Goal: Transaction & Acquisition: Purchase product/service

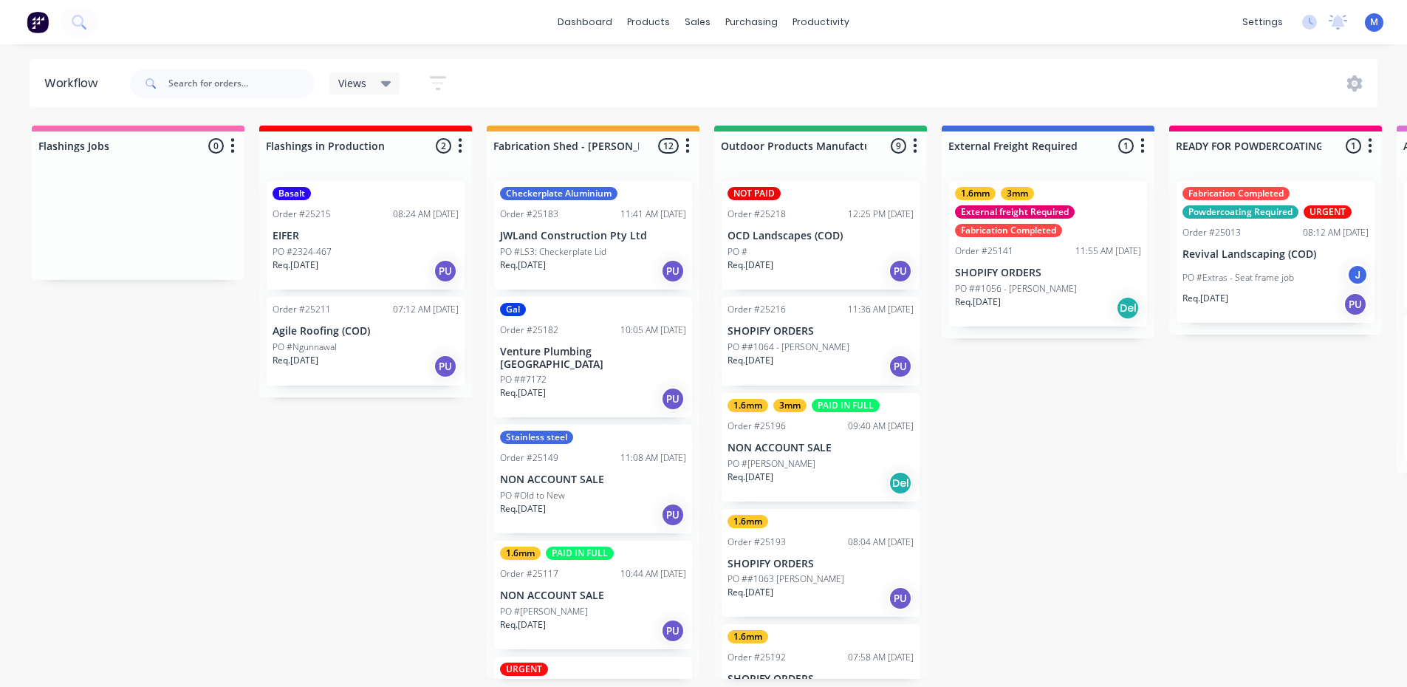
click at [359, 241] on p "EIFER" at bounding box center [365, 236] width 186 height 13
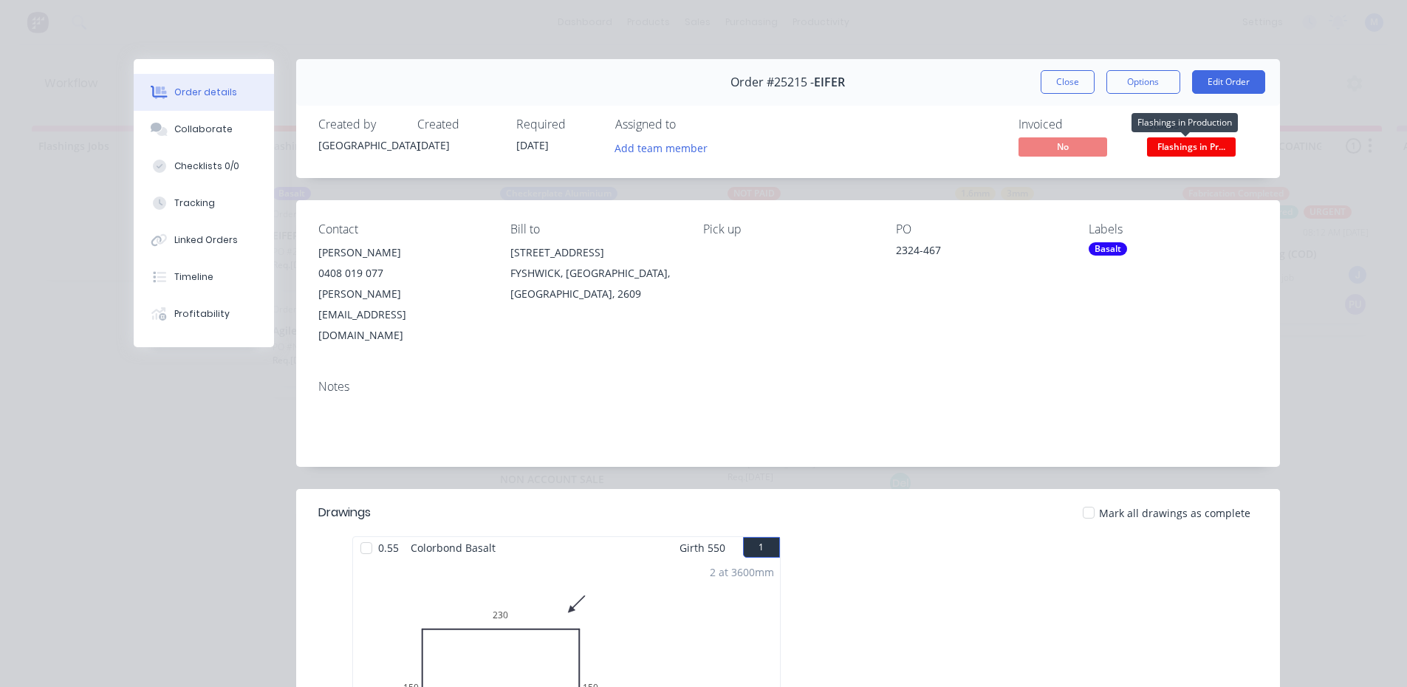
click at [1189, 145] on span "Flashings in Pr..." at bounding box center [1191, 146] width 89 height 18
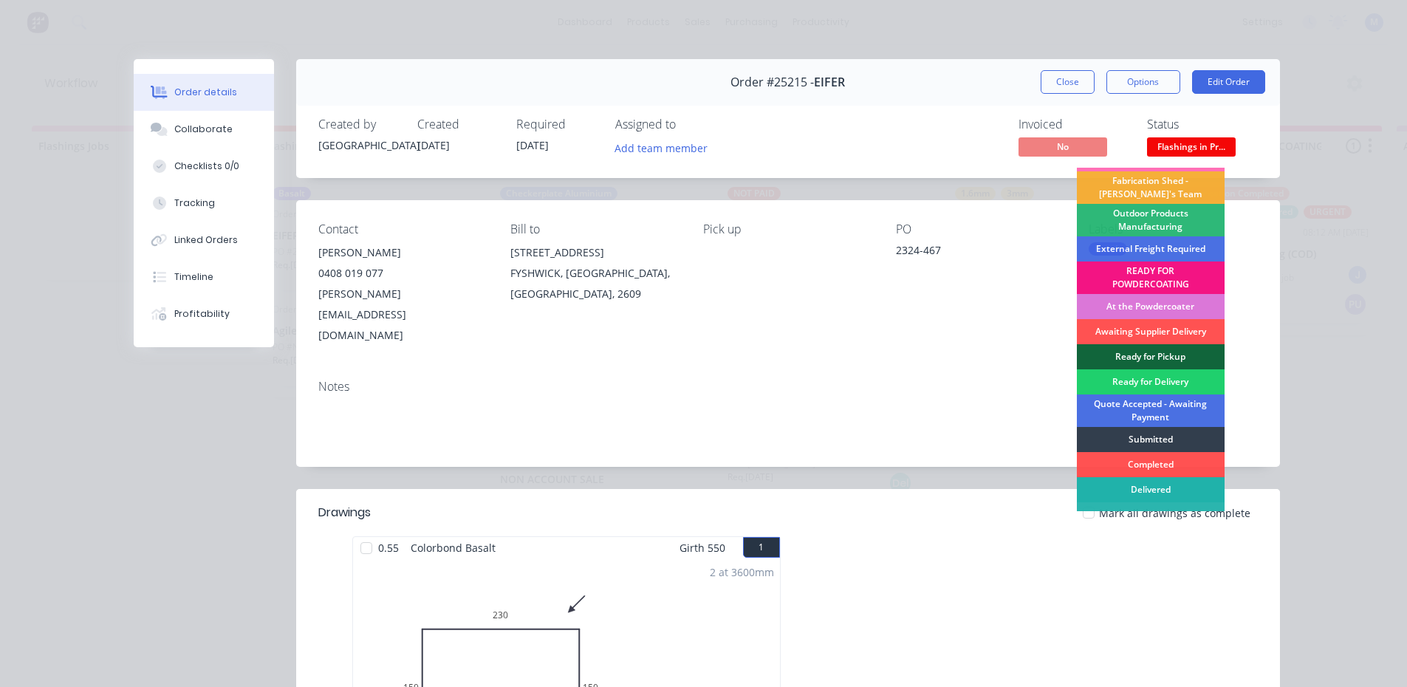
scroll to position [32, 0]
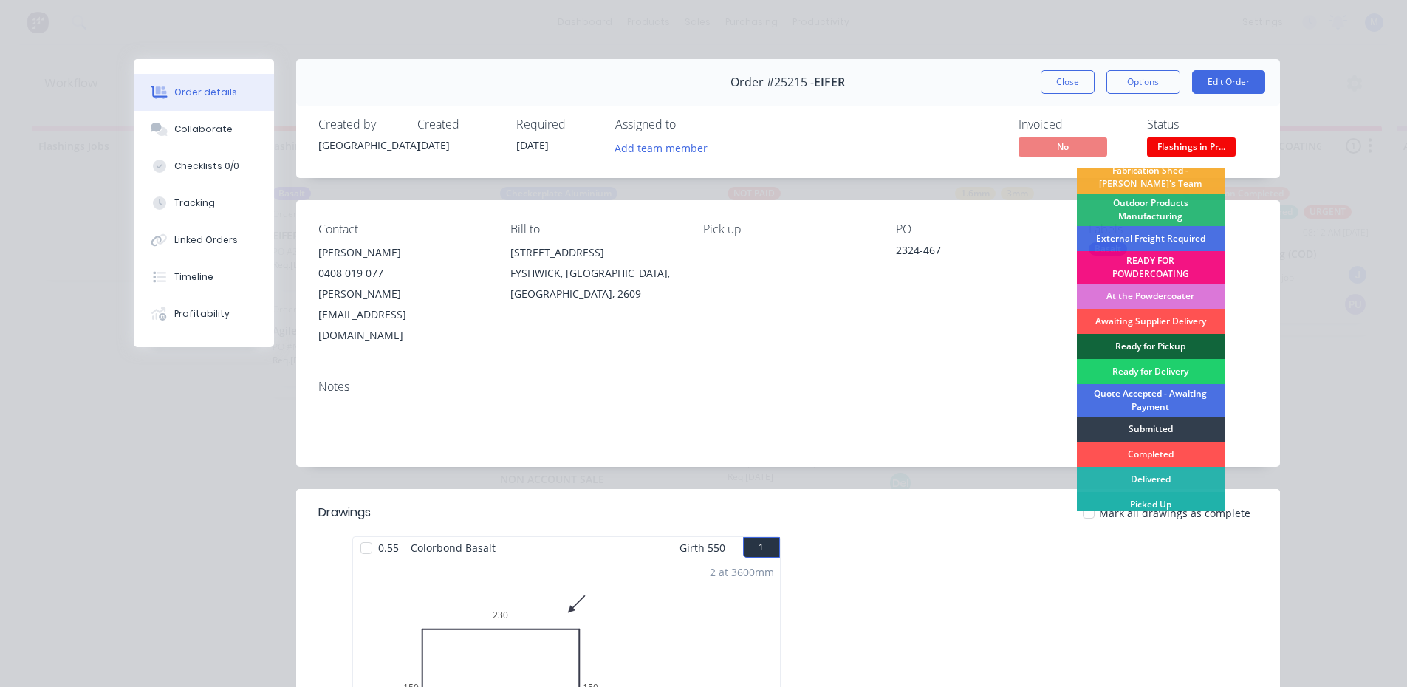
click at [1173, 504] on div "Picked Up" at bounding box center [1151, 504] width 148 height 25
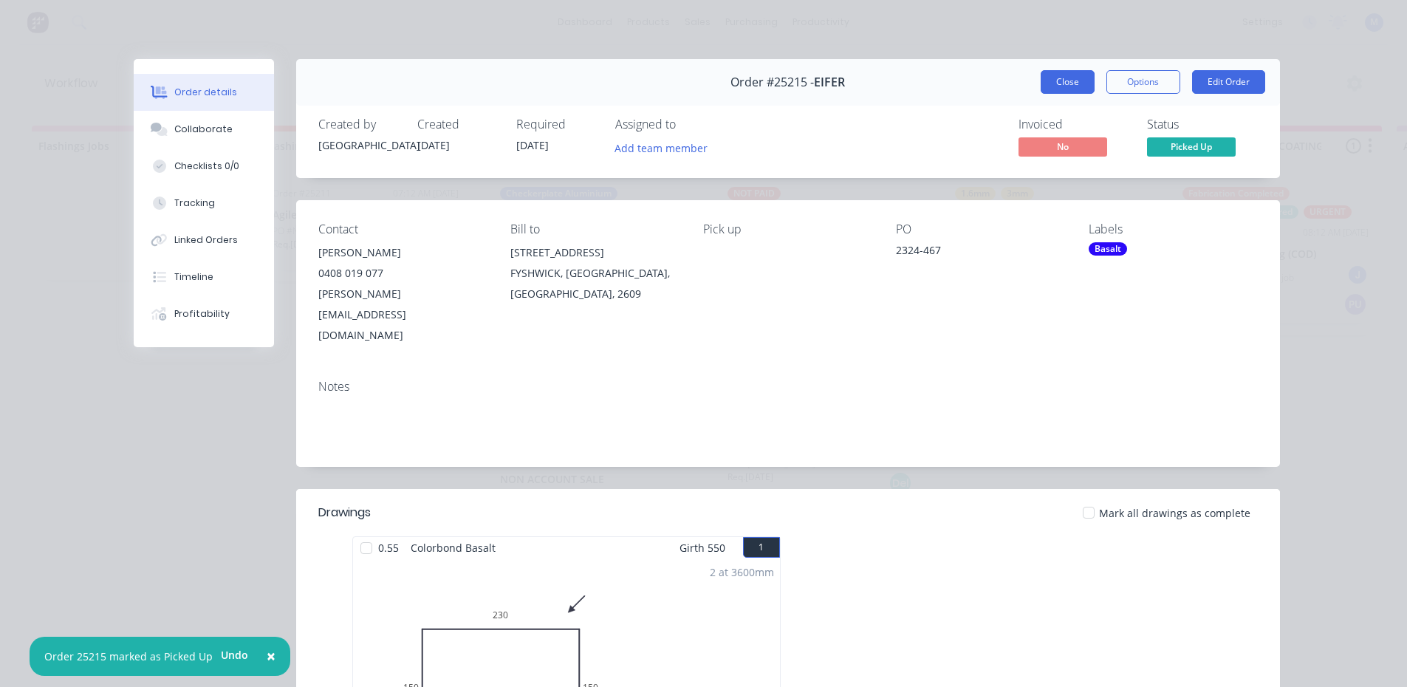
click at [1069, 78] on button "Close" at bounding box center [1067, 82] width 54 height 24
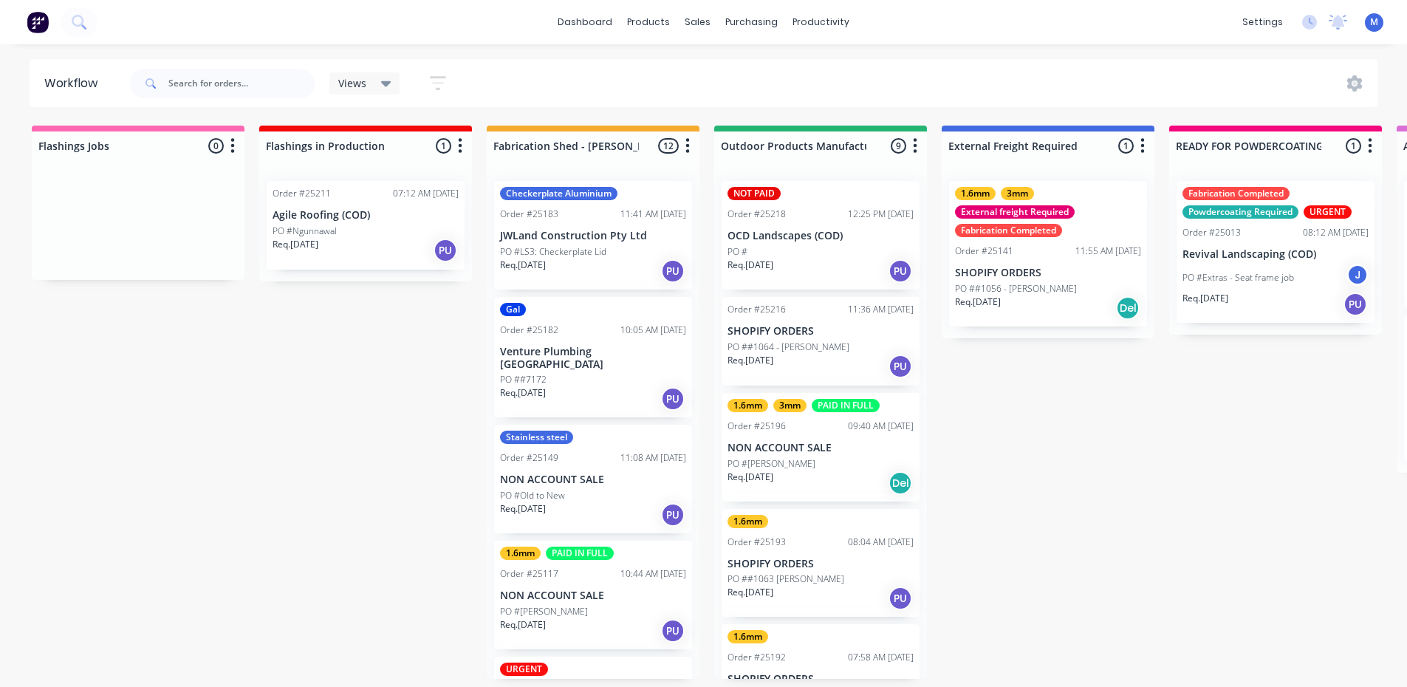
click at [383, 222] on div "Order #25211 07:12 AM [DATE] Agile Roofing (COD) PO #Ngunnawal Req. [DATE] PU" at bounding box center [366, 225] width 198 height 89
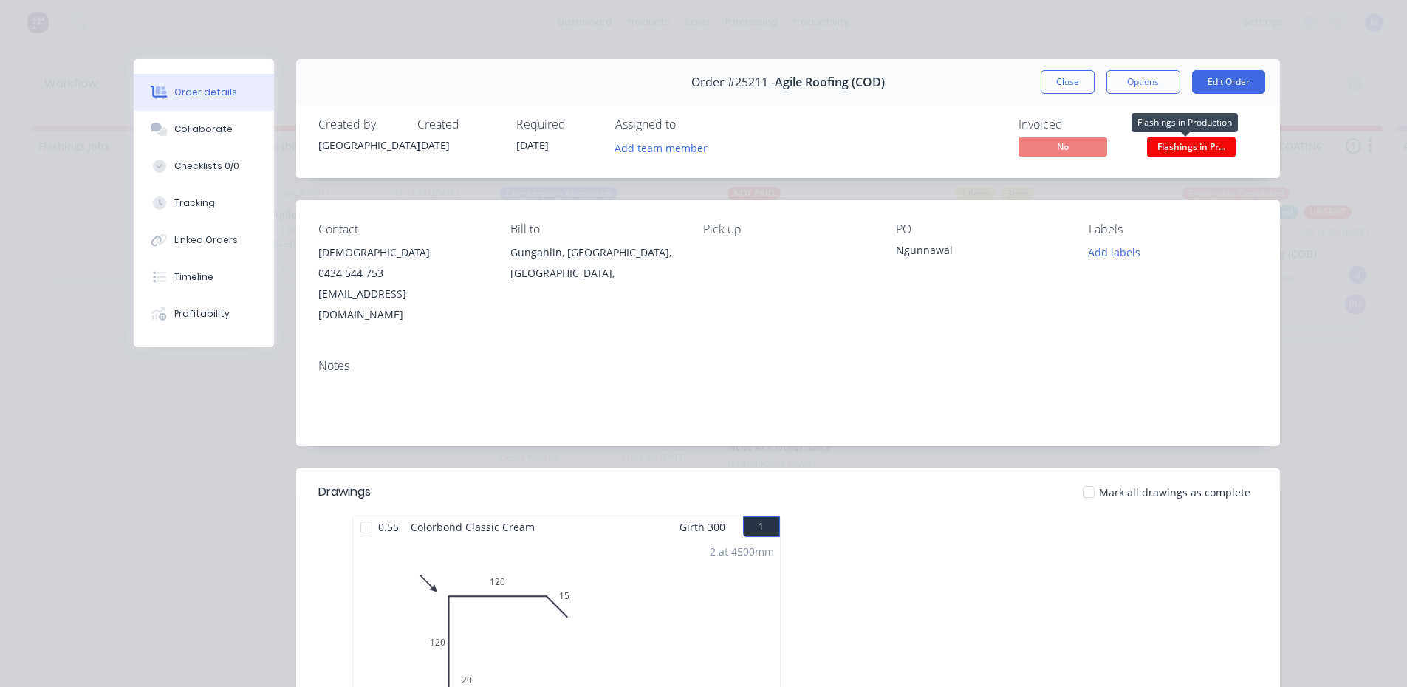
click at [1212, 147] on span "Flashings in Pr..." at bounding box center [1191, 146] width 89 height 18
click at [361, 512] on div at bounding box center [366, 527] width 30 height 30
click at [1167, 146] on span "Flashings in Pr..." at bounding box center [1191, 146] width 89 height 18
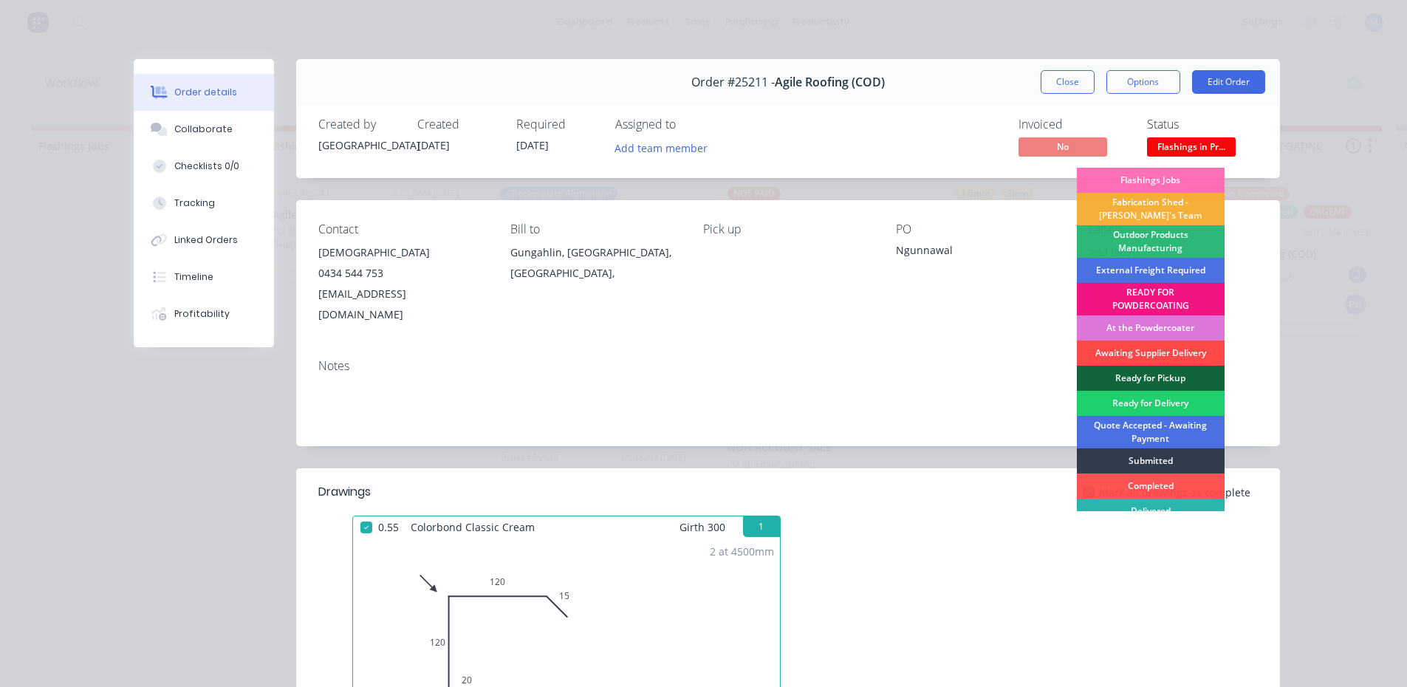
click at [1150, 351] on div "Awaiting Supplier Delivery" at bounding box center [1151, 352] width 148 height 25
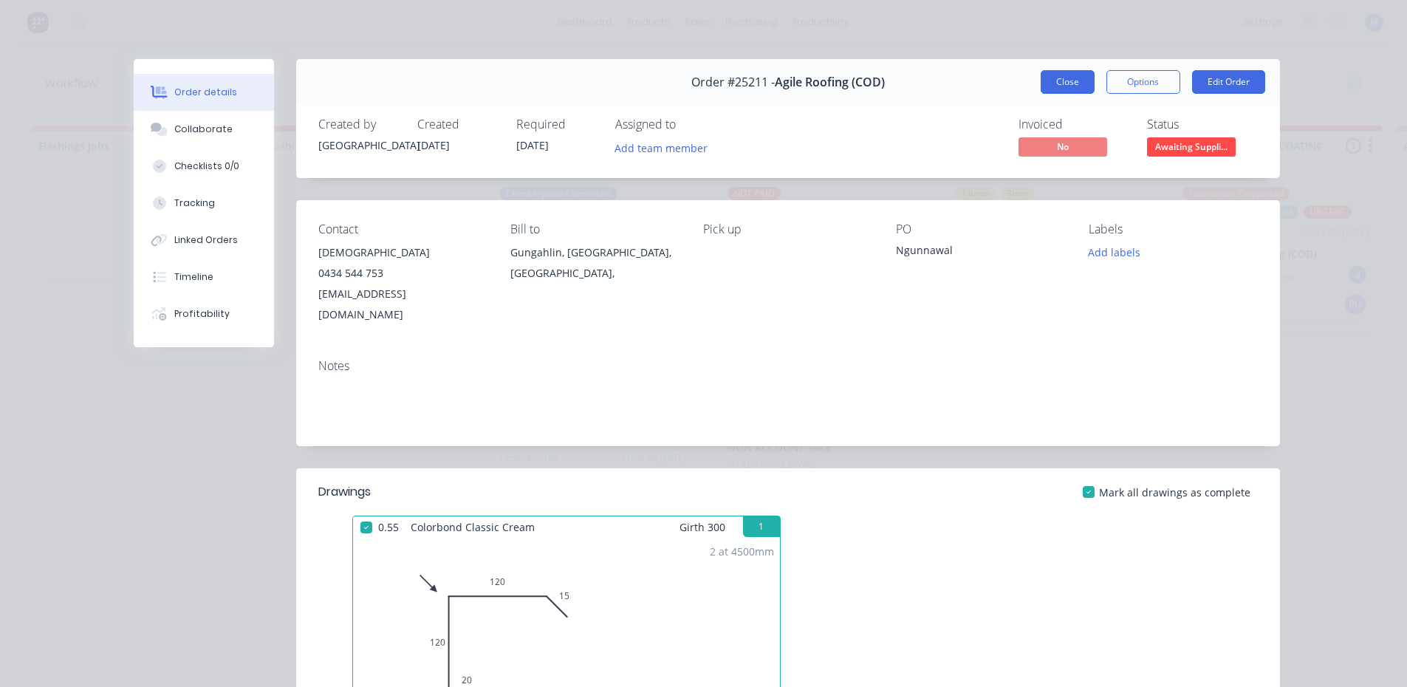
click at [1072, 80] on button "Close" at bounding box center [1067, 82] width 54 height 24
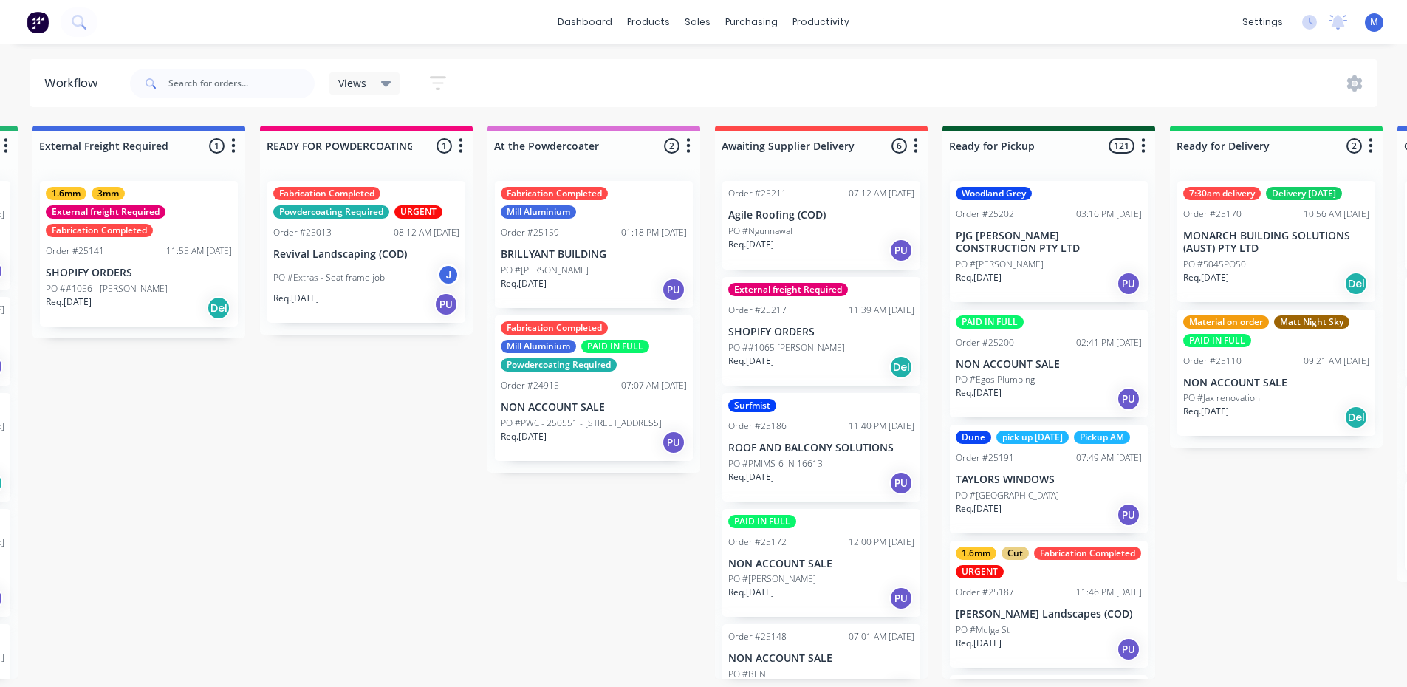
scroll to position [0, 943]
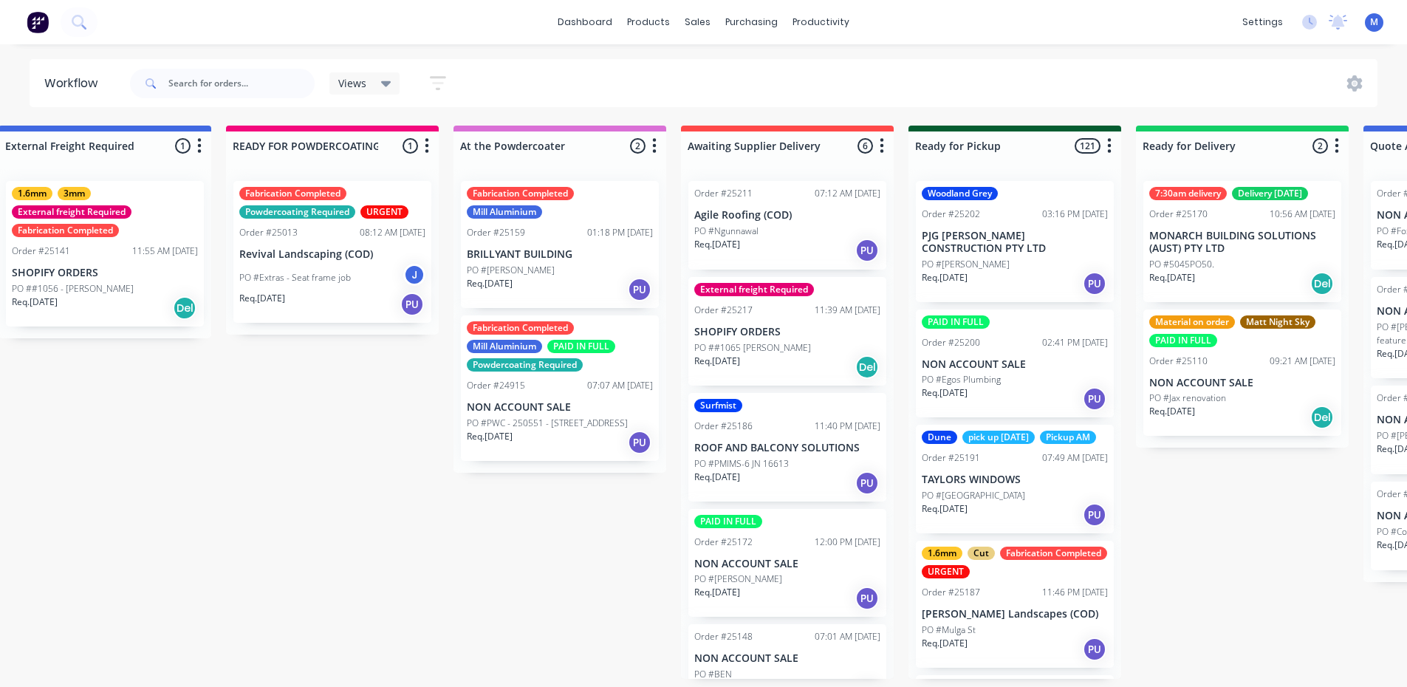
click at [547, 392] on div "Fabrication Completed Mill Aluminium PAID IN FULL Powdercoating Required Order …" at bounding box center [560, 387] width 198 height 145
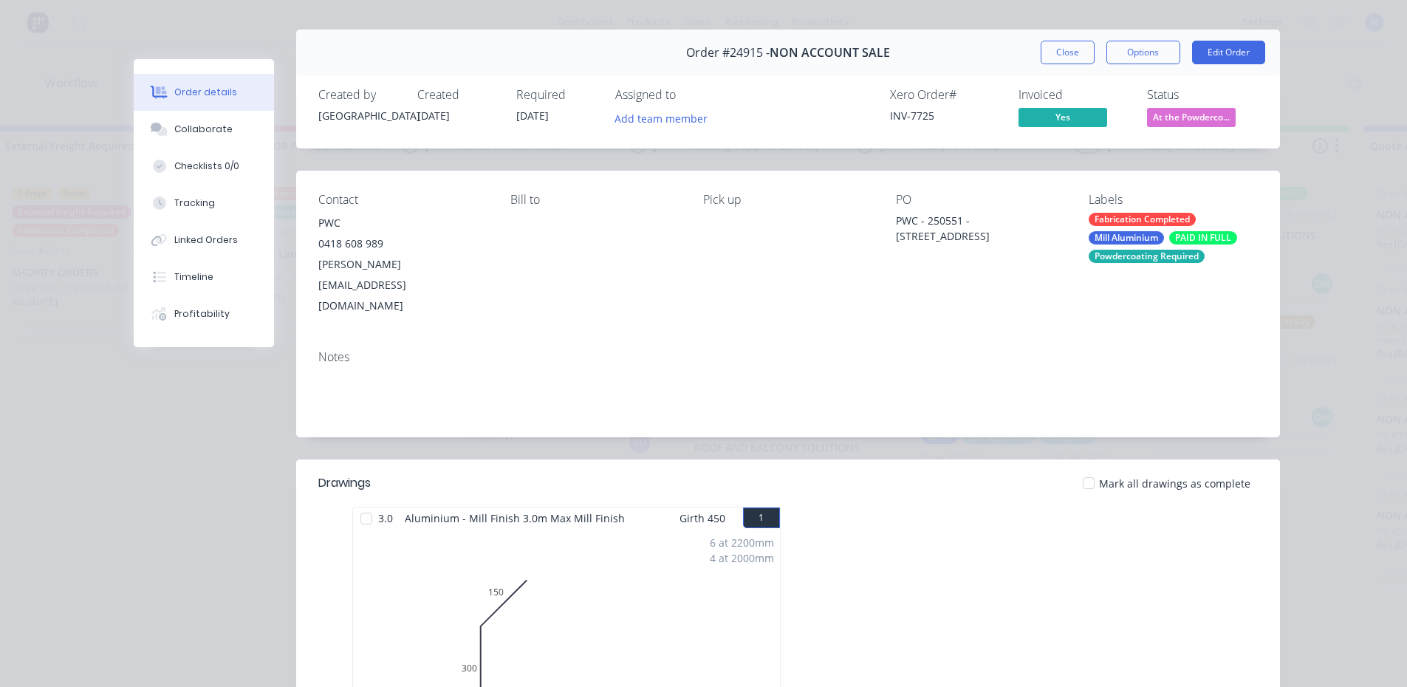
scroll to position [0, 0]
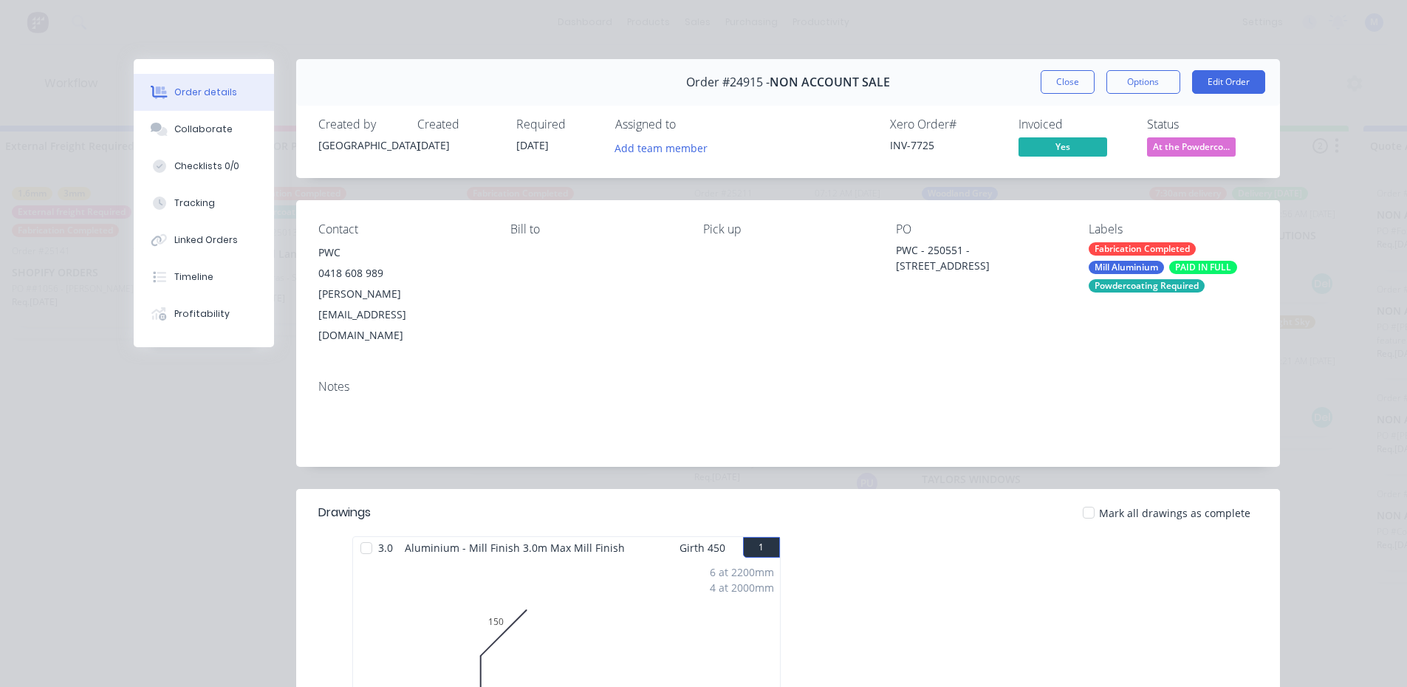
click at [1046, 81] on button "Close" at bounding box center [1067, 82] width 54 height 24
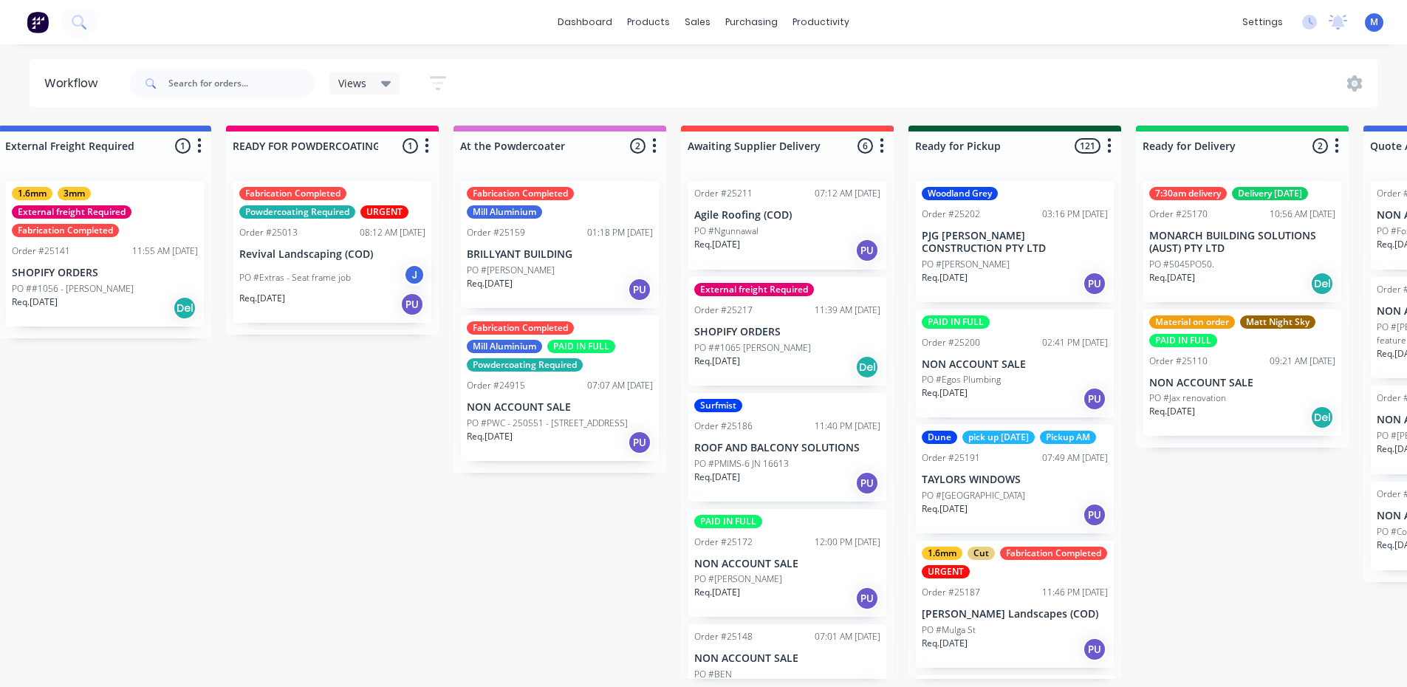
click at [581, 416] on p "PO #PWC - 250551 - [STREET_ADDRESS]" at bounding box center [547, 422] width 161 height 13
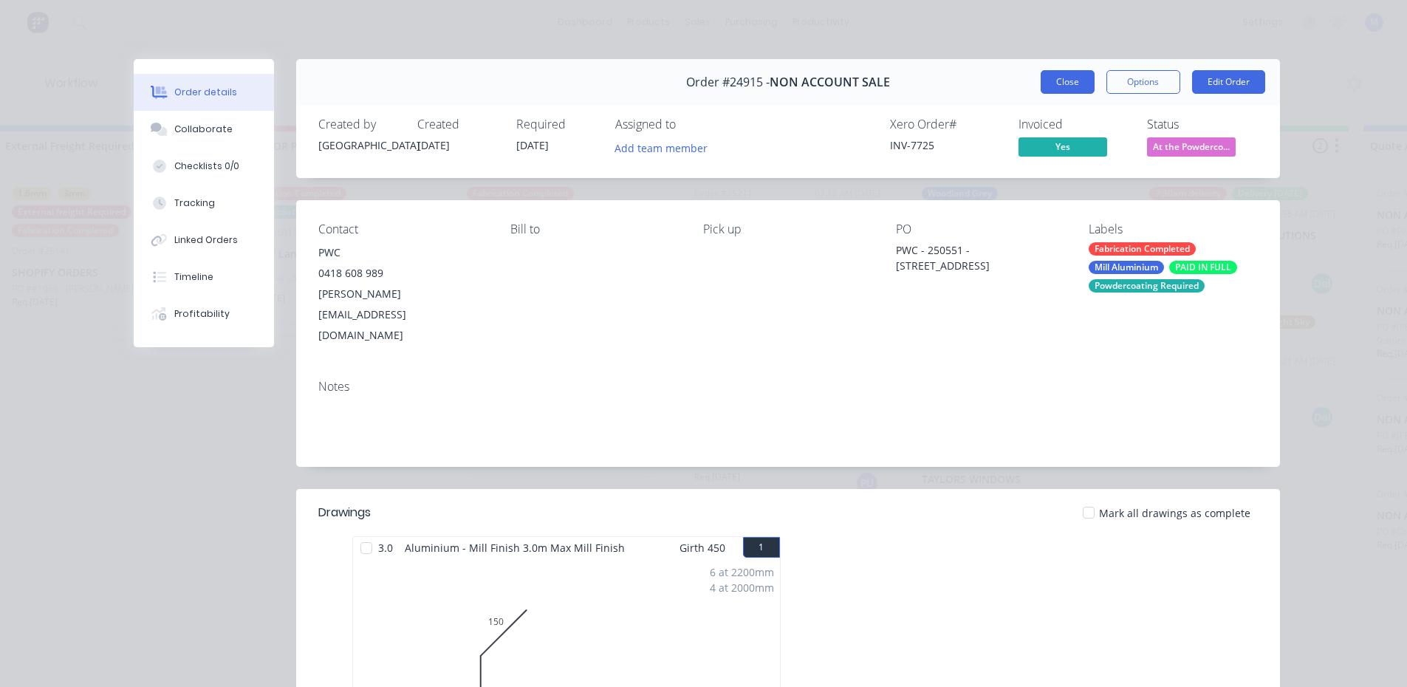
click at [1068, 78] on button "Close" at bounding box center [1067, 82] width 54 height 24
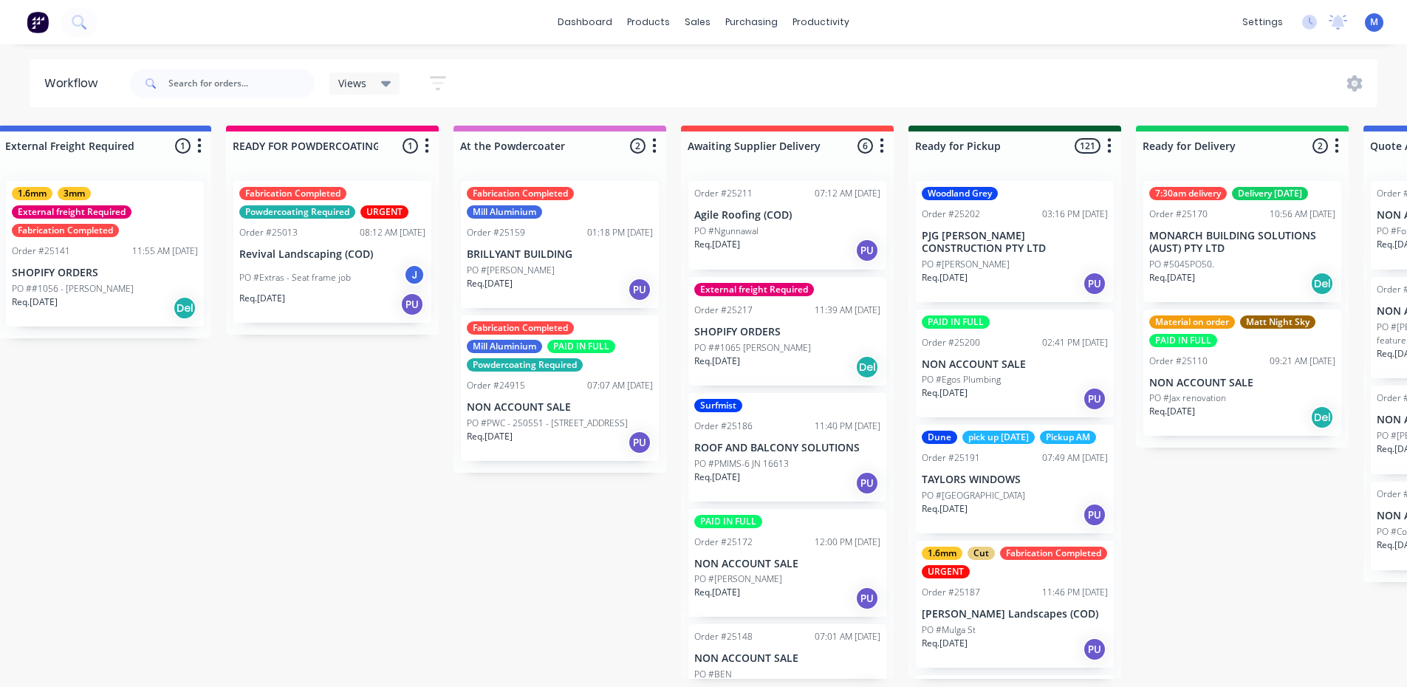
click at [527, 269] on div "PO #[PERSON_NAME]" at bounding box center [560, 270] width 186 height 13
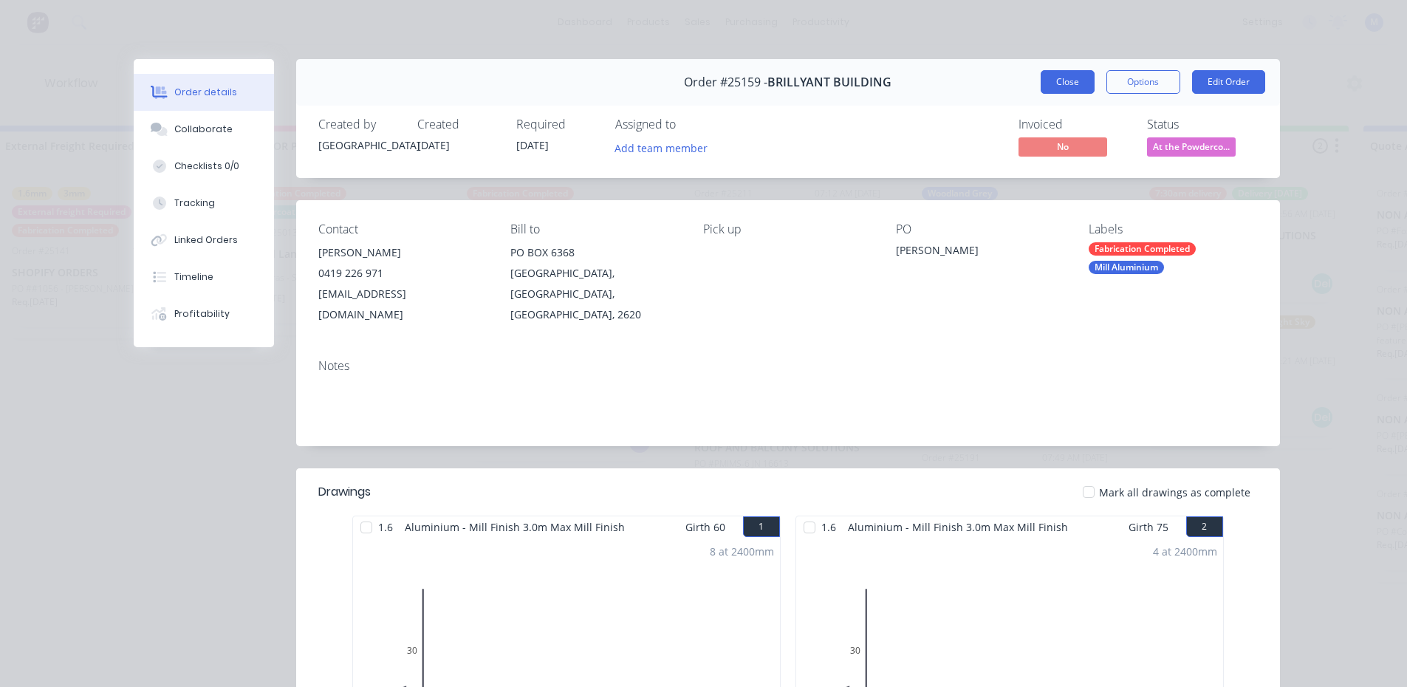
click at [1065, 76] on button "Close" at bounding box center [1067, 82] width 54 height 24
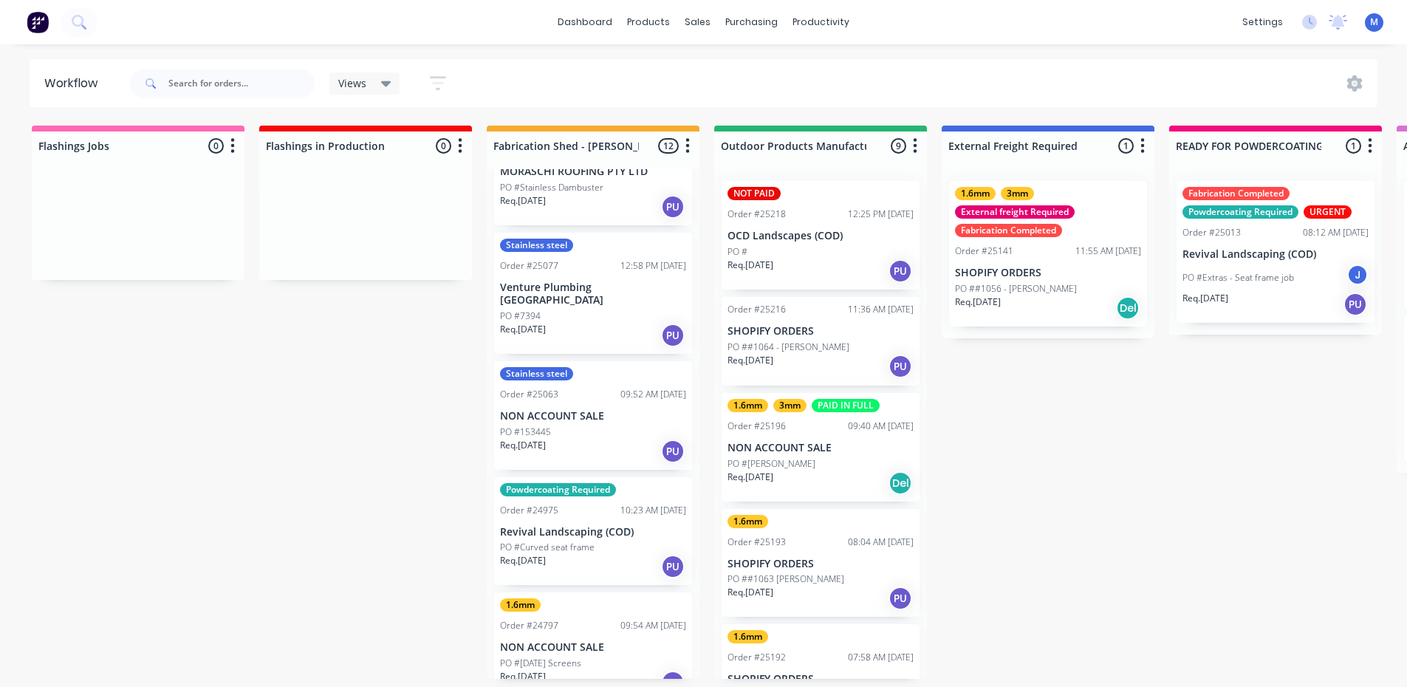
scroll to position [878, 0]
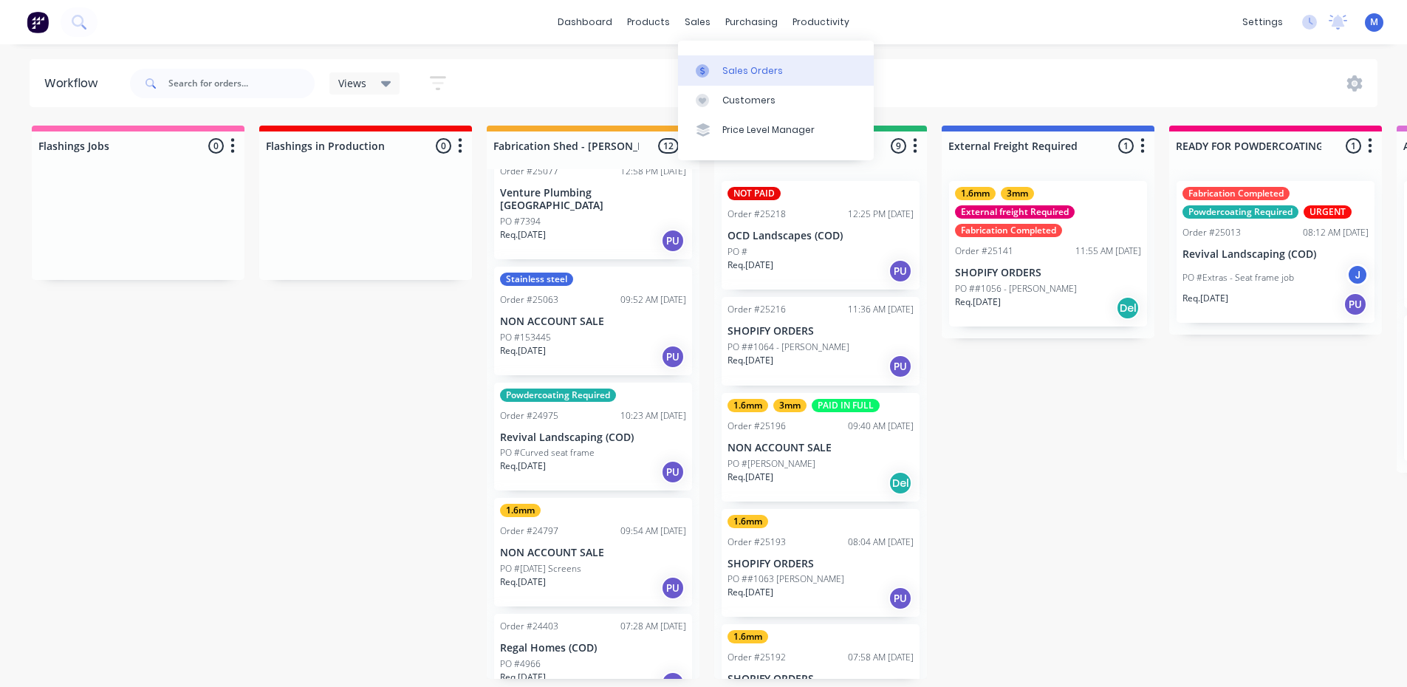
click at [746, 78] on link "Sales Orders" at bounding box center [776, 70] width 196 height 30
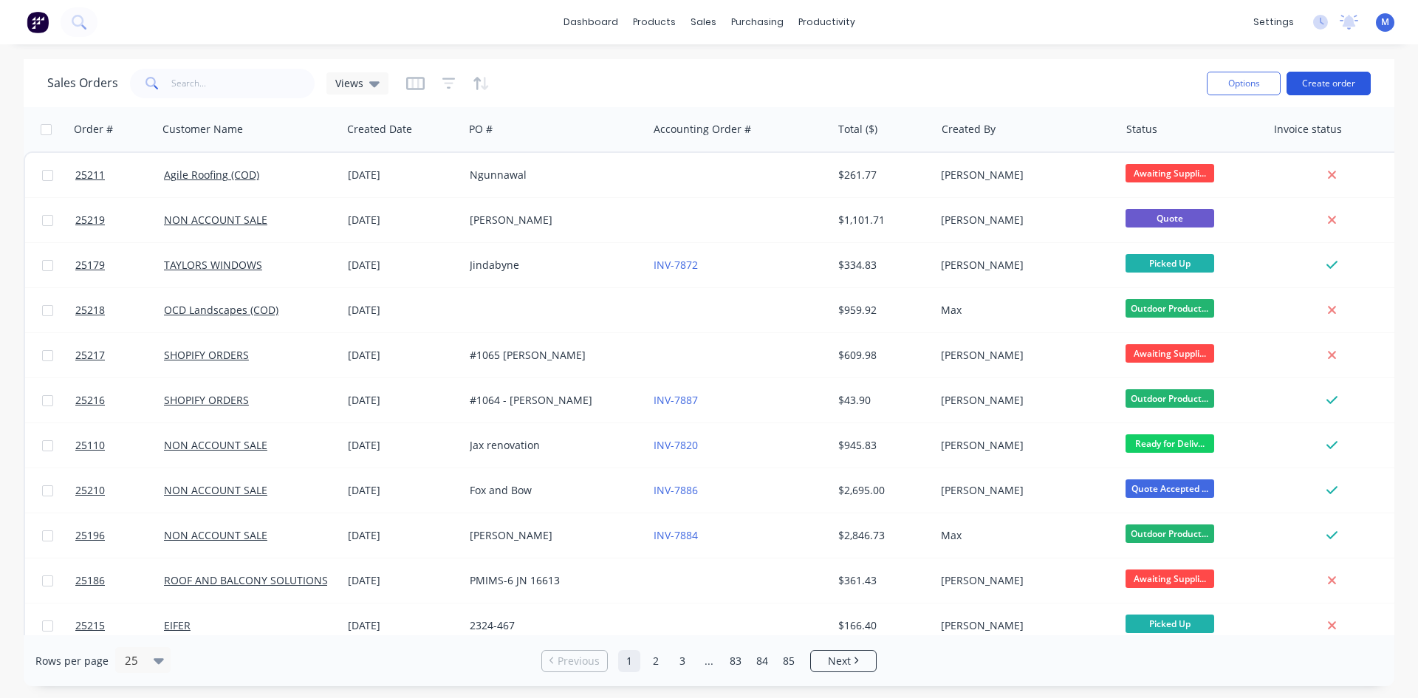
click at [1340, 79] on button "Create order" at bounding box center [1328, 84] width 84 height 24
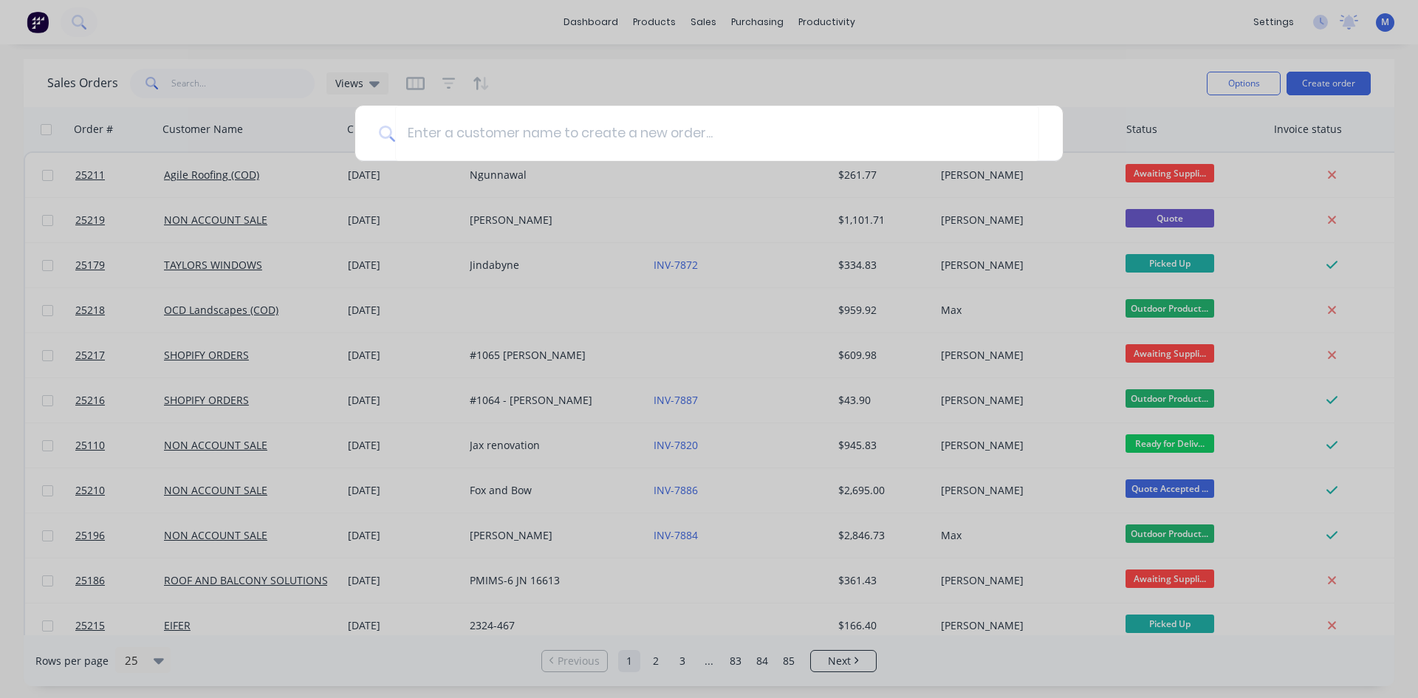
drag, startPoint x: 666, startPoint y: 88, endPoint x: 1092, endPoint y: 58, distance: 427.1
click at [666, 88] on div at bounding box center [709, 349] width 1418 height 698
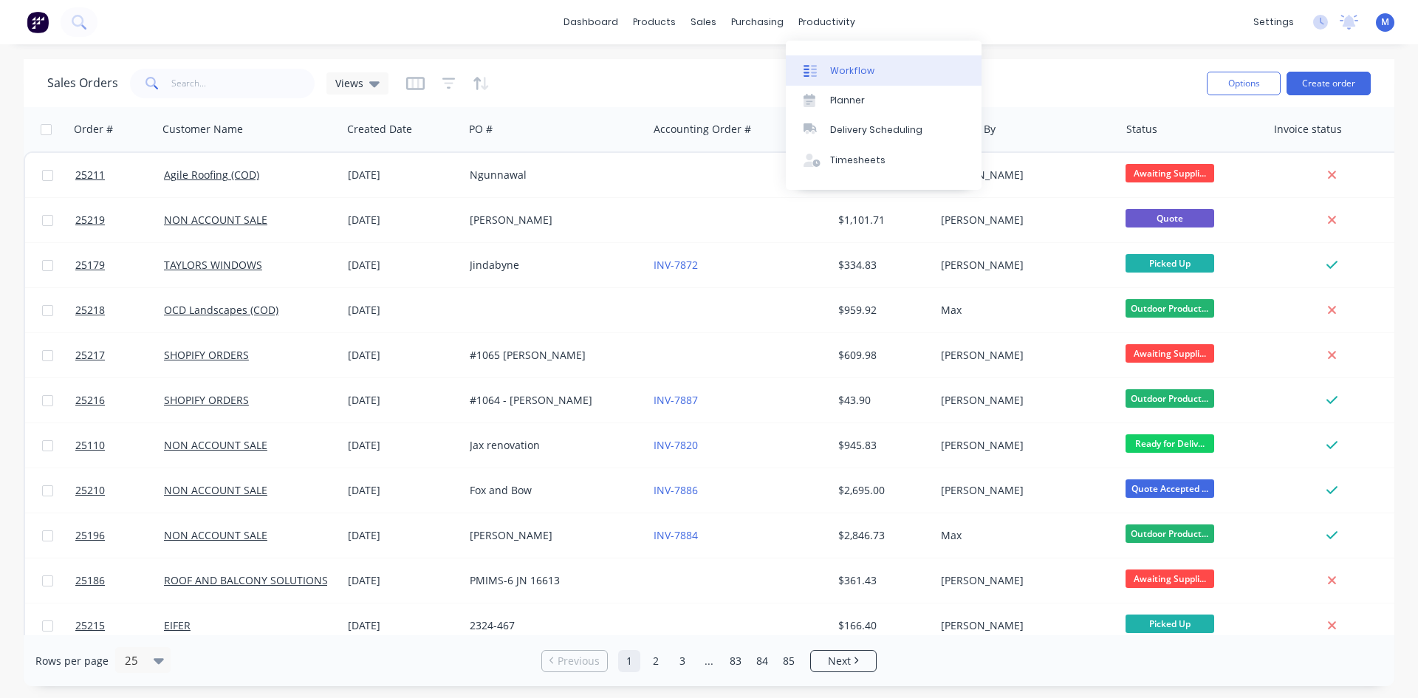
click at [857, 72] on div "Workflow" at bounding box center [852, 70] width 44 height 13
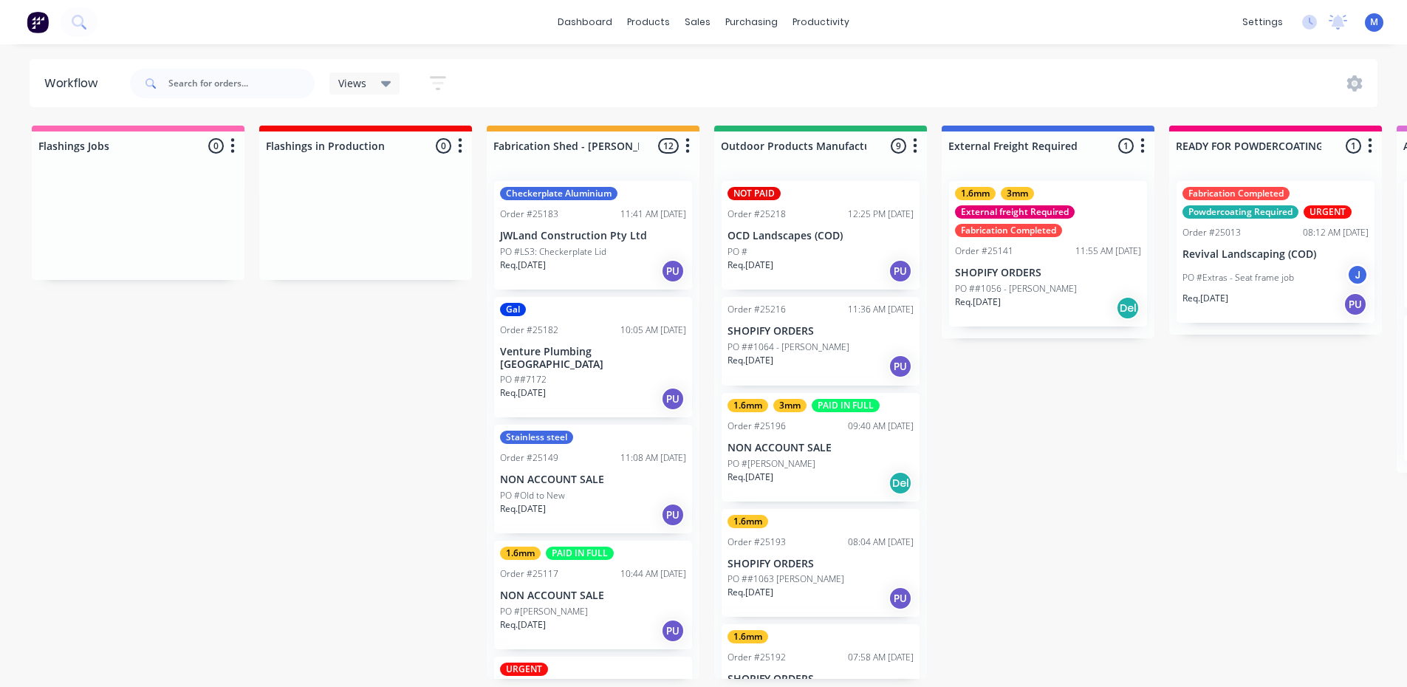
click at [601, 373] on div "PO ##7172" at bounding box center [593, 379] width 186 height 13
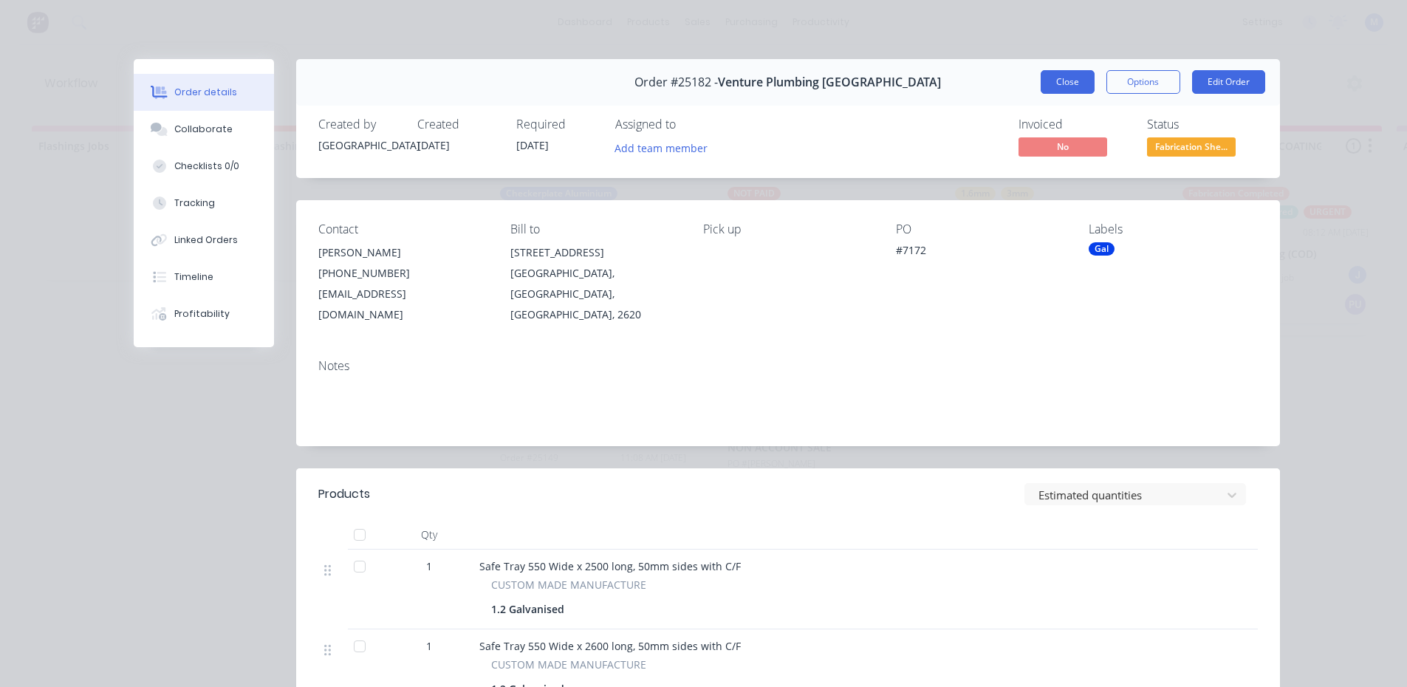
click at [1062, 73] on button "Close" at bounding box center [1067, 82] width 54 height 24
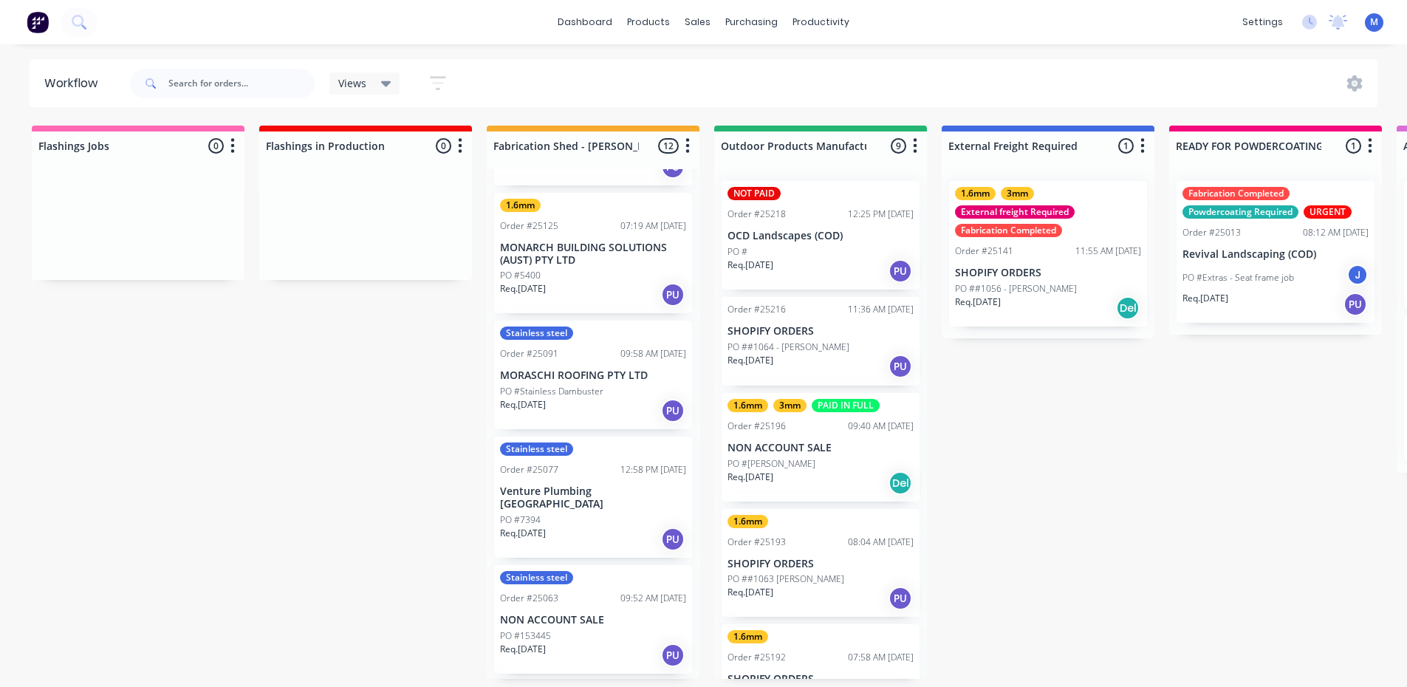
scroll to position [591, 0]
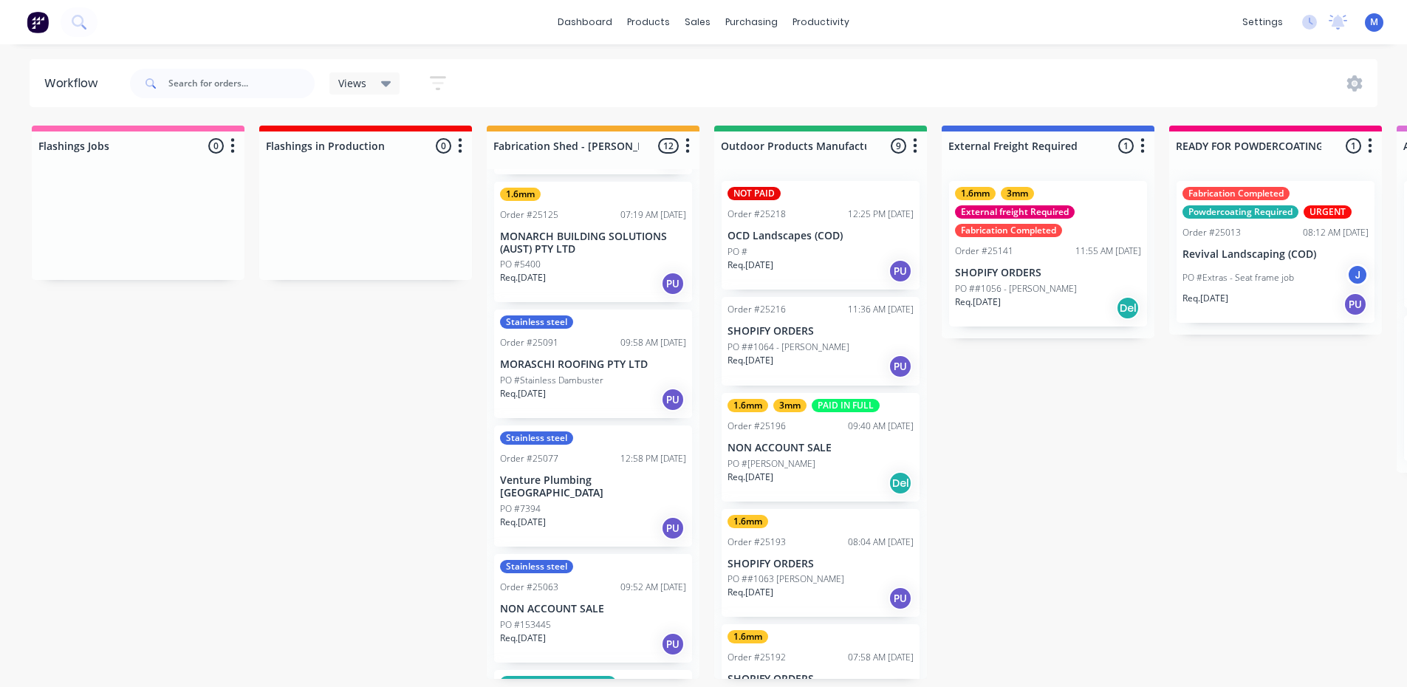
click at [585, 502] on div "PO #7394" at bounding box center [593, 508] width 186 height 13
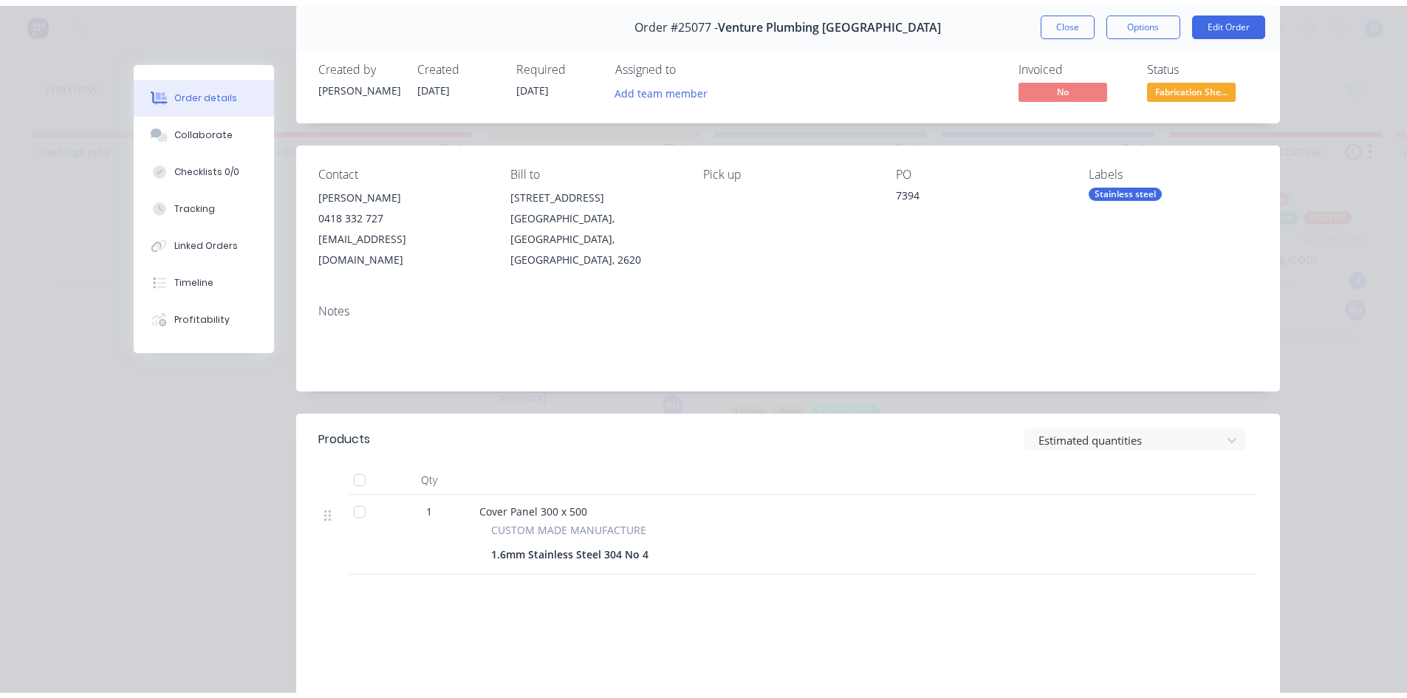
scroll to position [0, 0]
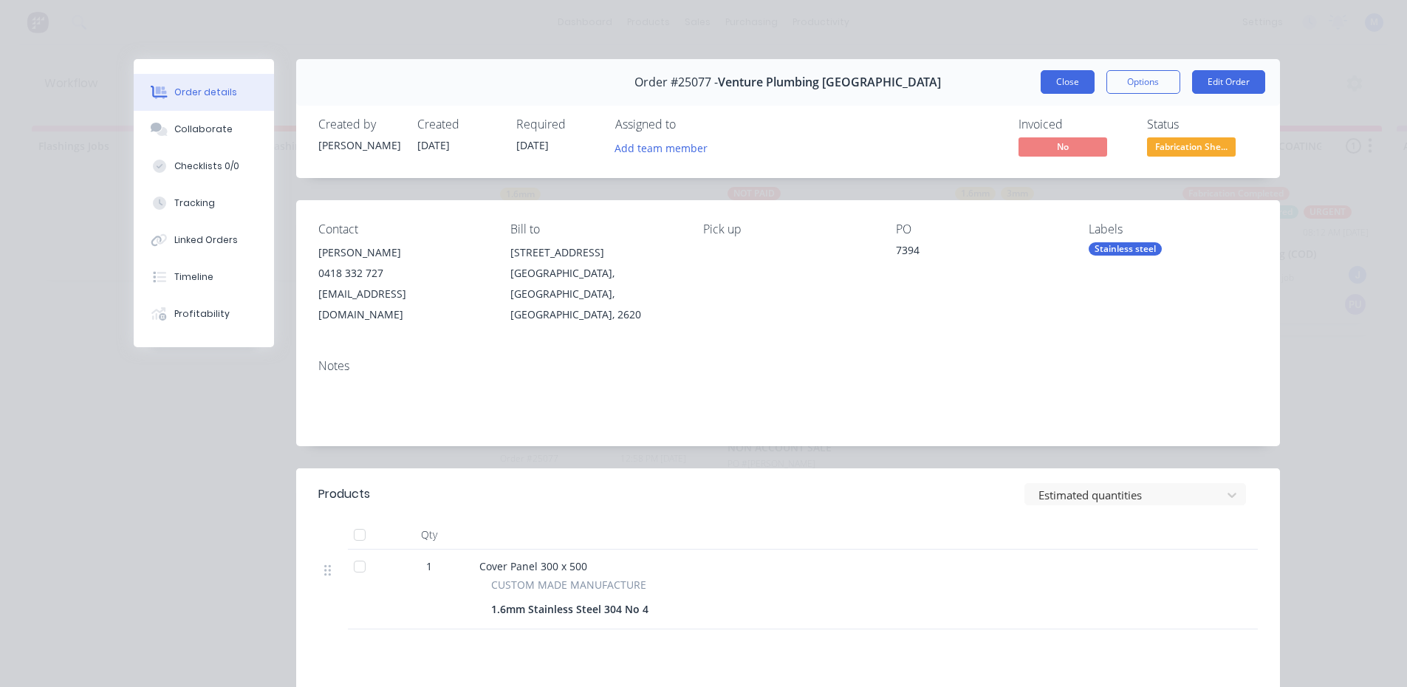
click at [1059, 88] on button "Close" at bounding box center [1067, 82] width 54 height 24
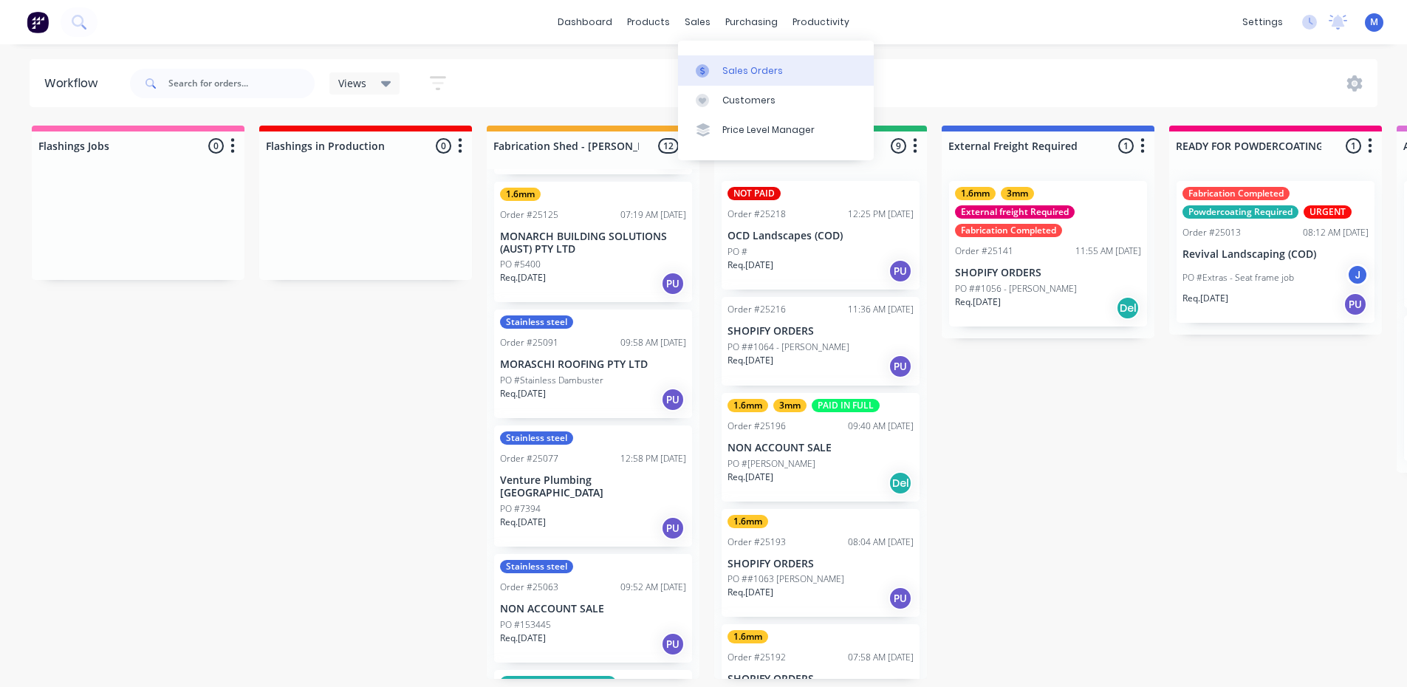
click at [757, 72] on div "Sales Orders" at bounding box center [752, 70] width 61 height 13
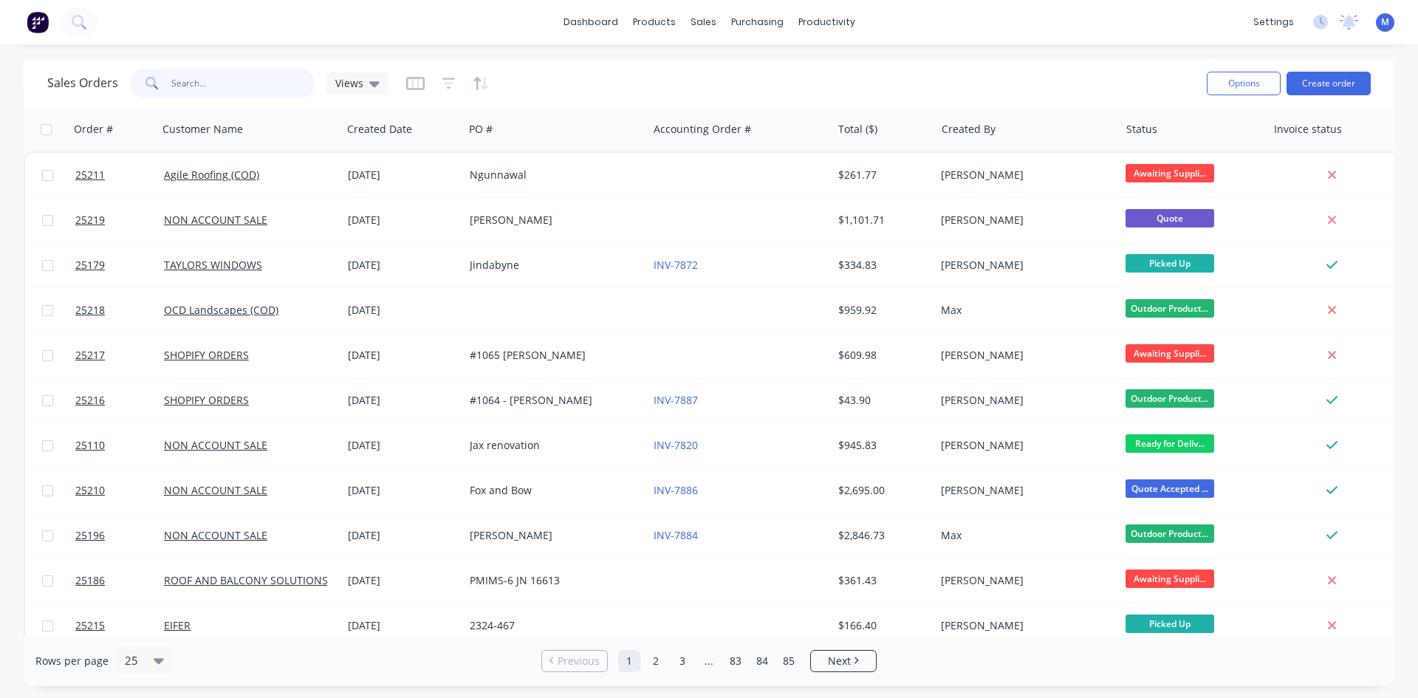
click at [234, 80] on input "text" at bounding box center [243, 84] width 144 height 30
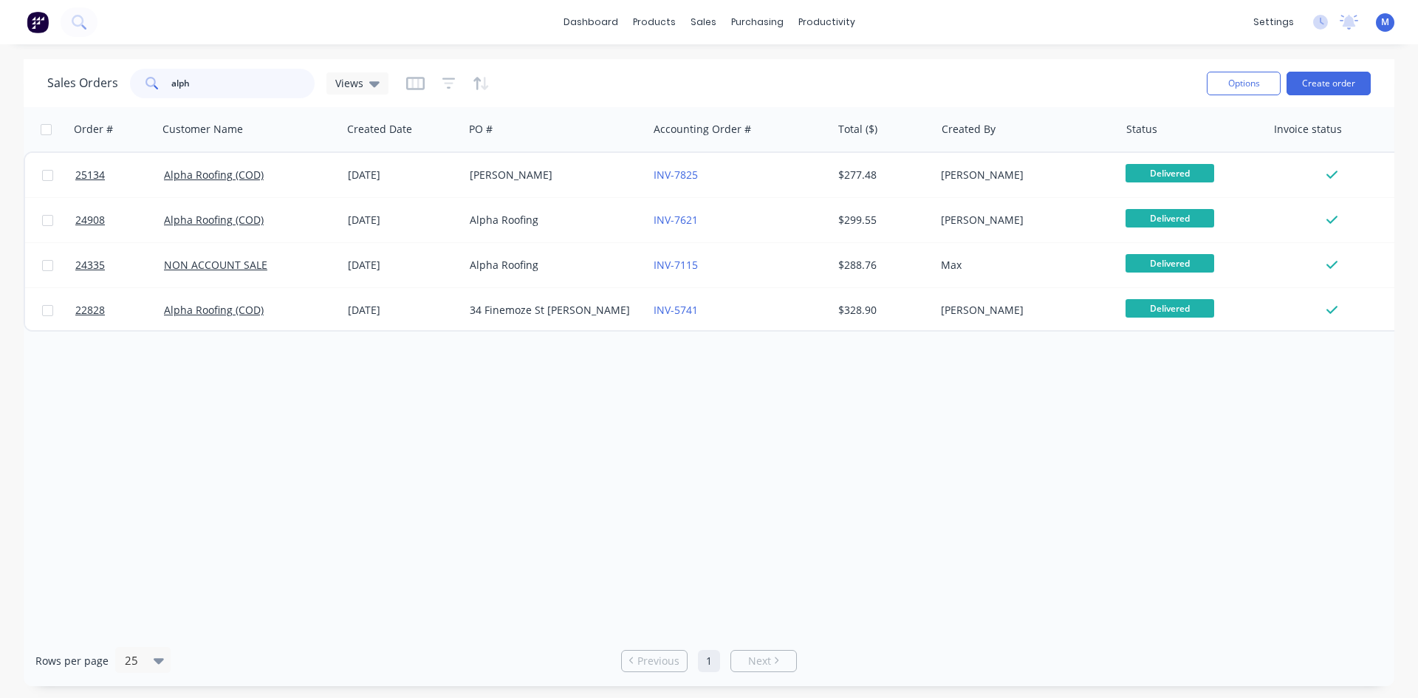
drag, startPoint x: 200, startPoint y: 80, endPoint x: 118, endPoint y: 83, distance: 82.0
click at [118, 83] on div "Sales Orders alph Views" at bounding box center [217, 84] width 341 height 30
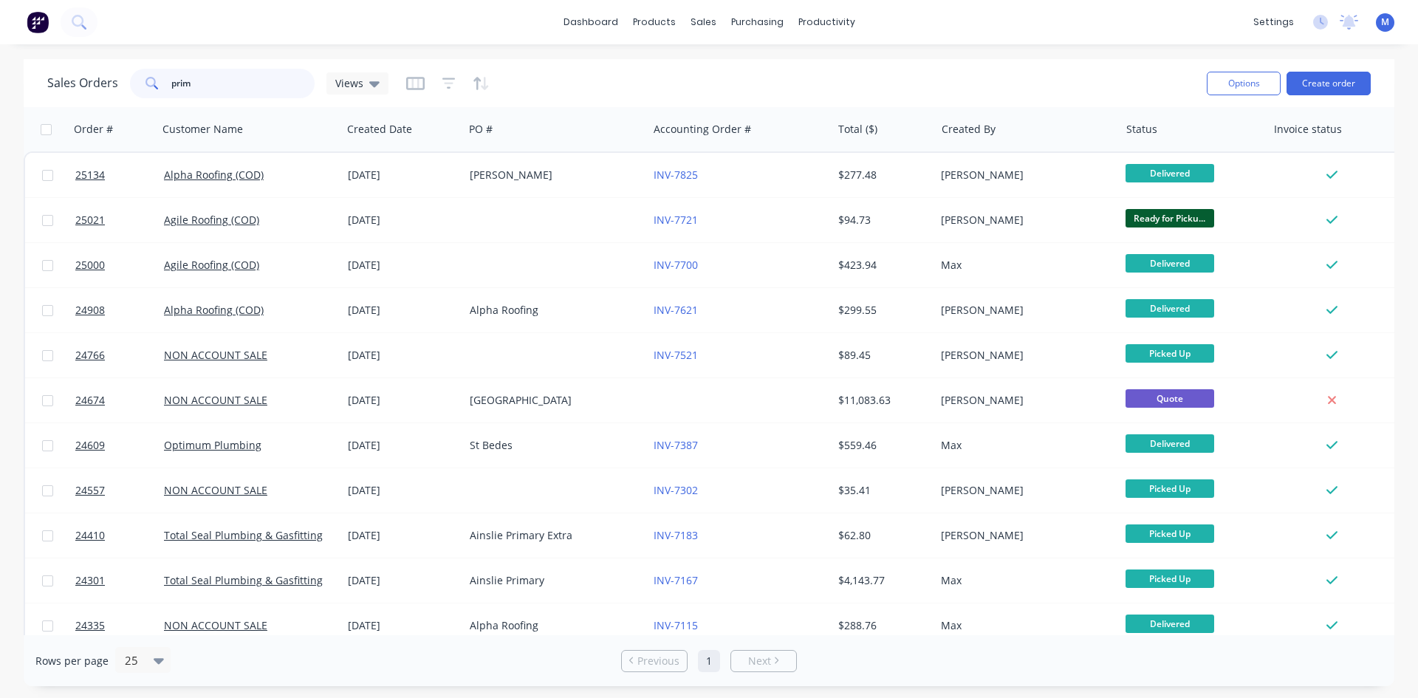
click at [243, 86] on input "prim" at bounding box center [243, 84] width 144 height 30
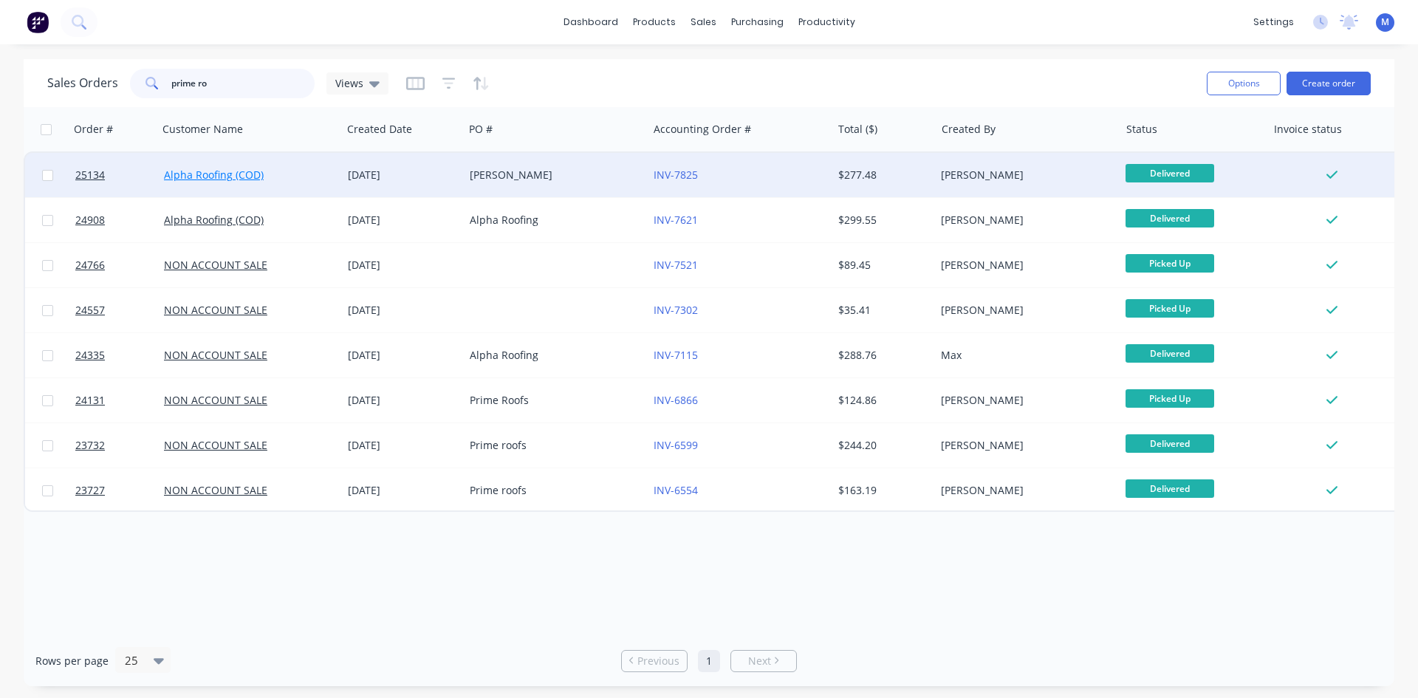
type input "prime ro"
click at [222, 176] on link "Alpha Roofing (COD)" at bounding box center [214, 175] width 100 height 14
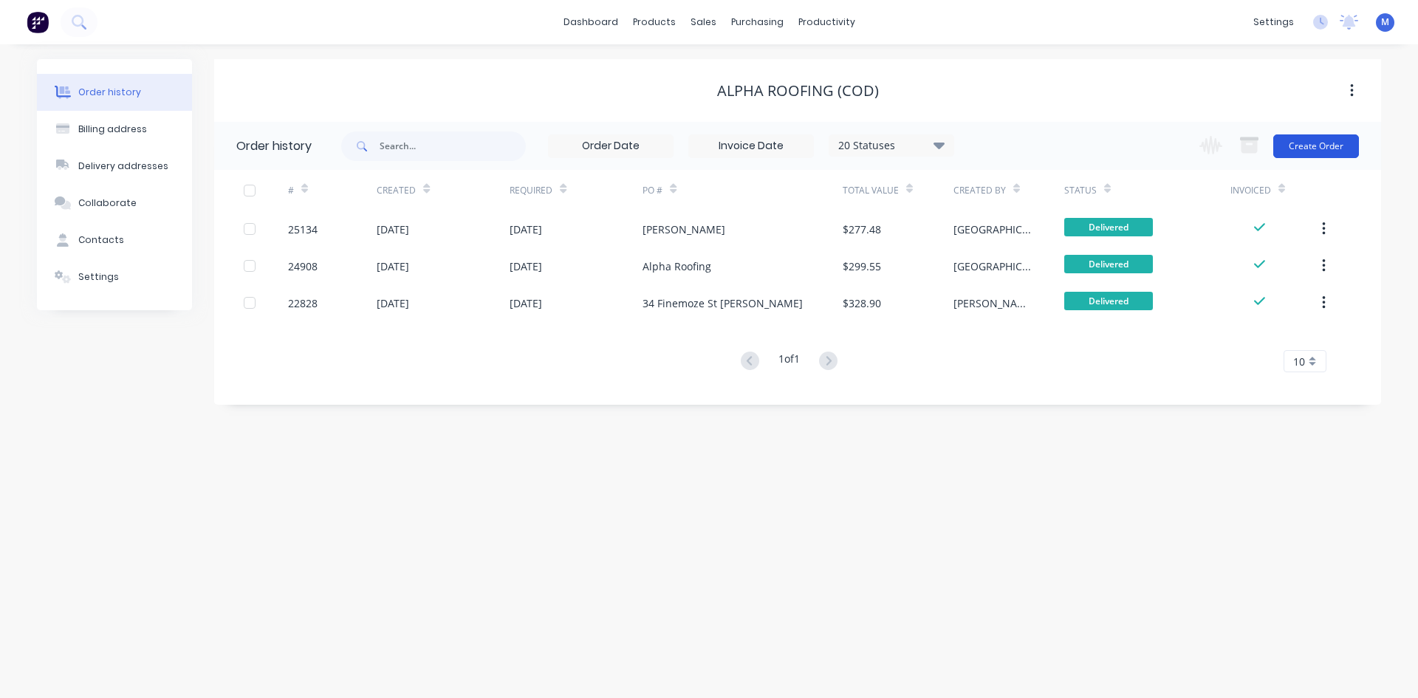
click at [1334, 149] on button "Create Order" at bounding box center [1316, 146] width 86 height 24
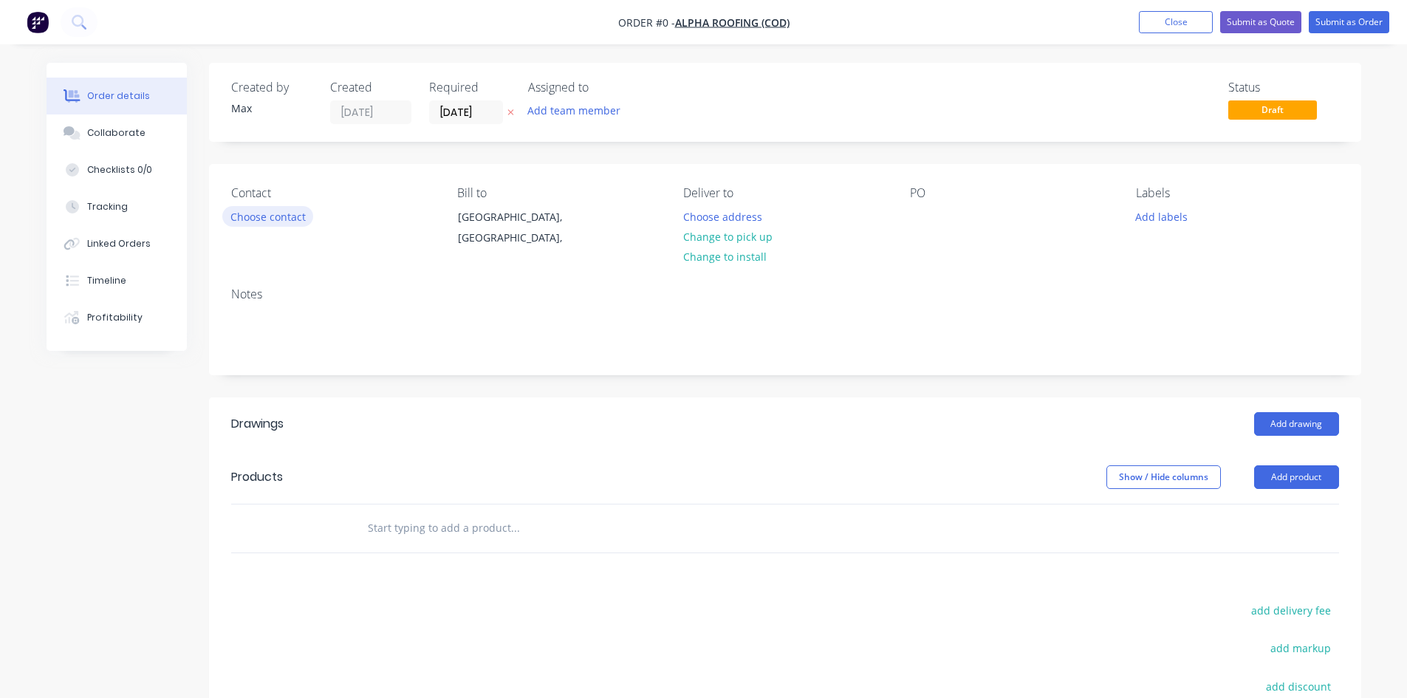
click at [247, 223] on button "Choose contact" at bounding box center [267, 216] width 91 height 20
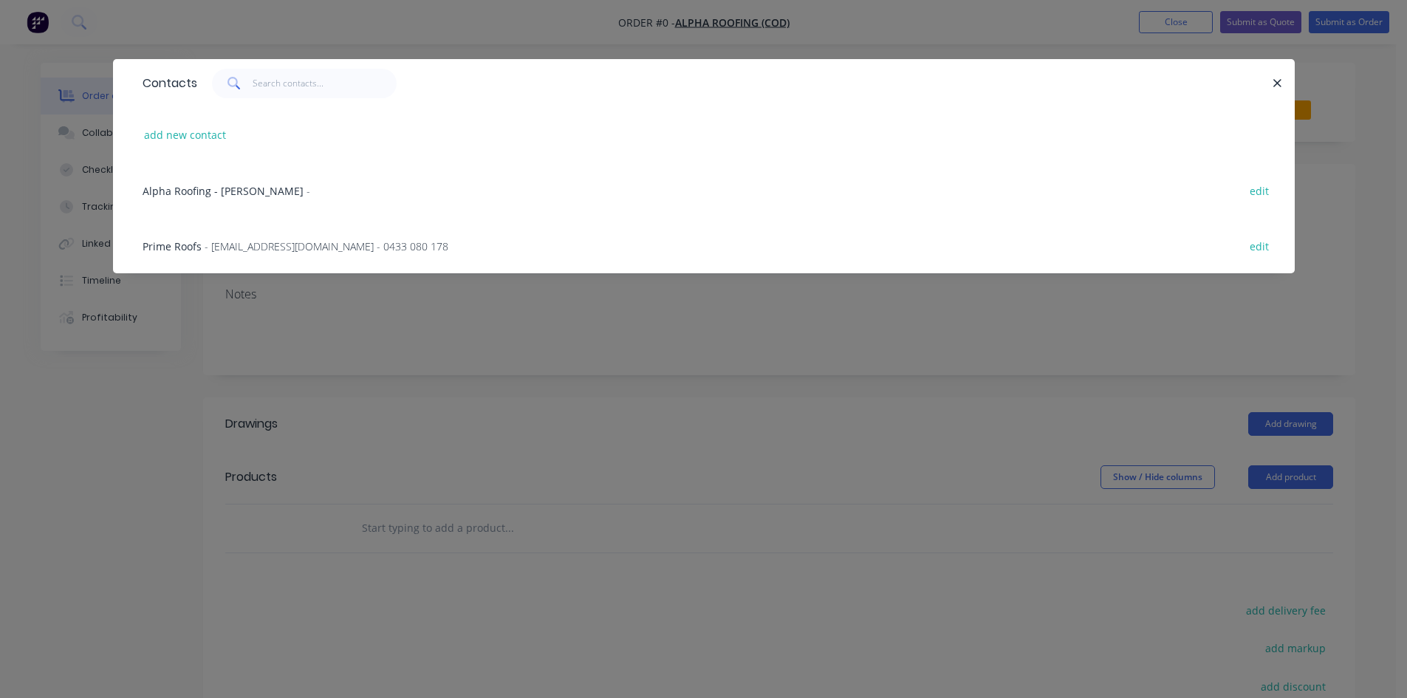
click at [183, 244] on span "Prime Roofs" at bounding box center [172, 246] width 59 height 14
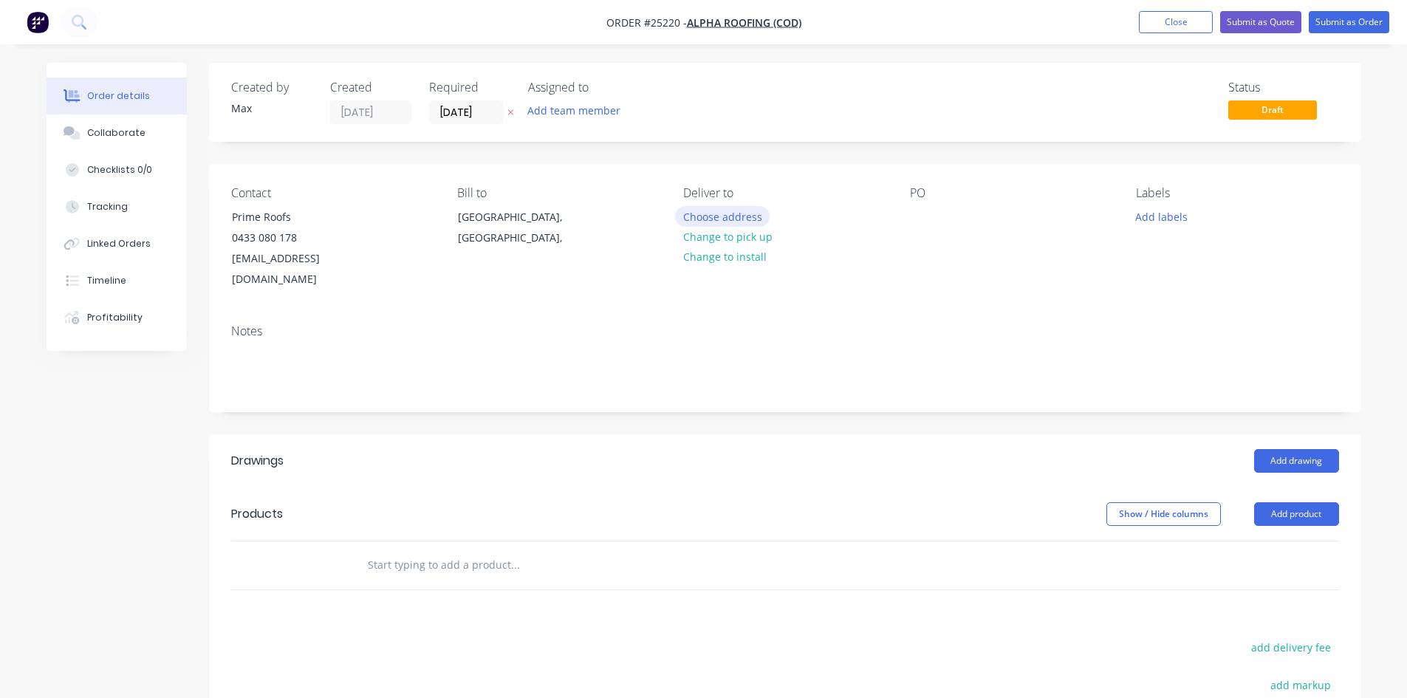
click at [739, 221] on button "Choose address" at bounding box center [722, 216] width 95 height 20
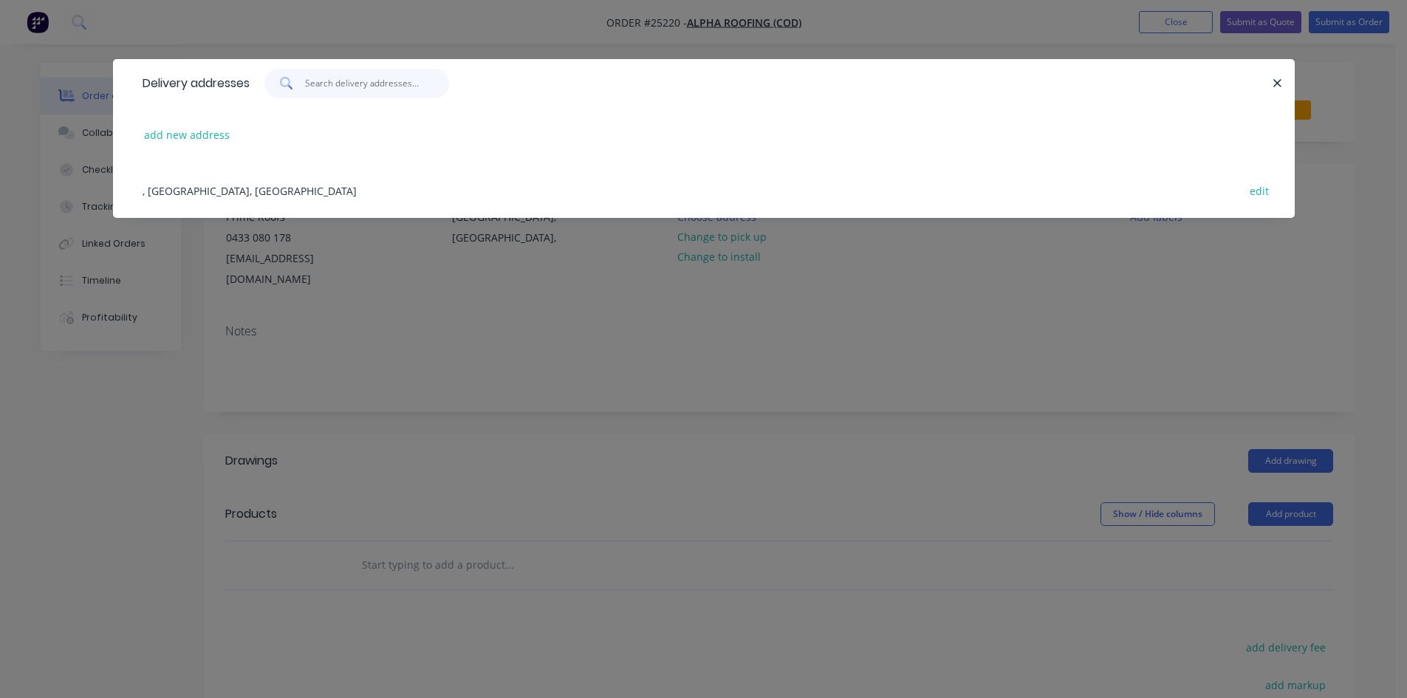
click at [336, 83] on input "text" at bounding box center [377, 84] width 144 height 30
click at [209, 133] on button "add new address" at bounding box center [187, 135] width 101 height 20
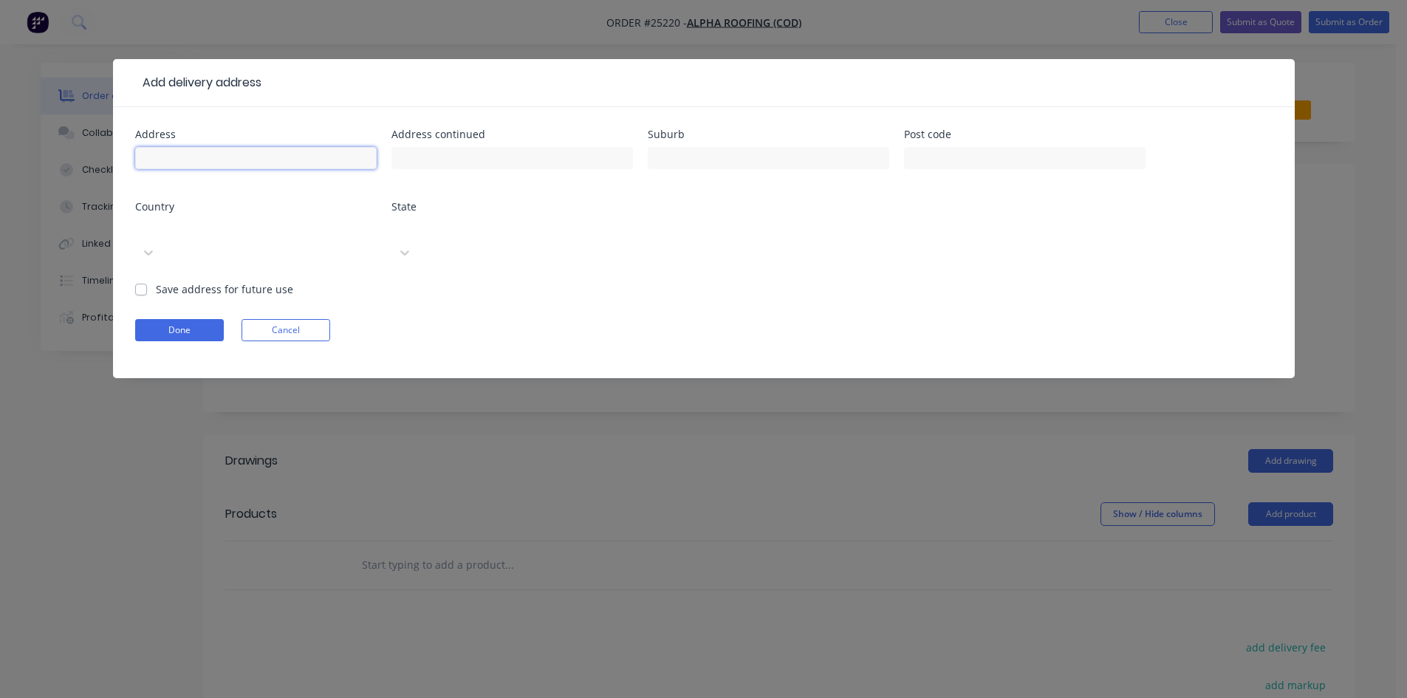
drag, startPoint x: 216, startPoint y: 162, endPoint x: 227, endPoint y: 141, distance: 23.8
click at [216, 162] on input "text" at bounding box center [255, 158] width 241 height 22
type input "[STREET_ADDRESS]"
drag, startPoint x: 744, startPoint y: 167, endPoint x: 744, endPoint y: 117, distance: 50.2
click at [744, 167] on input "text" at bounding box center [768, 158] width 241 height 22
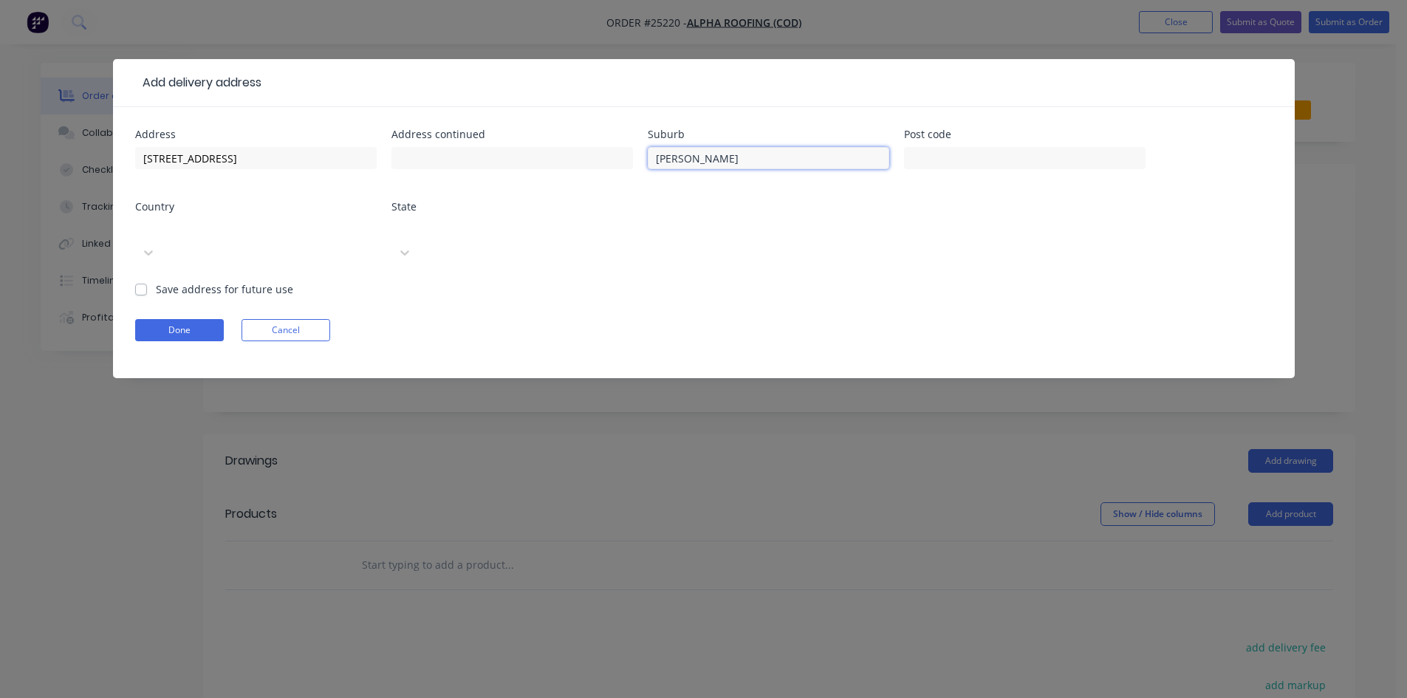
type input "[PERSON_NAME]"
click at [204, 232] on div at bounding box center [246, 228] width 213 height 18
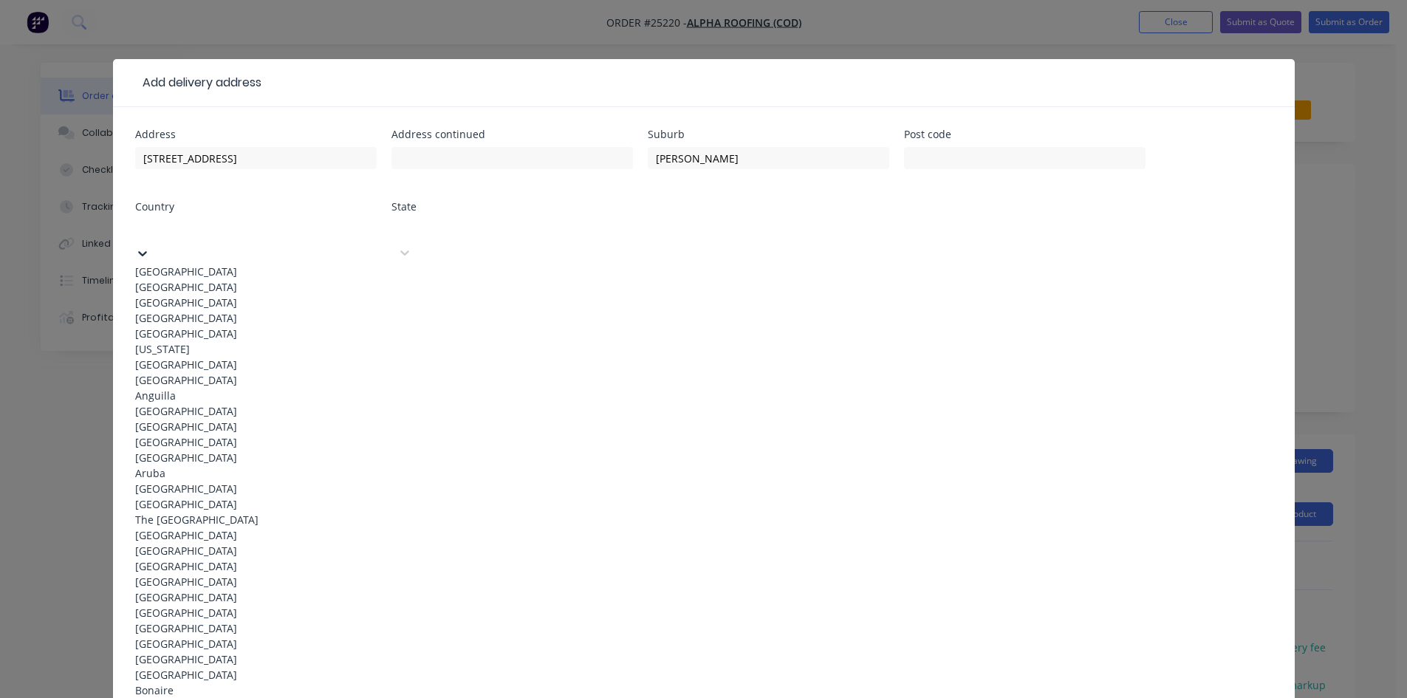
click at [207, 266] on div "[GEOGRAPHIC_DATA]" at bounding box center [255, 272] width 241 height 16
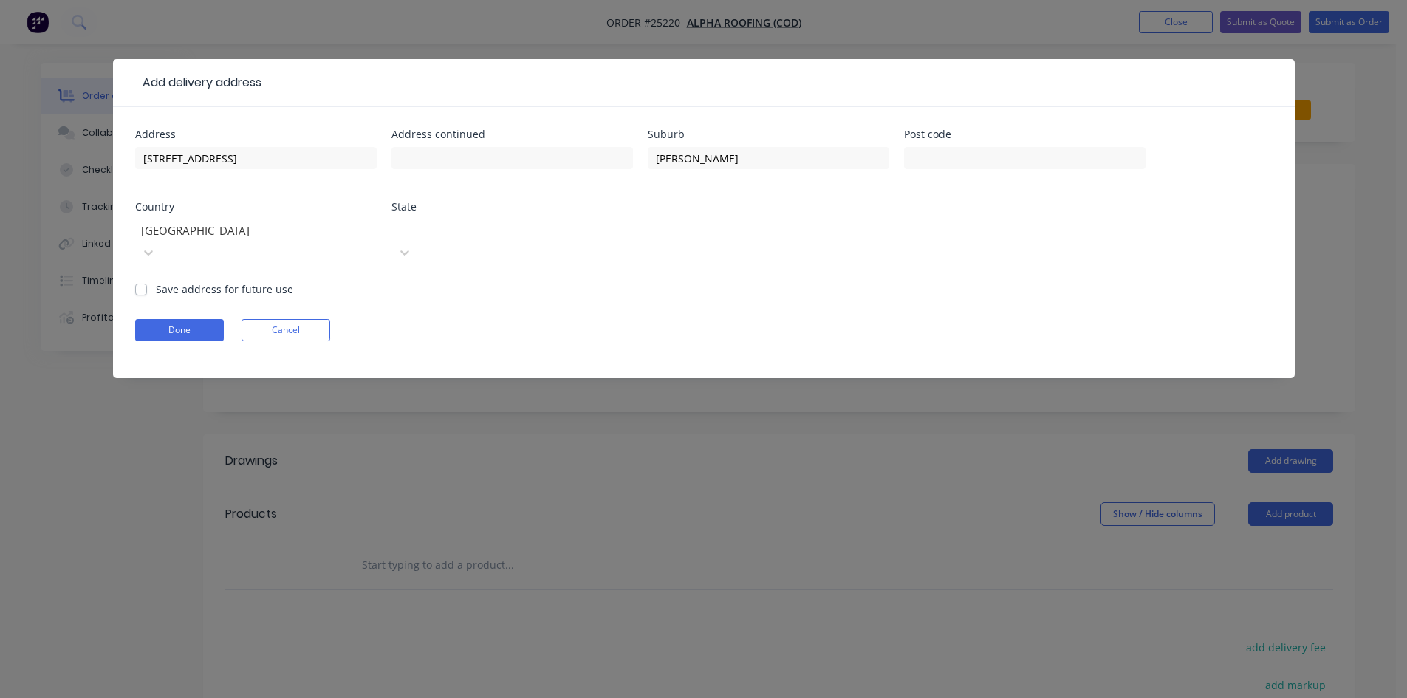
click at [487, 233] on div at bounding box center [502, 228] width 213 height 18
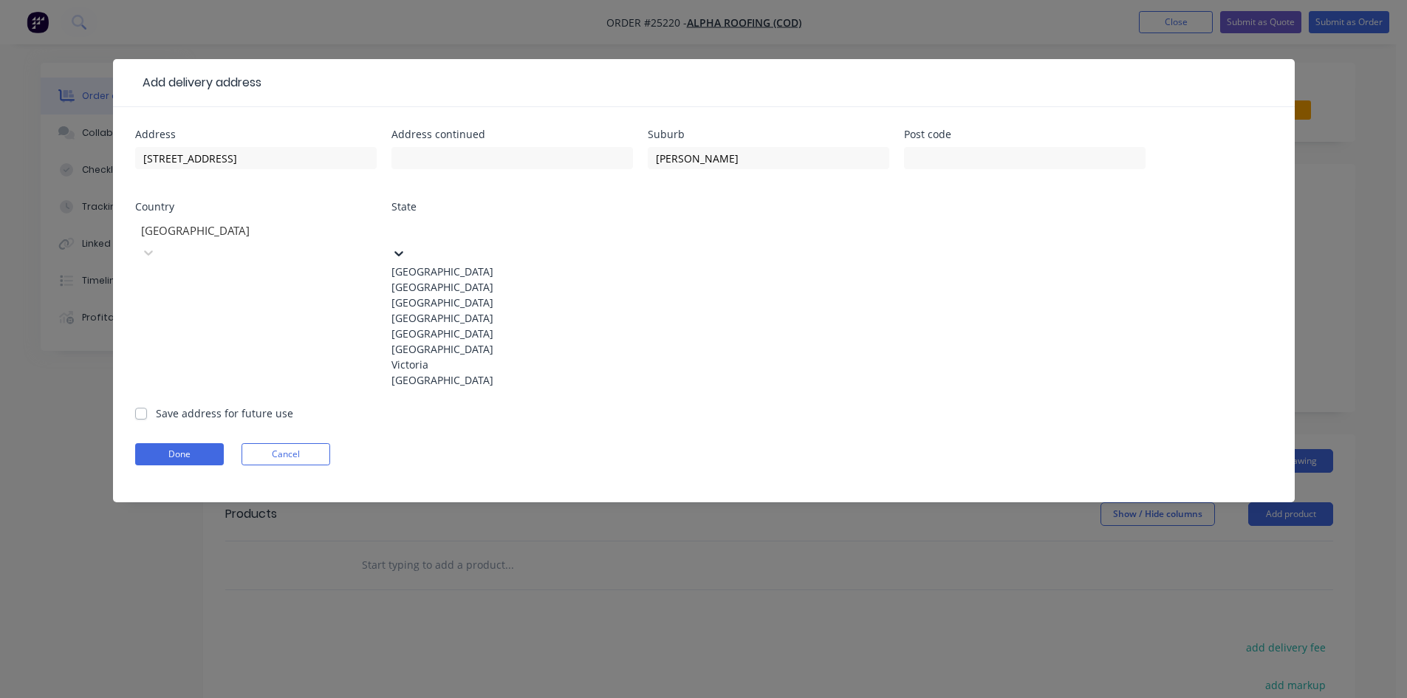
click at [498, 264] on div "[GEOGRAPHIC_DATA]" at bounding box center [511, 272] width 241 height 16
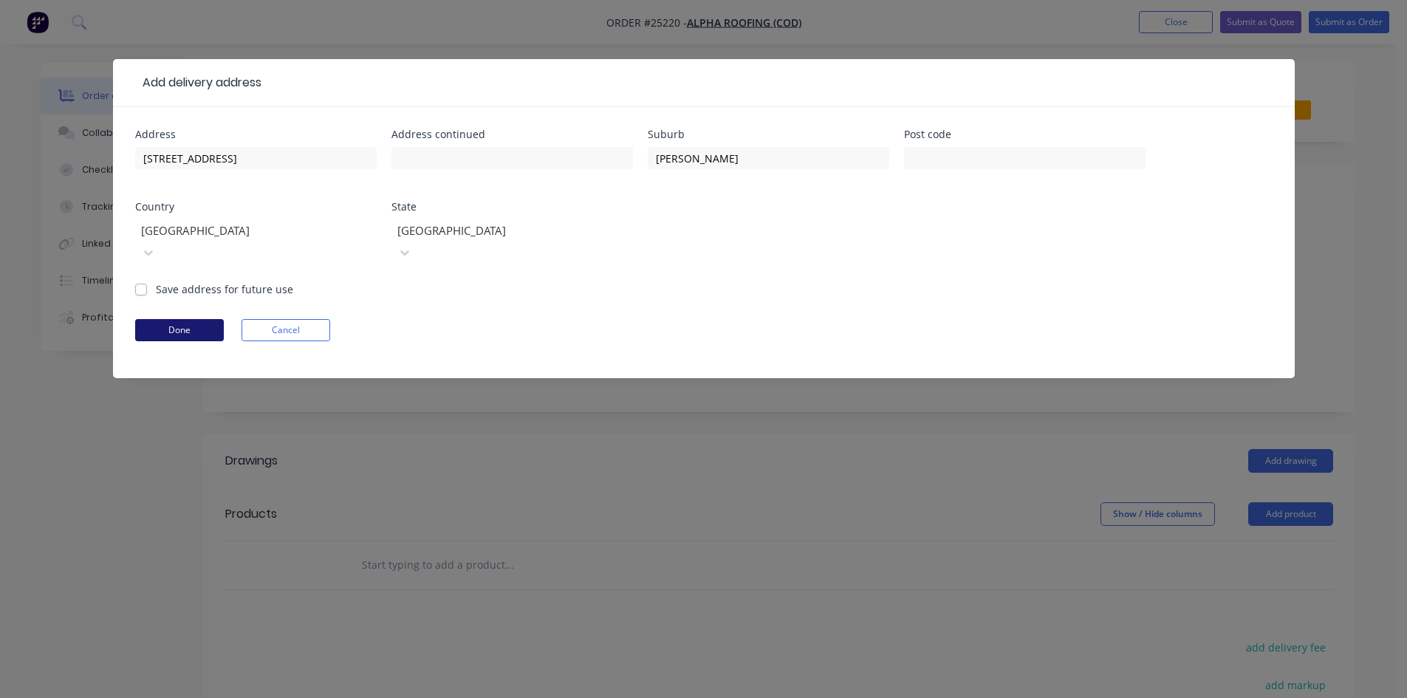
click at [168, 319] on button "Done" at bounding box center [179, 330] width 89 height 22
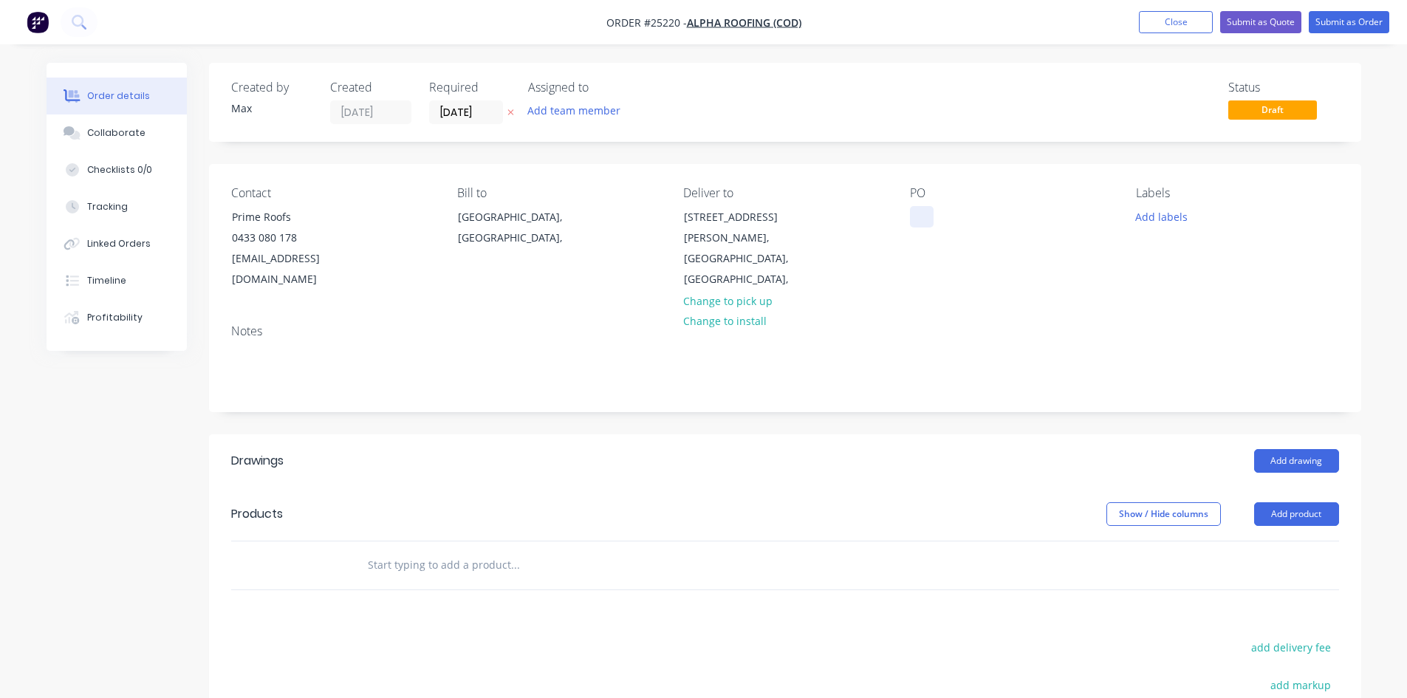
click at [923, 222] on div at bounding box center [922, 216] width 24 height 21
click at [941, 219] on div "Hugghes" at bounding box center [943, 216] width 67 height 21
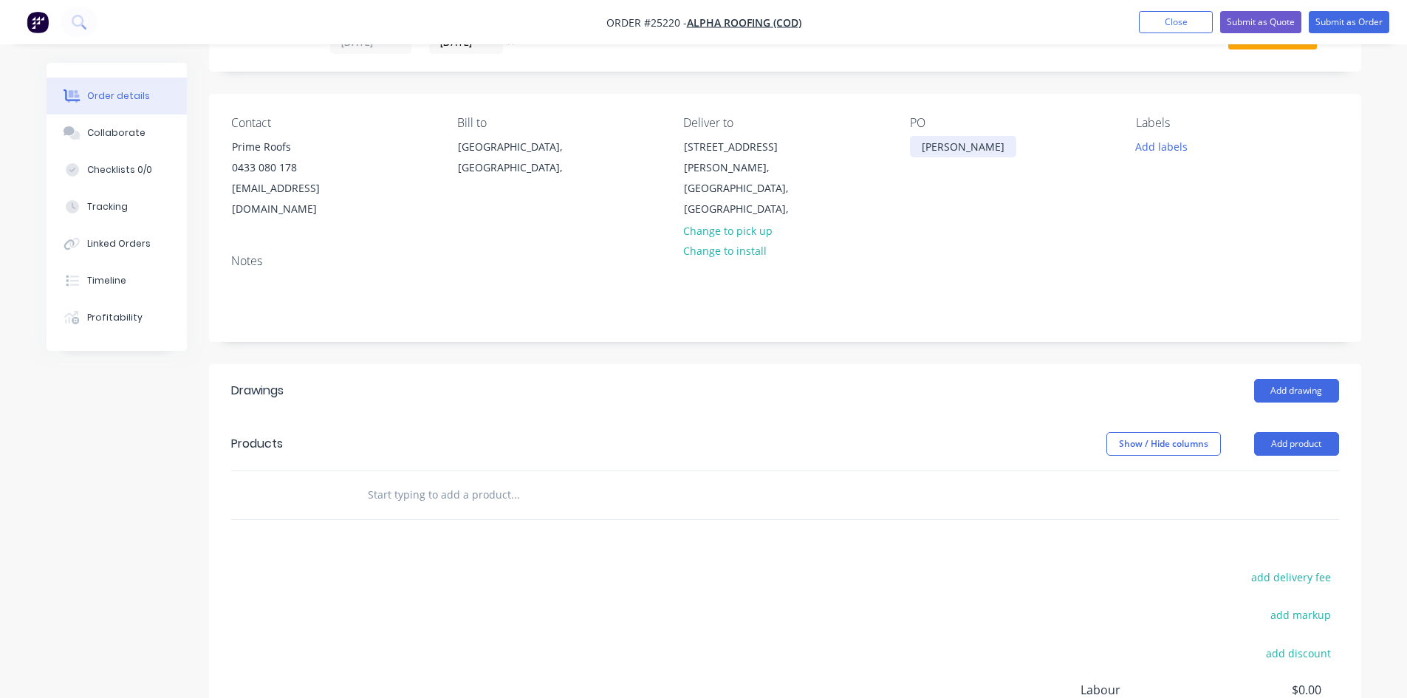
scroll to position [148, 0]
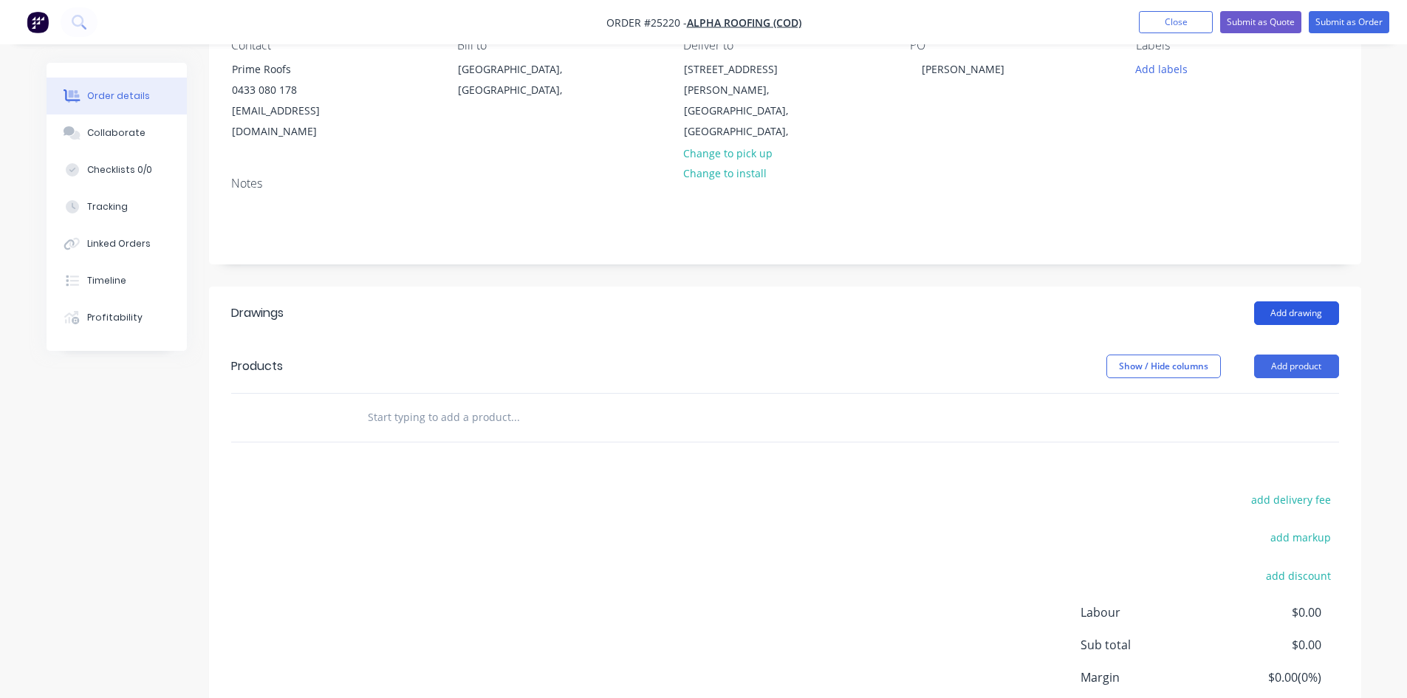
click at [1297, 309] on button "Add drawing" at bounding box center [1296, 313] width 85 height 24
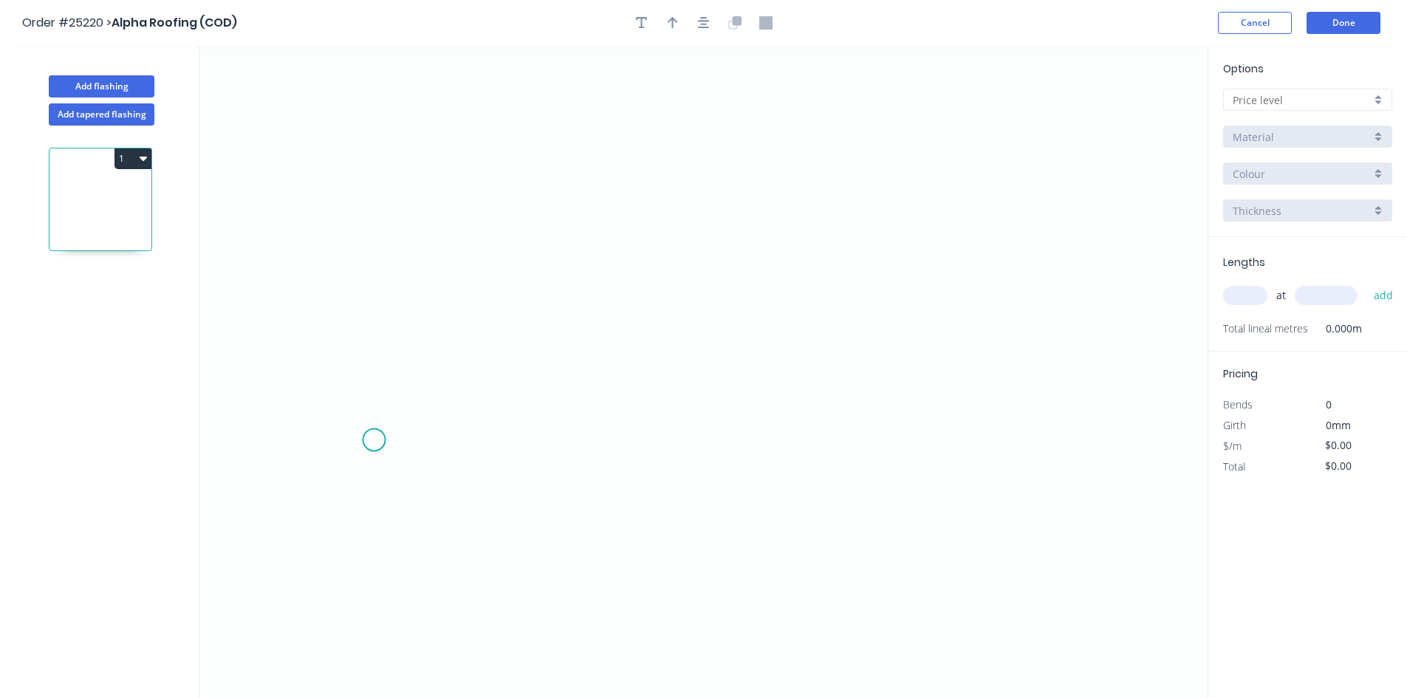
click at [374, 439] on icon "0" at bounding box center [703, 372] width 1008 height 652
click at [408, 346] on icon "0" at bounding box center [703, 372] width 1008 height 652
click at [687, 214] on icon "0 ?" at bounding box center [703, 372] width 1008 height 652
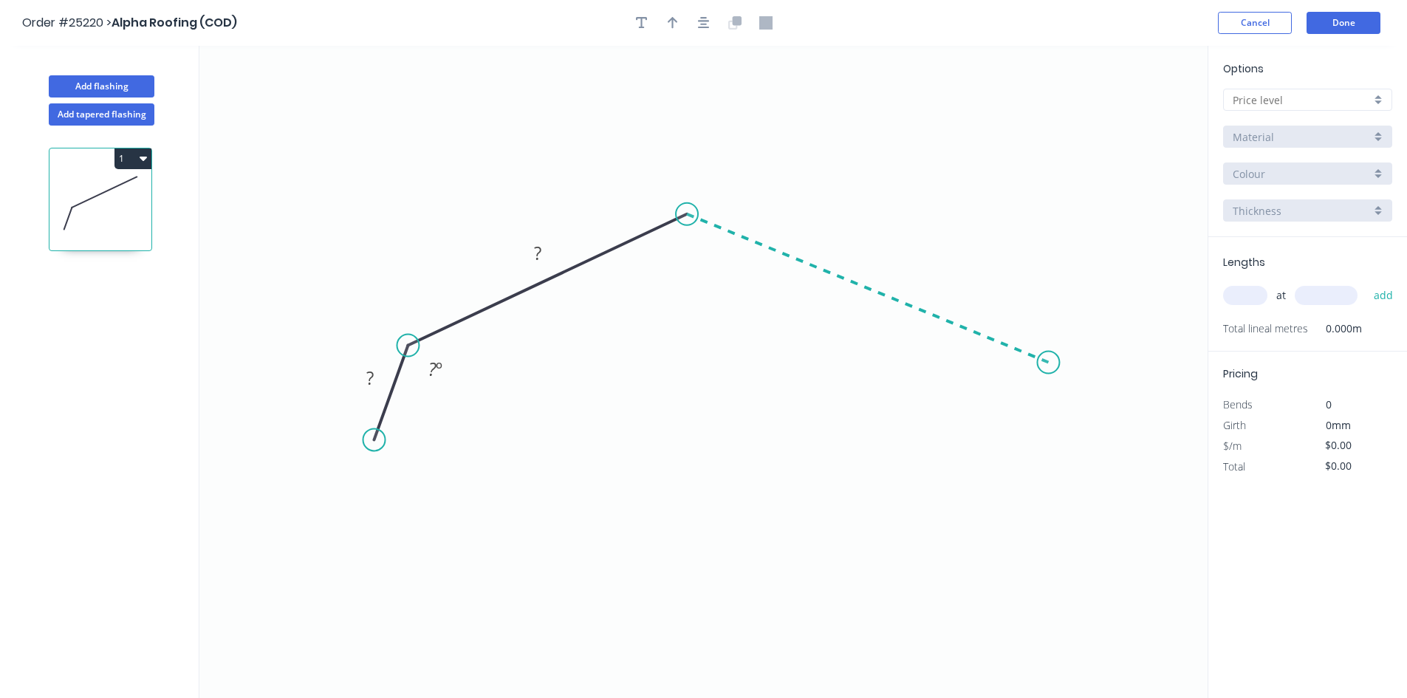
click at [1048, 363] on icon "0 ? ? ? º" at bounding box center [703, 372] width 1008 height 652
click at [1088, 452] on icon "0 ? ? ? ? º ? º" at bounding box center [703, 372] width 1008 height 652
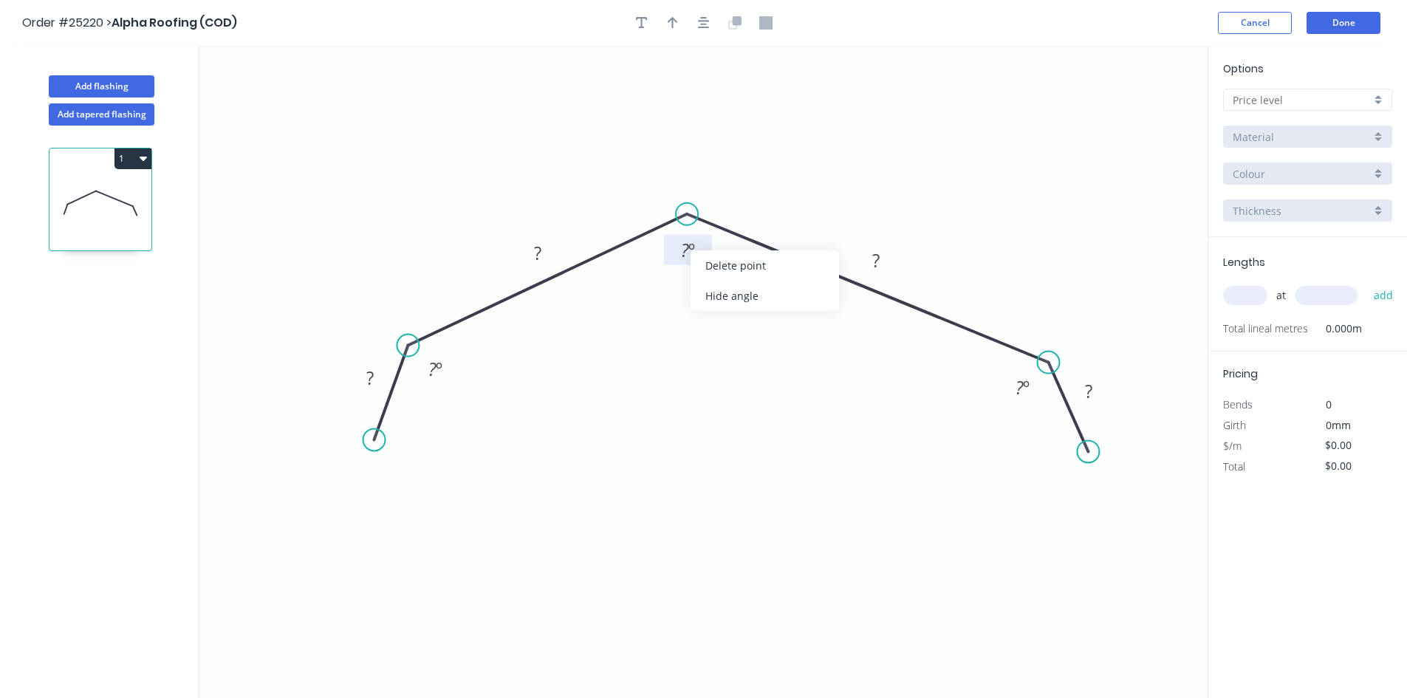
click at [687, 252] on tspan "?" at bounding box center [685, 250] width 8 height 24
click at [519, 415] on div "Hide angle" at bounding box center [518, 412] width 148 height 30
click at [1058, 442] on div "Hide angle" at bounding box center [1100, 442] width 148 height 30
click at [371, 374] on tspan "?" at bounding box center [369, 377] width 7 height 24
click at [1381, 102] on div at bounding box center [1307, 100] width 169 height 22
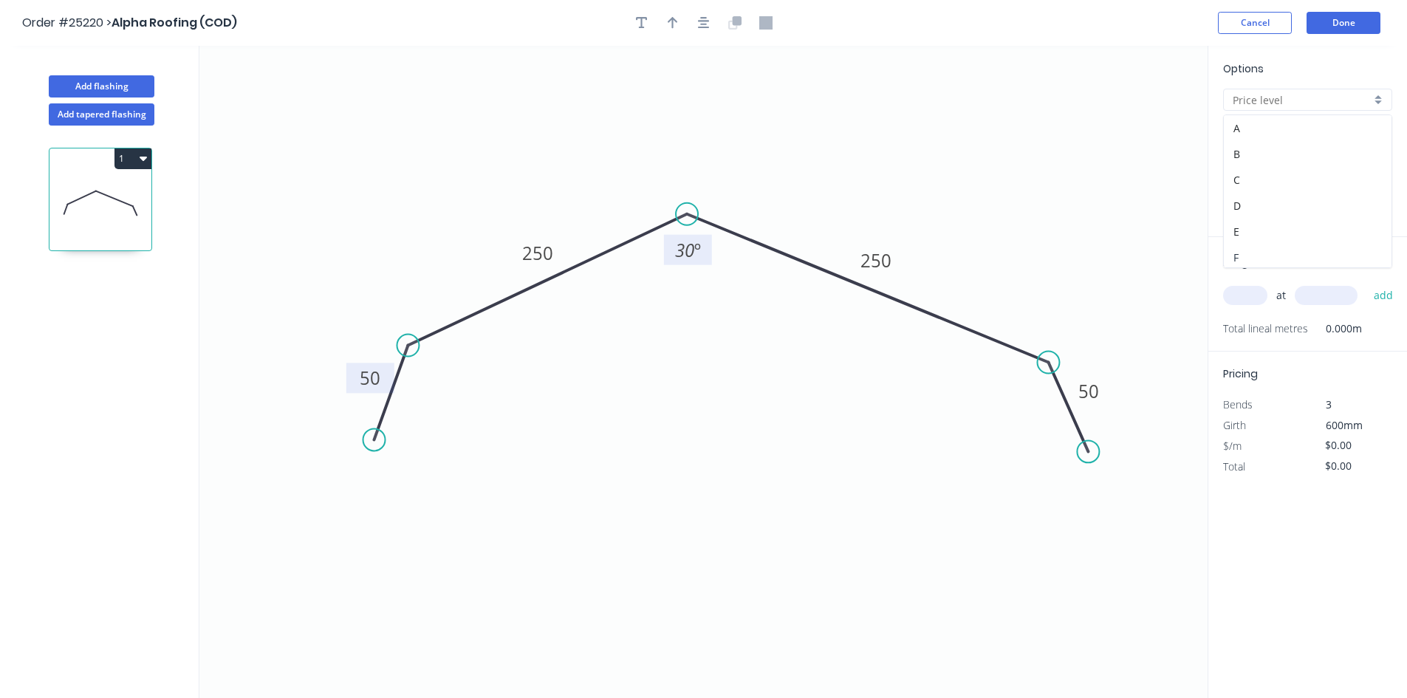
click at [1273, 255] on div "F" at bounding box center [1307, 257] width 168 height 26
type input "F"
type input "$19.91"
click at [1298, 176] on input "Basalt" at bounding box center [1301, 174] width 138 height 16
click at [1323, 250] on div "Classic Cream" at bounding box center [1307, 254] width 168 height 26
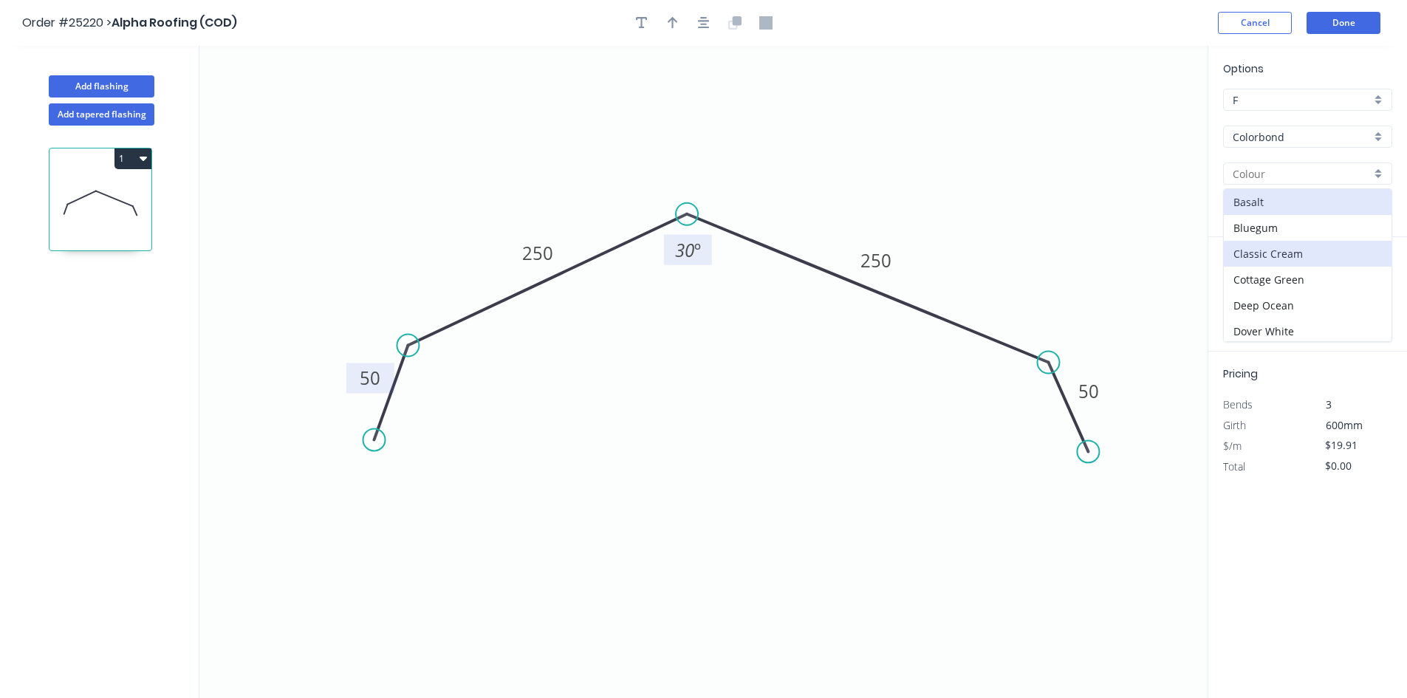
type input "Classic Cream"
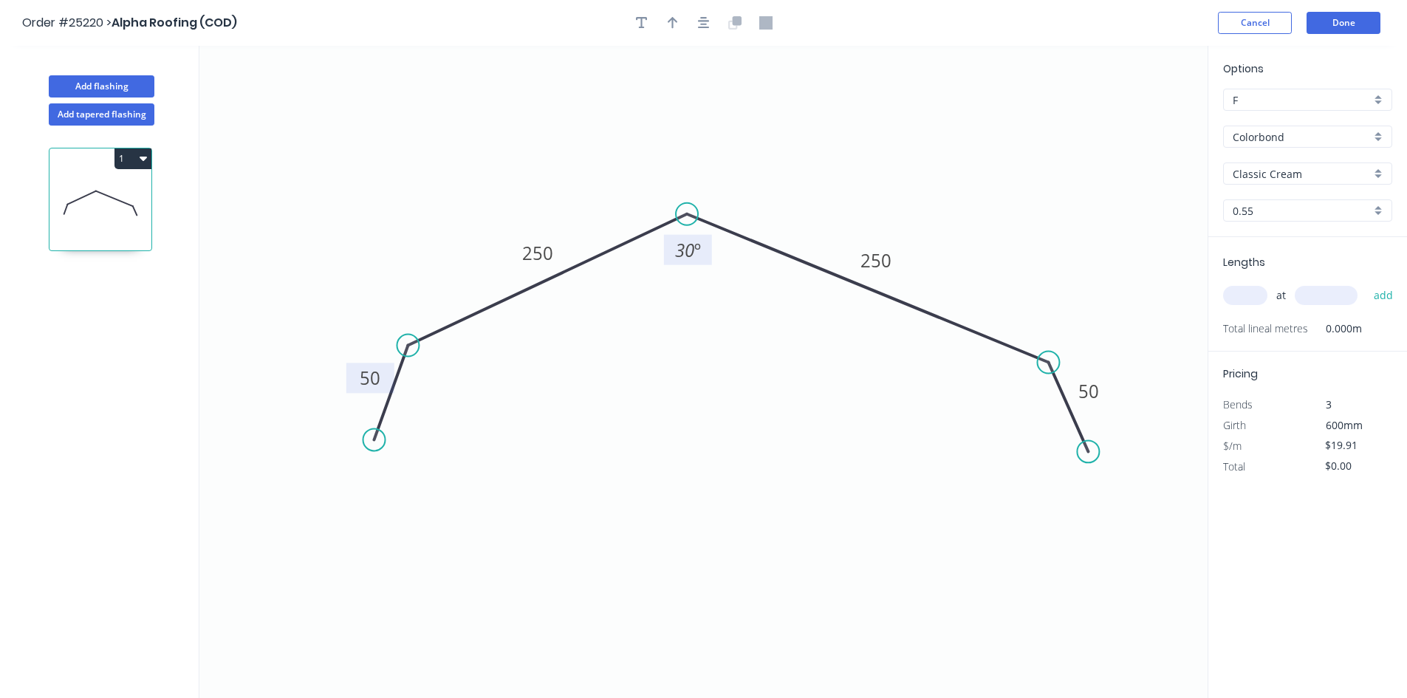
click at [1254, 295] on input "text" at bounding box center [1245, 295] width 44 height 19
type input "1"
type input "2800"
click at [1366, 283] on button "add" at bounding box center [1383, 295] width 35 height 25
type input "$55.75"
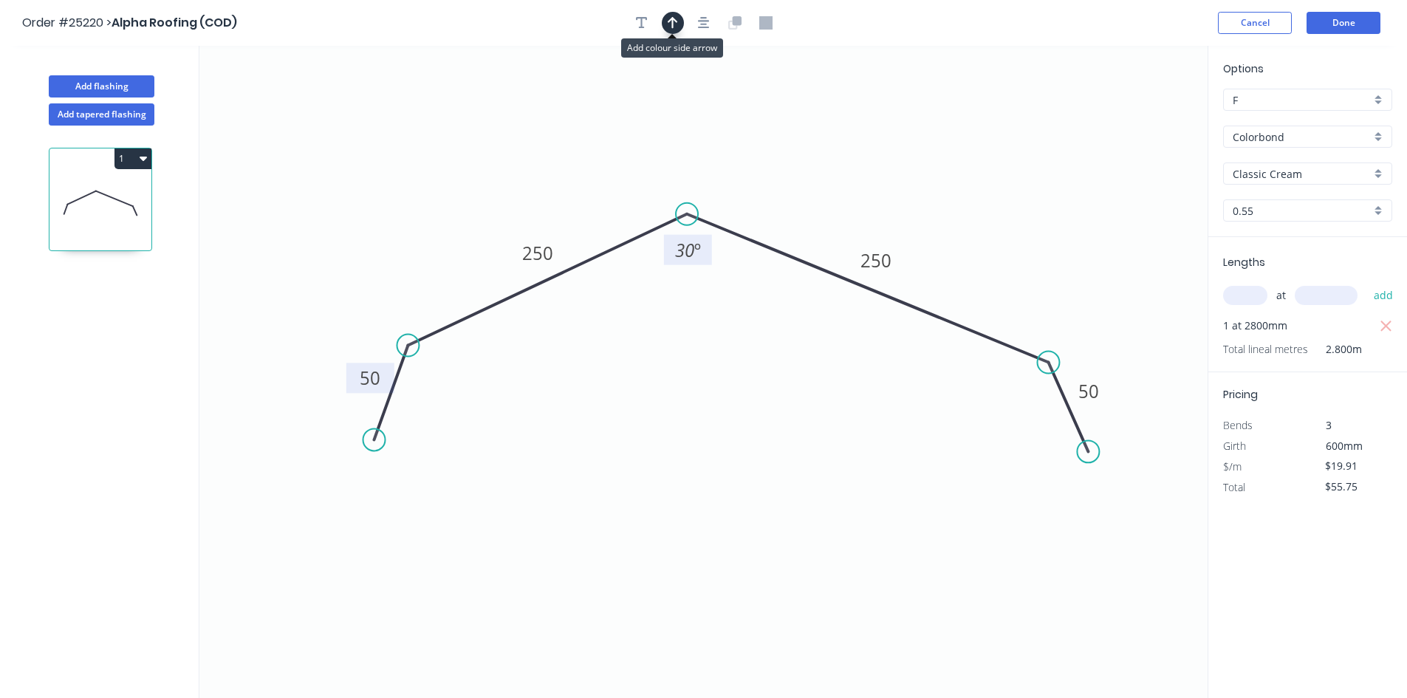
click at [667, 24] on icon "button" at bounding box center [672, 22] width 10 height 13
drag, startPoint x: 1131, startPoint y: 116, endPoint x: 797, endPoint y: 231, distance: 353.8
click at [797, 231] on icon at bounding box center [798, 213] width 13 height 47
click at [797, 231] on icon at bounding box center [796, 213] width 13 height 47
click at [1353, 22] on button "Done" at bounding box center [1343, 23] width 74 height 22
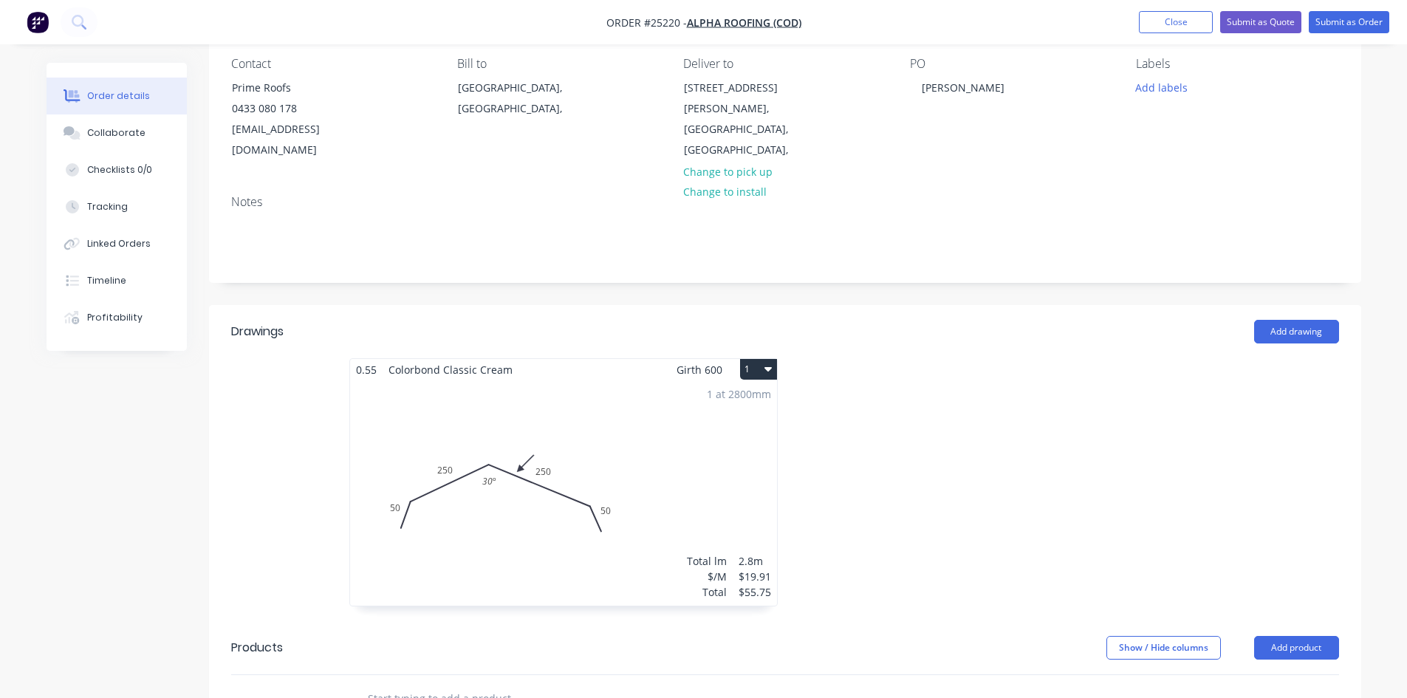
scroll to position [295, 0]
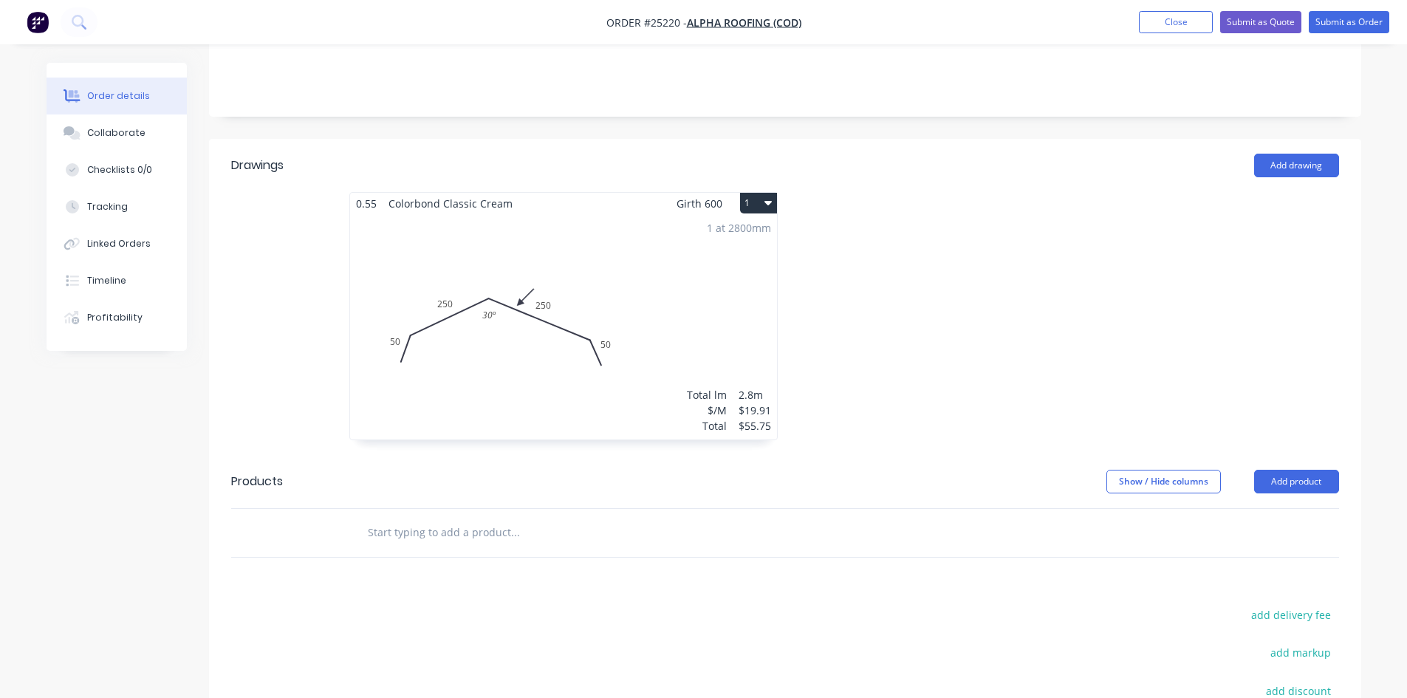
click at [762, 202] on button "1" at bounding box center [758, 203] width 37 height 21
click at [687, 260] on div "Duplicate" at bounding box center [707, 268] width 114 height 21
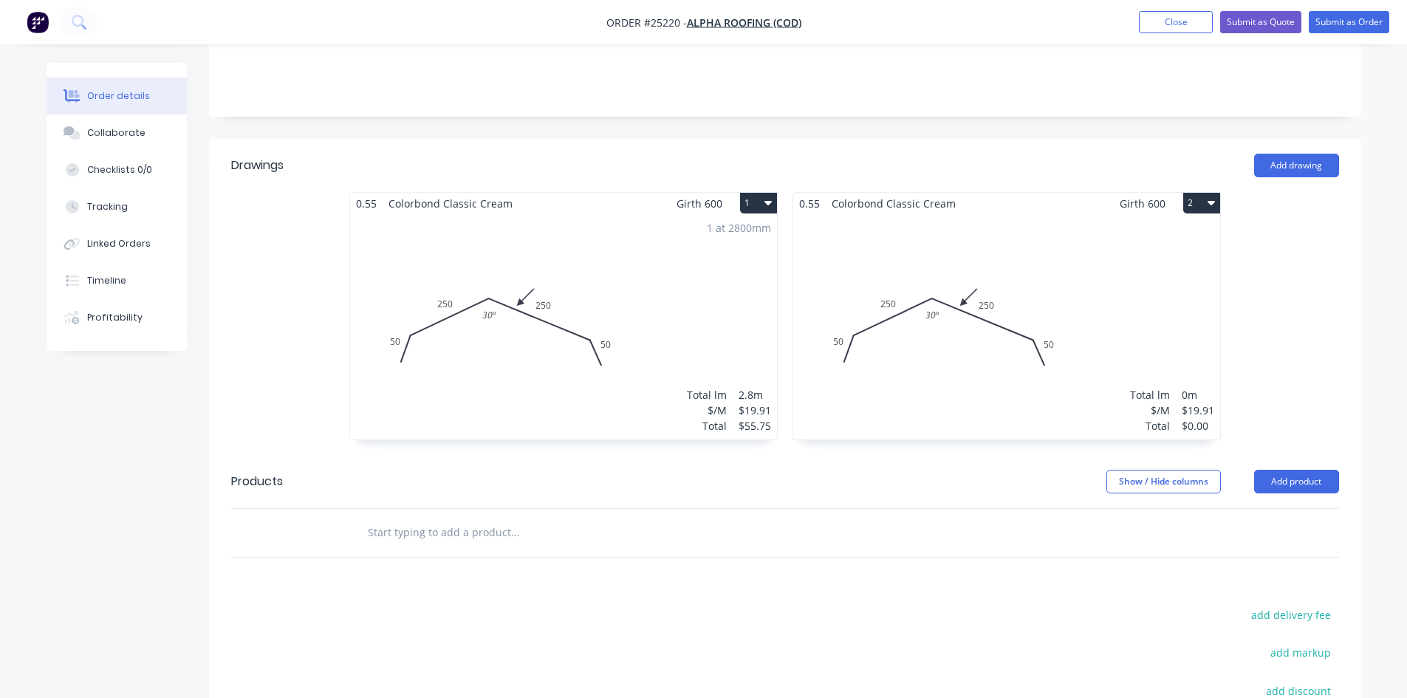
click at [914, 272] on div "Total lm $/M Total 0m $19.91 $0.00" at bounding box center [1006, 326] width 427 height 225
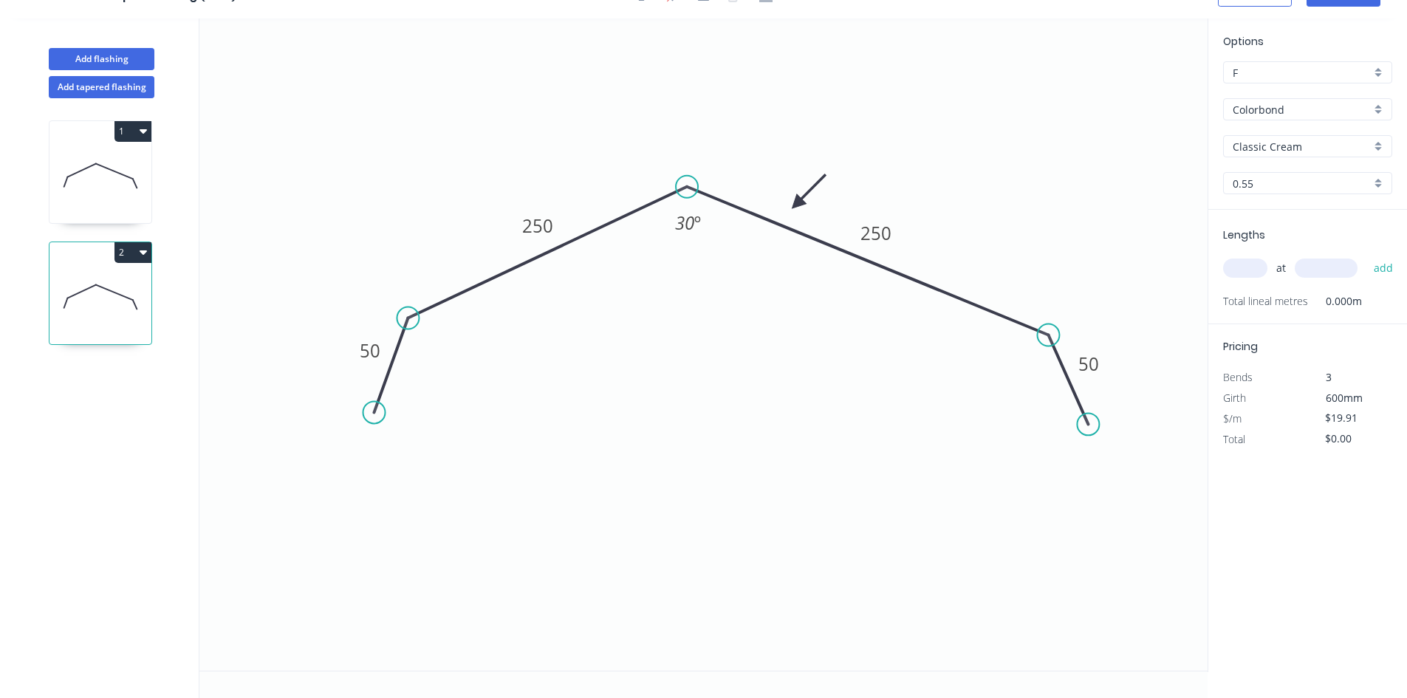
scroll to position [27, 0]
click at [450, 425] on div "Delete point" at bounding box center [448, 428] width 148 height 30
click at [758, 209] on div "Delete point" at bounding box center [762, 208] width 148 height 30
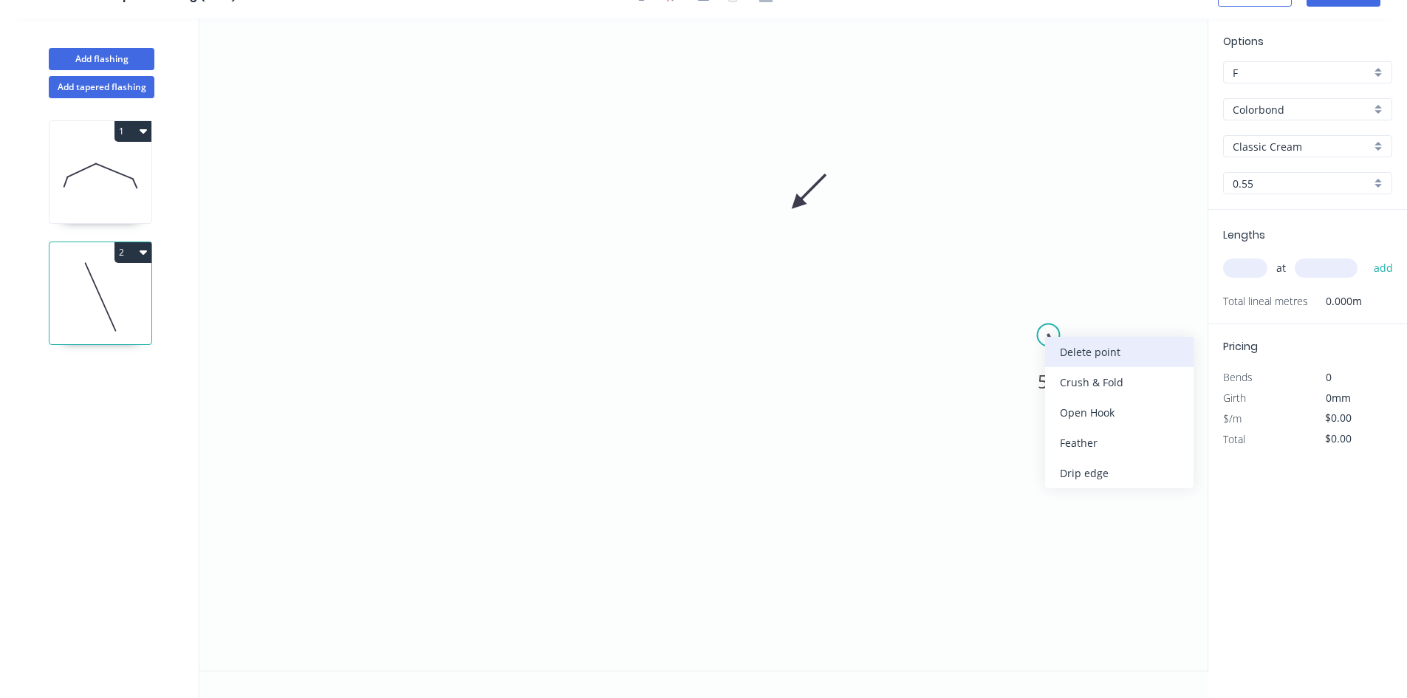
click at [1105, 357] on div "Delete point" at bounding box center [1119, 352] width 148 height 30
click at [435, 141] on icon "0" at bounding box center [703, 344] width 1008 height 652
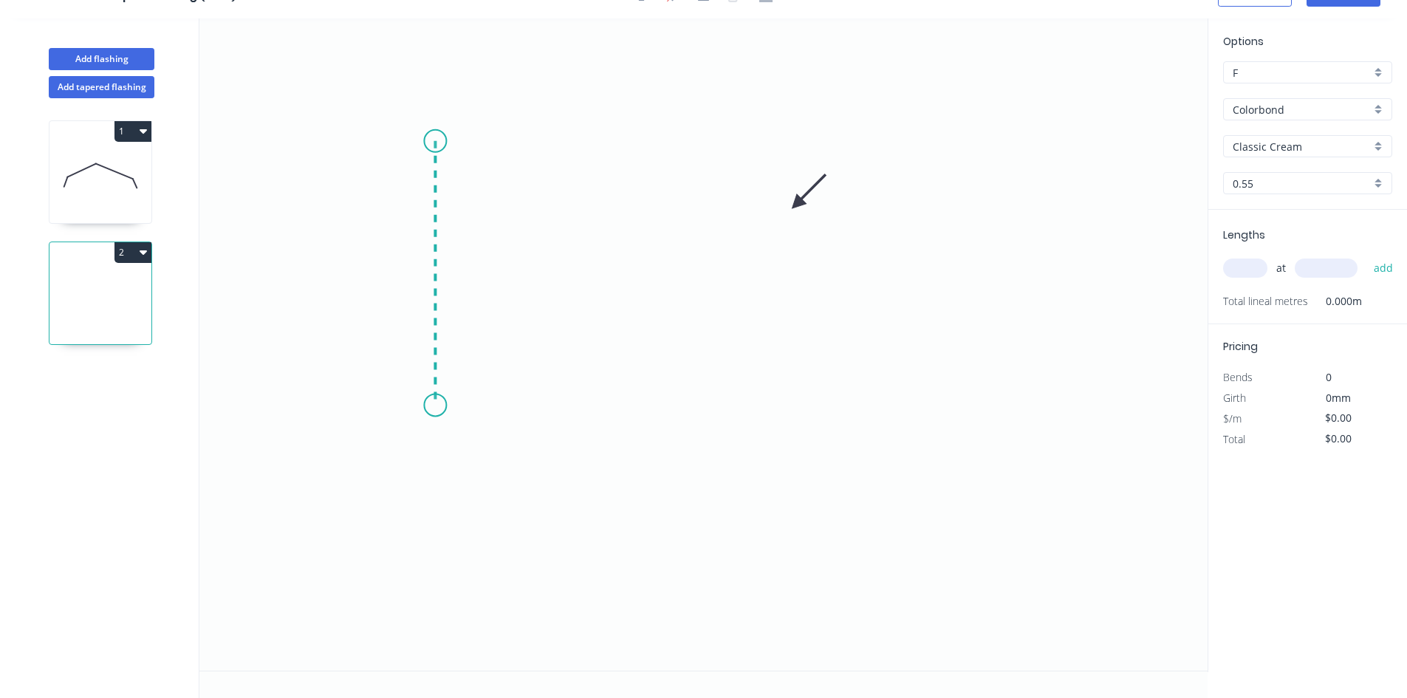
click at [438, 411] on icon "0" at bounding box center [703, 344] width 1008 height 652
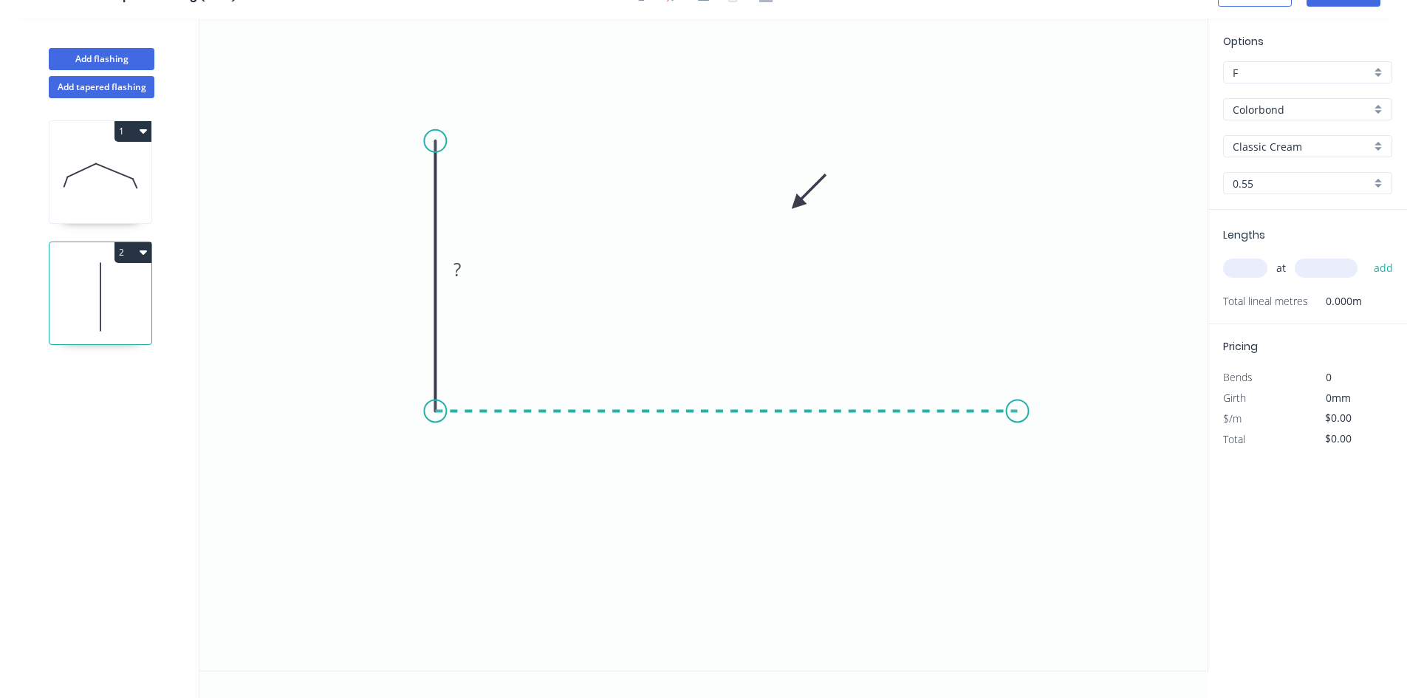
click at [1017, 393] on icon "0 ?" at bounding box center [703, 344] width 1008 height 652
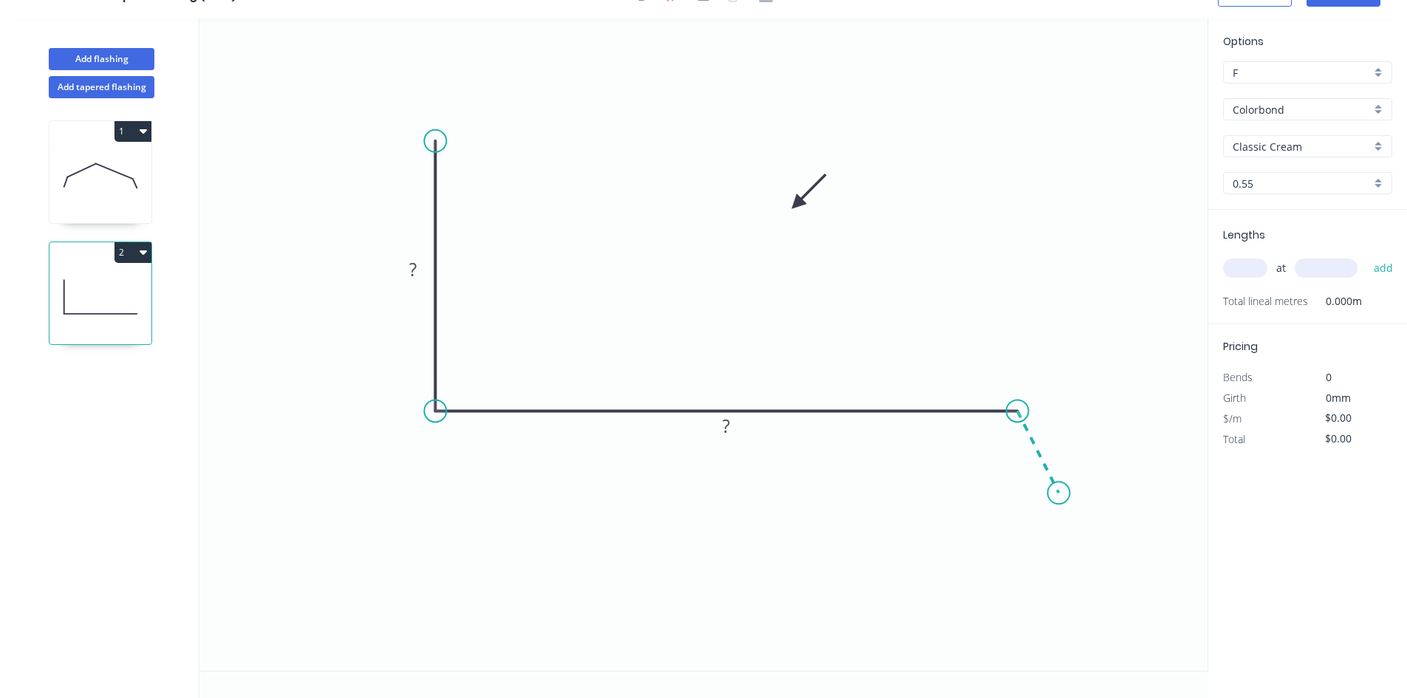
click at [1059, 493] on icon "0 ? ?" at bounding box center [703, 344] width 1008 height 652
click at [1040, 501] on div "Hide angle" at bounding box center [1075, 491] width 148 height 30
click at [408, 271] on rect at bounding box center [413, 270] width 30 height 21
drag, startPoint x: 1075, startPoint y: 485, endPoint x: 1078, endPoint y: 496, distance: 11.5
click at [1078, 496] on circle at bounding box center [1077, 495] width 22 height 22
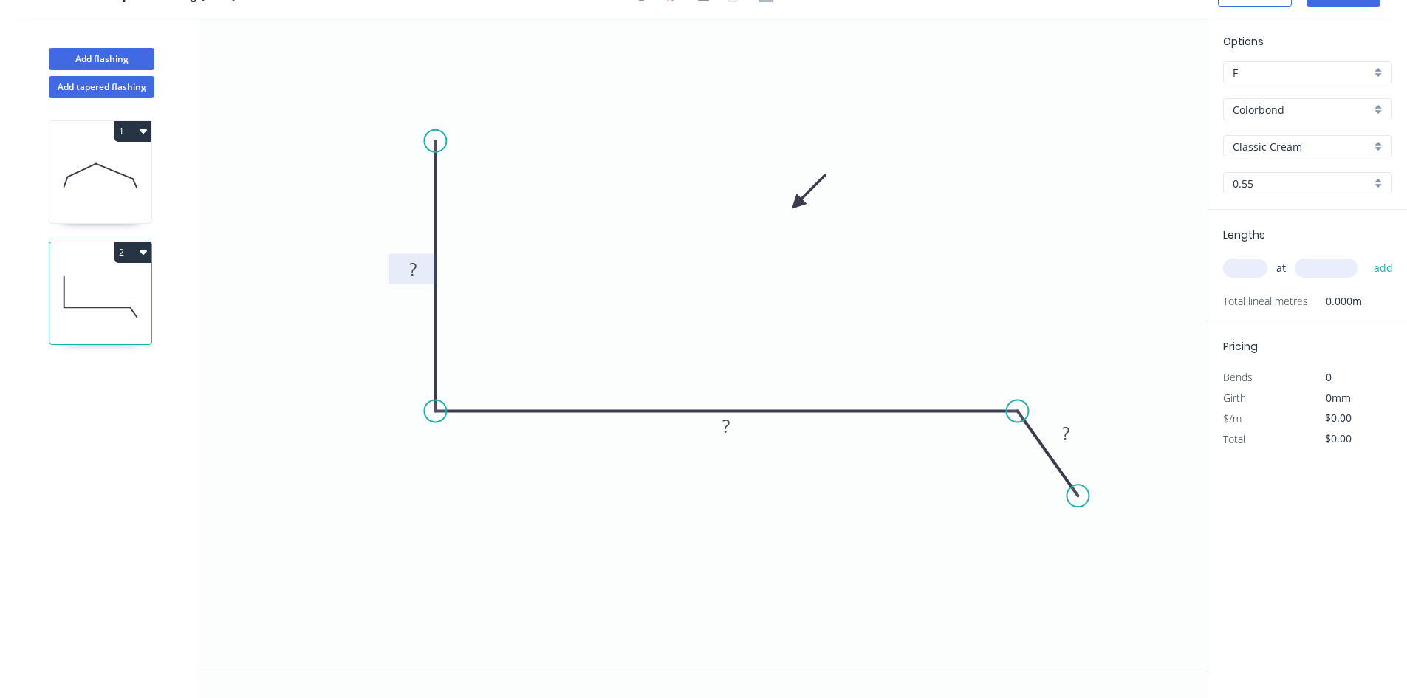
click at [420, 281] on rect at bounding box center [413, 269] width 48 height 30
click at [416, 267] on tspan "?" at bounding box center [412, 269] width 7 height 24
type input "$33.40"
click at [1252, 270] on input "text" at bounding box center [1245, 267] width 44 height 19
drag, startPoint x: 796, startPoint y: 202, endPoint x: 568, endPoint y: 344, distance: 269.0
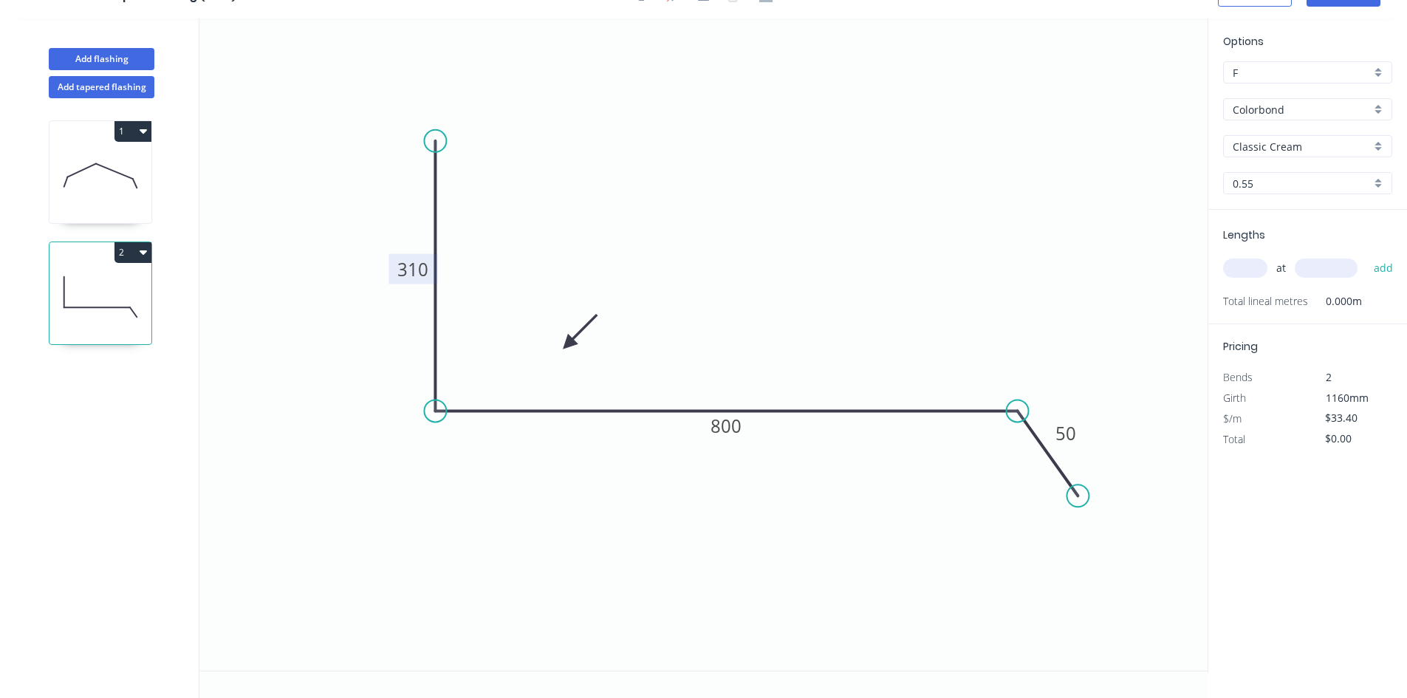
click at [568, 344] on icon at bounding box center [579, 331] width 43 height 43
click at [1251, 262] on input "text" at bounding box center [1245, 267] width 44 height 19
type input "1"
type input "1300"
click at [1366, 255] on button "add" at bounding box center [1383, 267] width 35 height 25
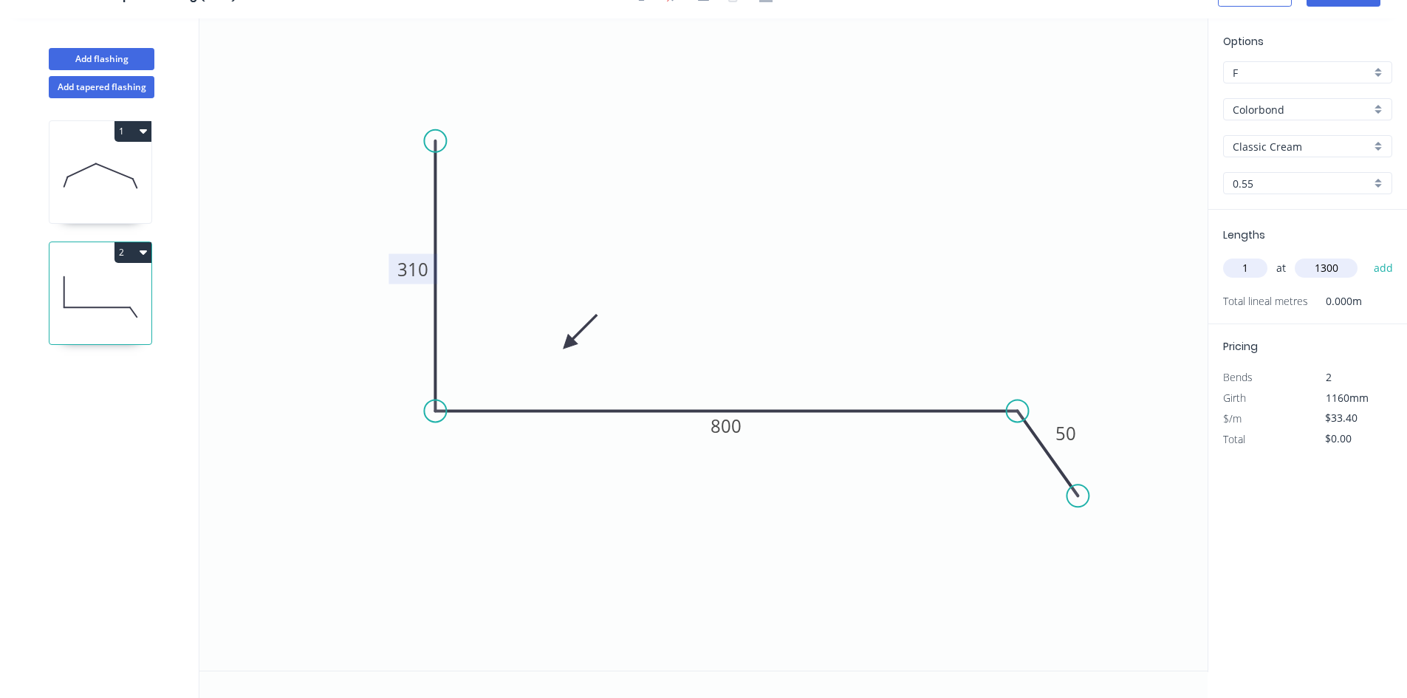
type input "$43.42"
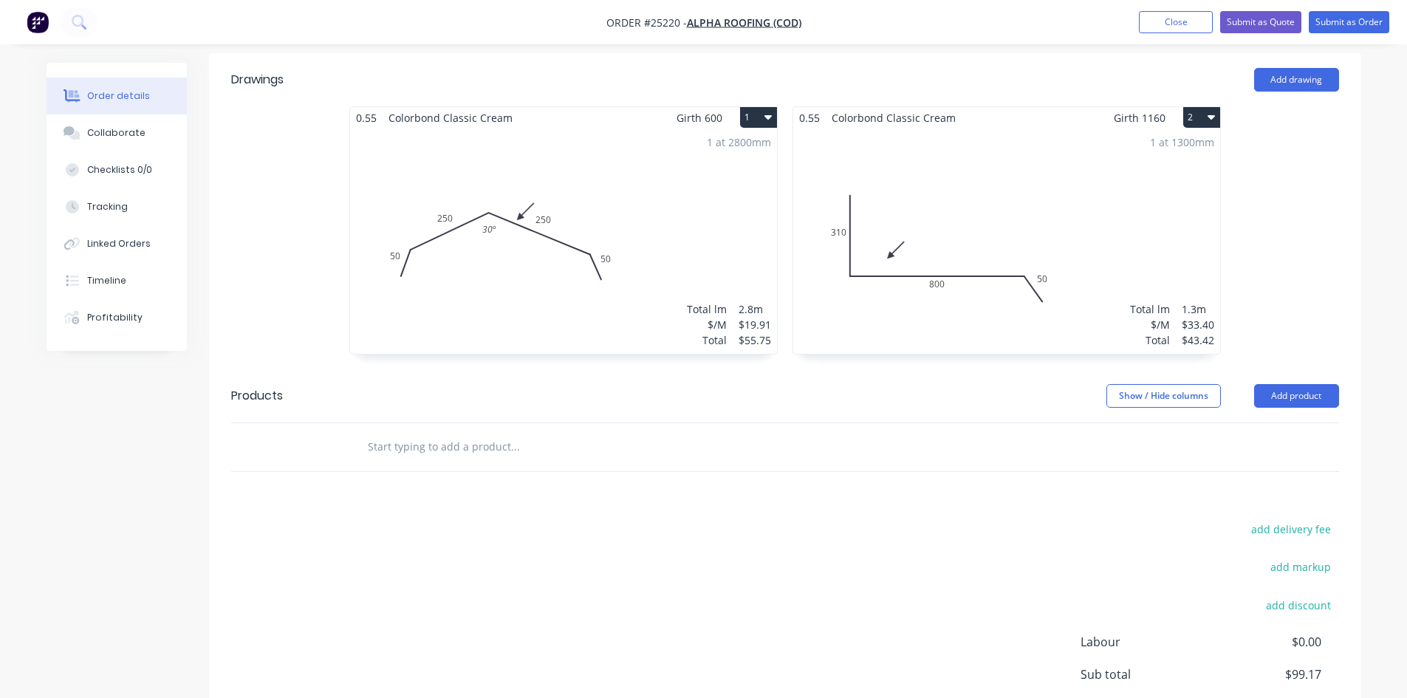
scroll to position [369, 0]
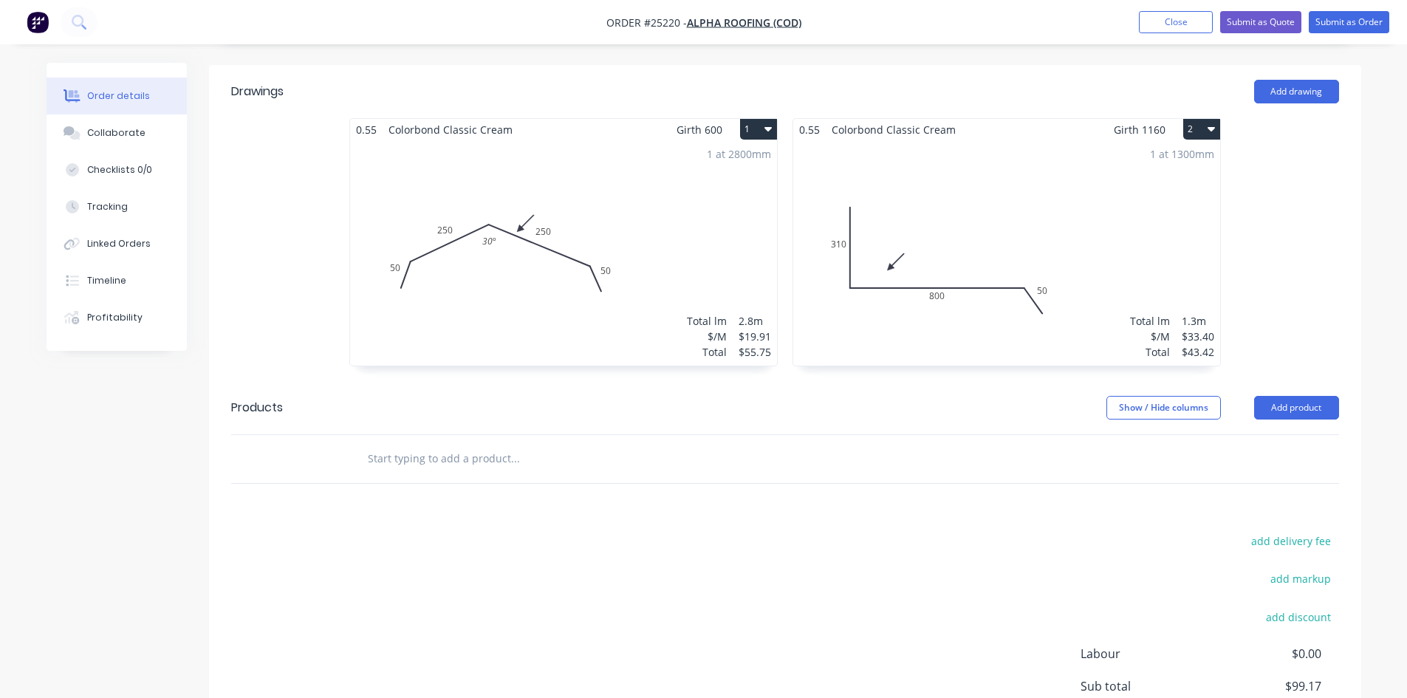
click at [1201, 125] on button "2" at bounding box center [1201, 129] width 37 height 21
click at [1173, 189] on div "Duplicate" at bounding box center [1150, 194] width 114 height 21
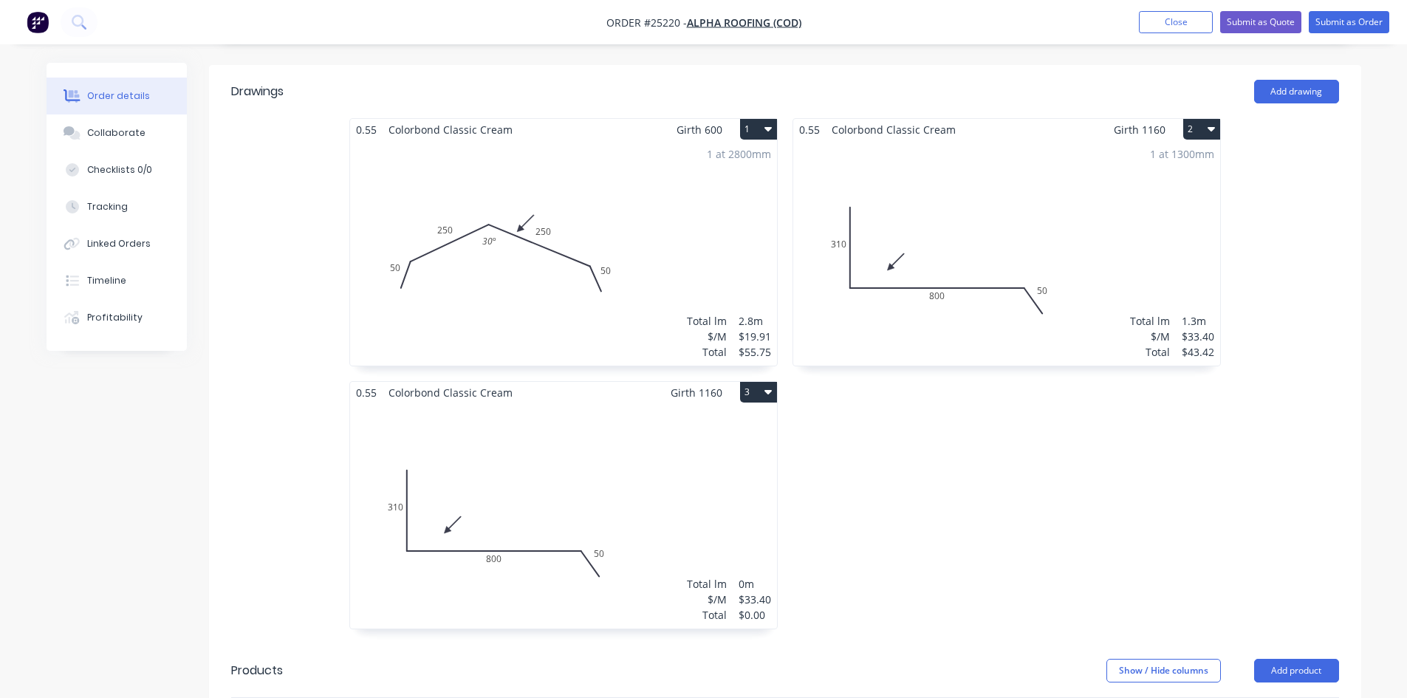
click at [549, 478] on div "Total lm $/M Total 0m $33.40 $0.00" at bounding box center [563, 515] width 427 height 225
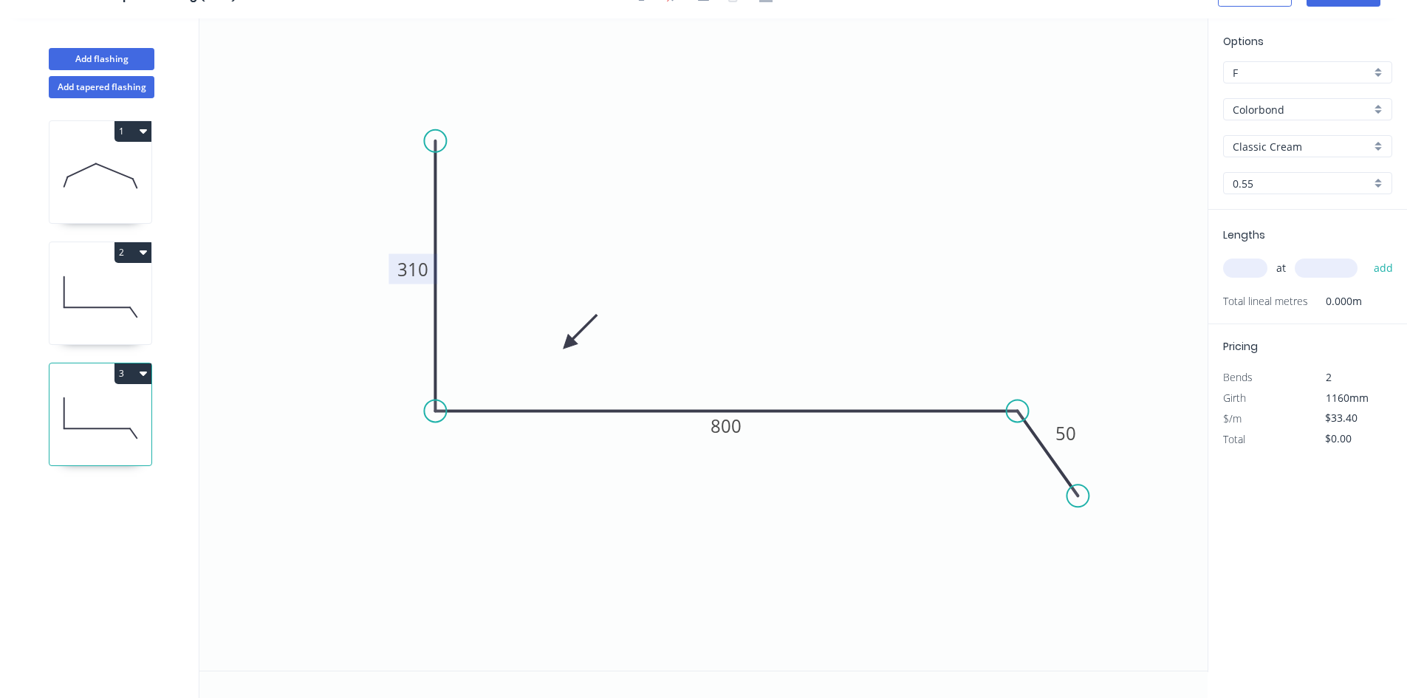
click at [416, 261] on tspan "310" at bounding box center [412, 269] width 31 height 24
click at [1257, 270] on input "text" at bounding box center [1245, 267] width 44 height 19
type input "$18.58"
type input "1"
type input "2000"
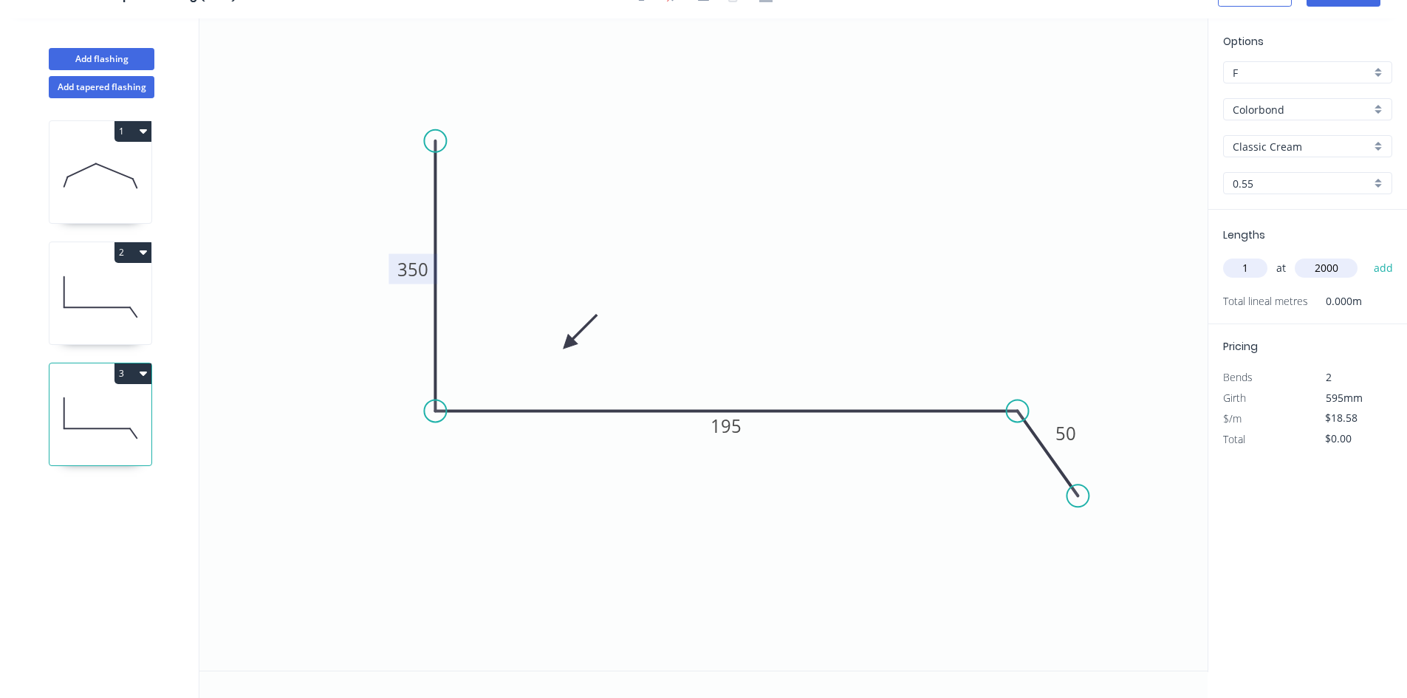
click at [1366, 255] on button "add" at bounding box center [1383, 267] width 35 height 25
type input "$37.16"
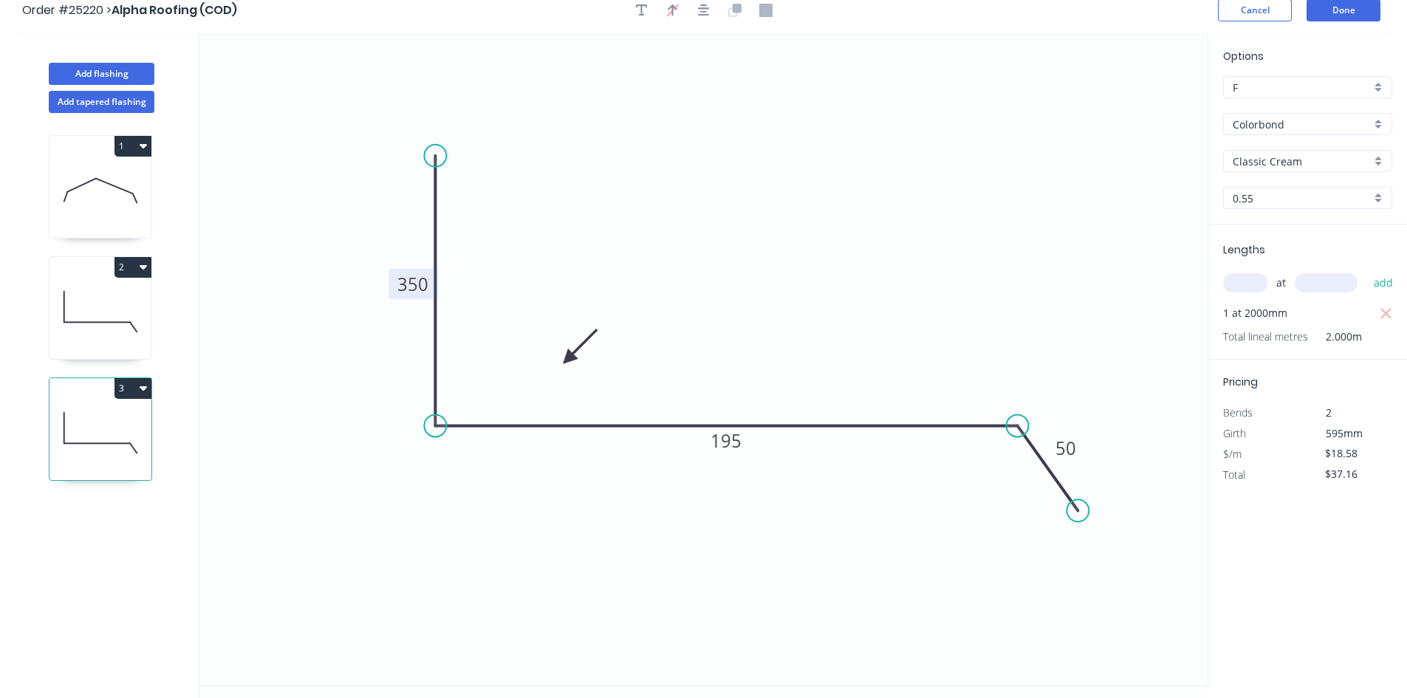
scroll to position [0, 0]
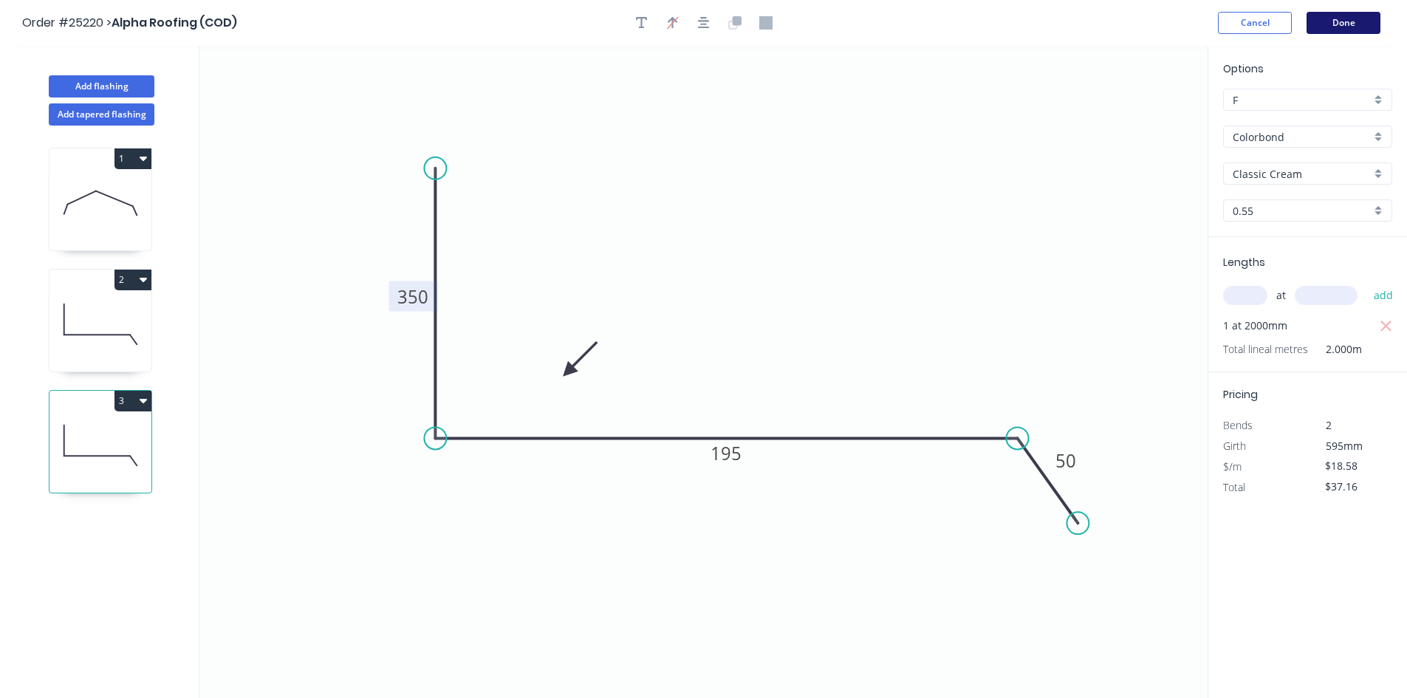
click at [1358, 26] on button "Done" at bounding box center [1343, 23] width 74 height 22
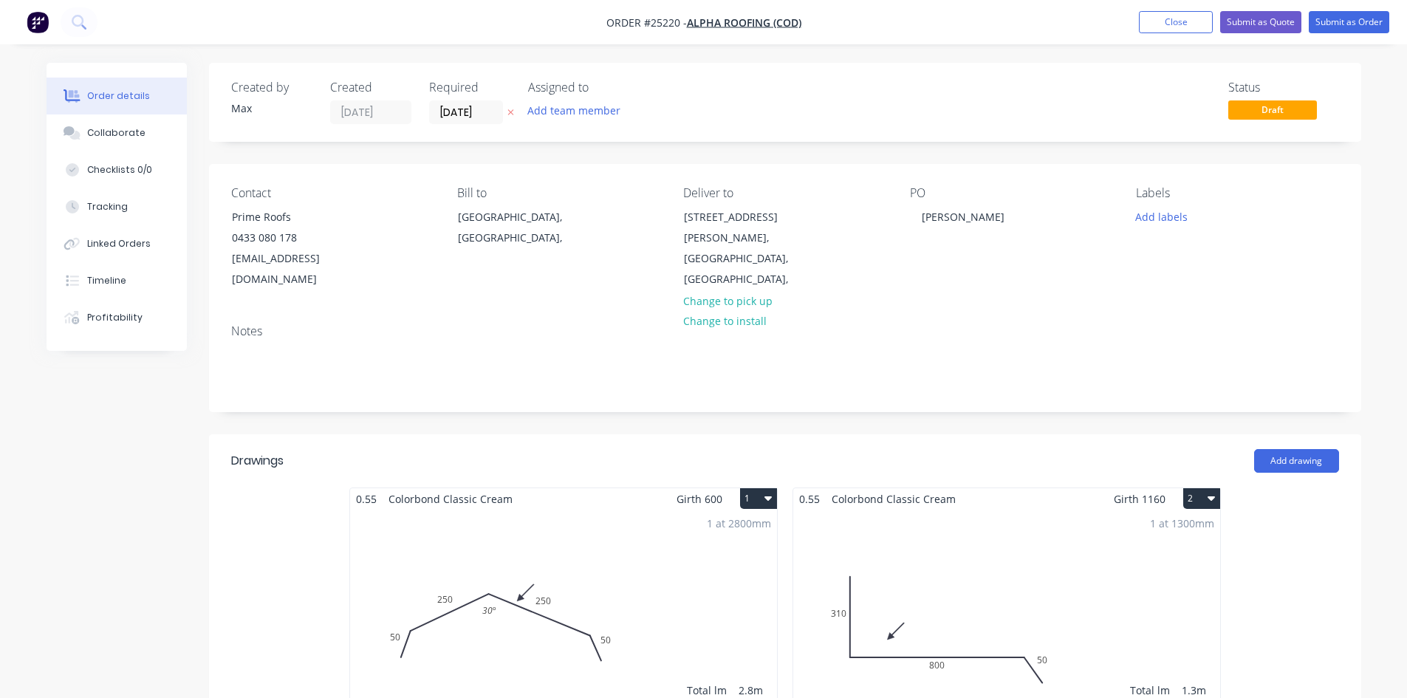
scroll to position [517, 0]
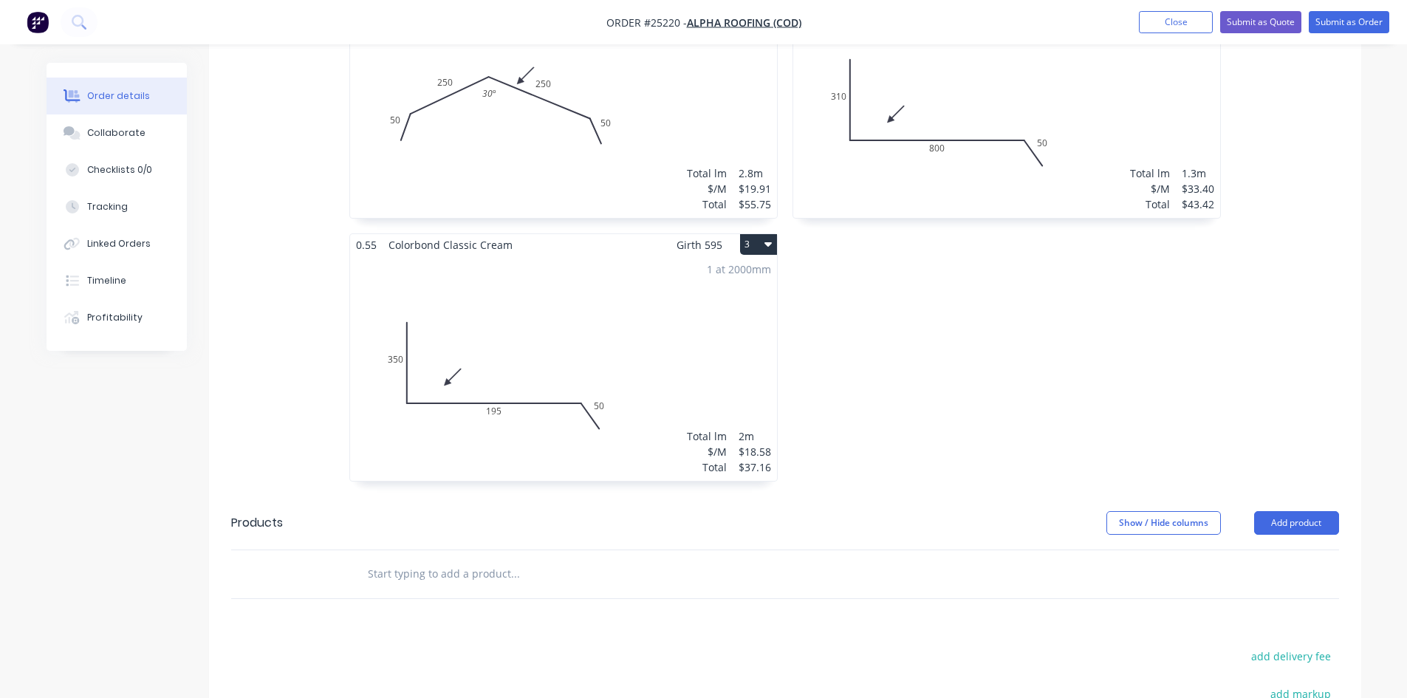
click at [759, 244] on button "3" at bounding box center [758, 244] width 37 height 21
click at [734, 315] on div "Duplicate" at bounding box center [707, 309] width 114 height 21
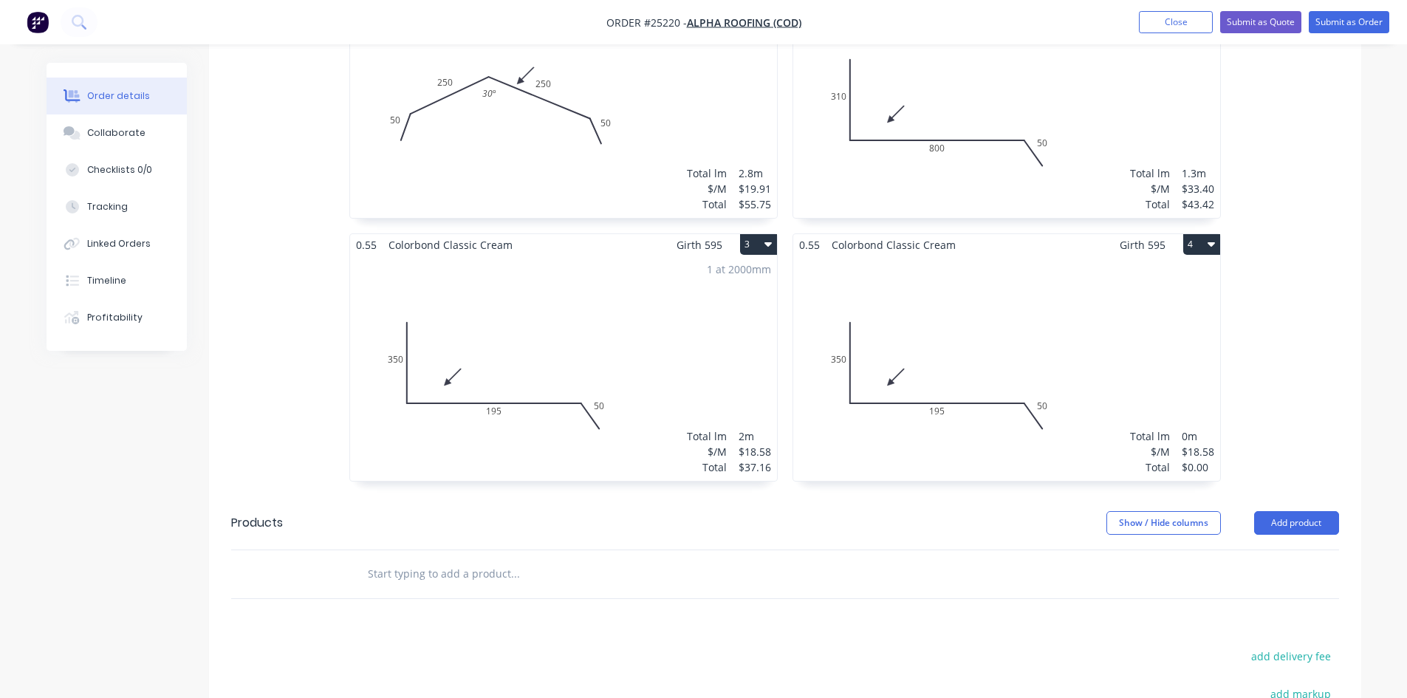
click at [944, 341] on div "Total lm $/M Total 0m $18.58 $0.00" at bounding box center [1006, 367] width 427 height 225
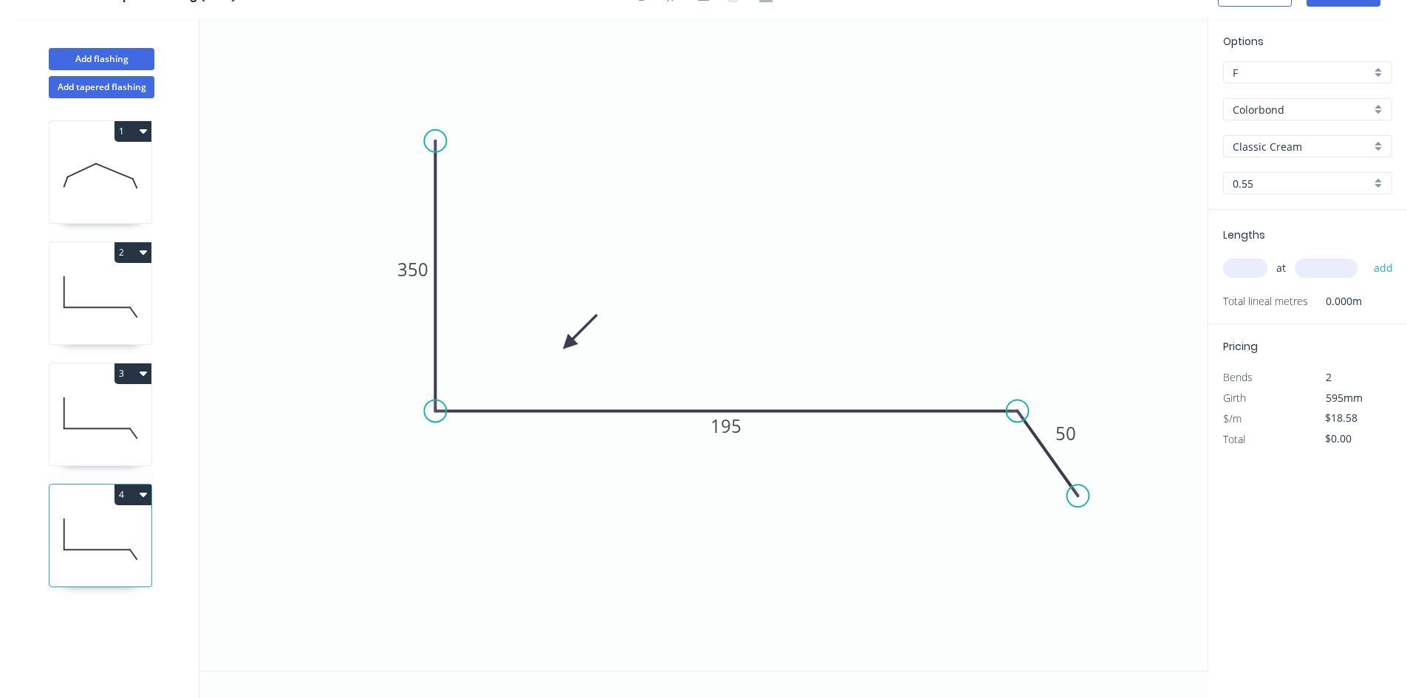
scroll to position [27, 0]
click at [410, 270] on tspan "350" at bounding box center [412, 269] width 31 height 24
click at [727, 428] on tspan "195" at bounding box center [725, 425] width 31 height 24
type input "$26.09"
click at [1254, 270] on input "text" at bounding box center [1245, 267] width 44 height 19
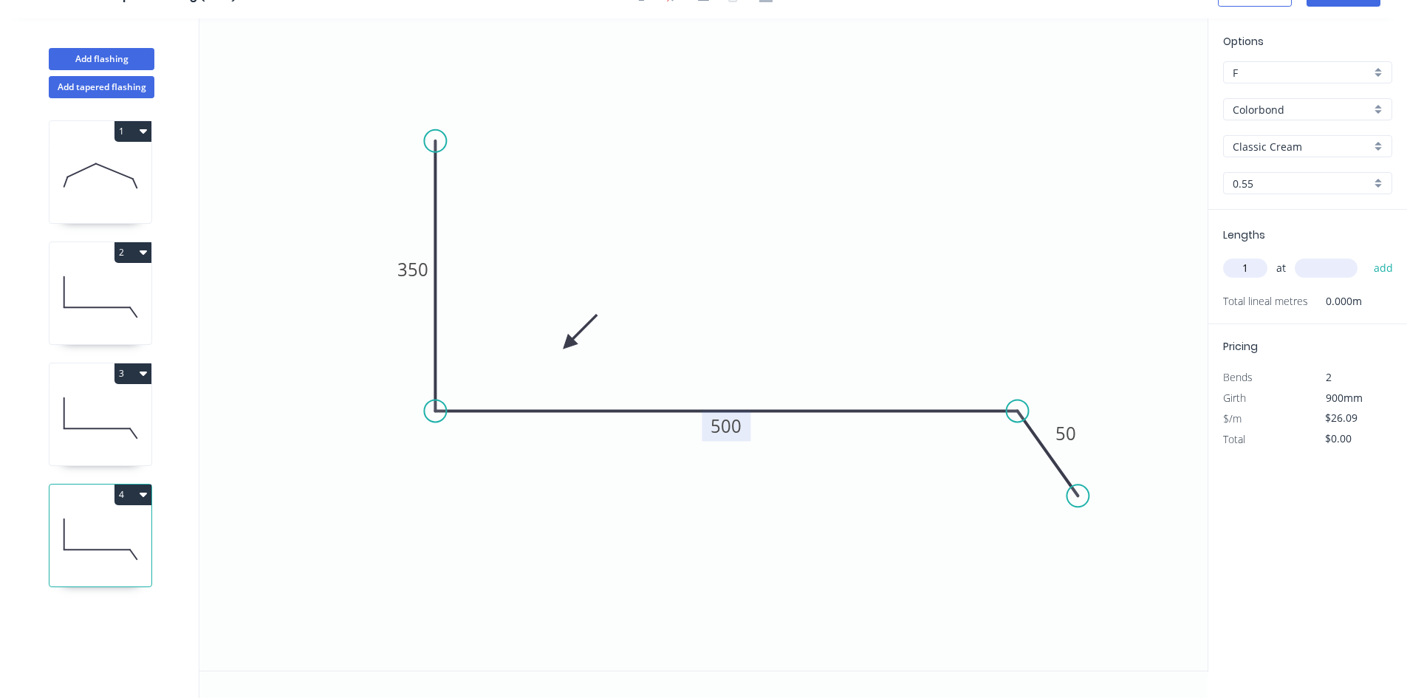
type input "1"
type input "1300"
click at [1366, 255] on button "add" at bounding box center [1383, 267] width 35 height 25
type input "$33.92"
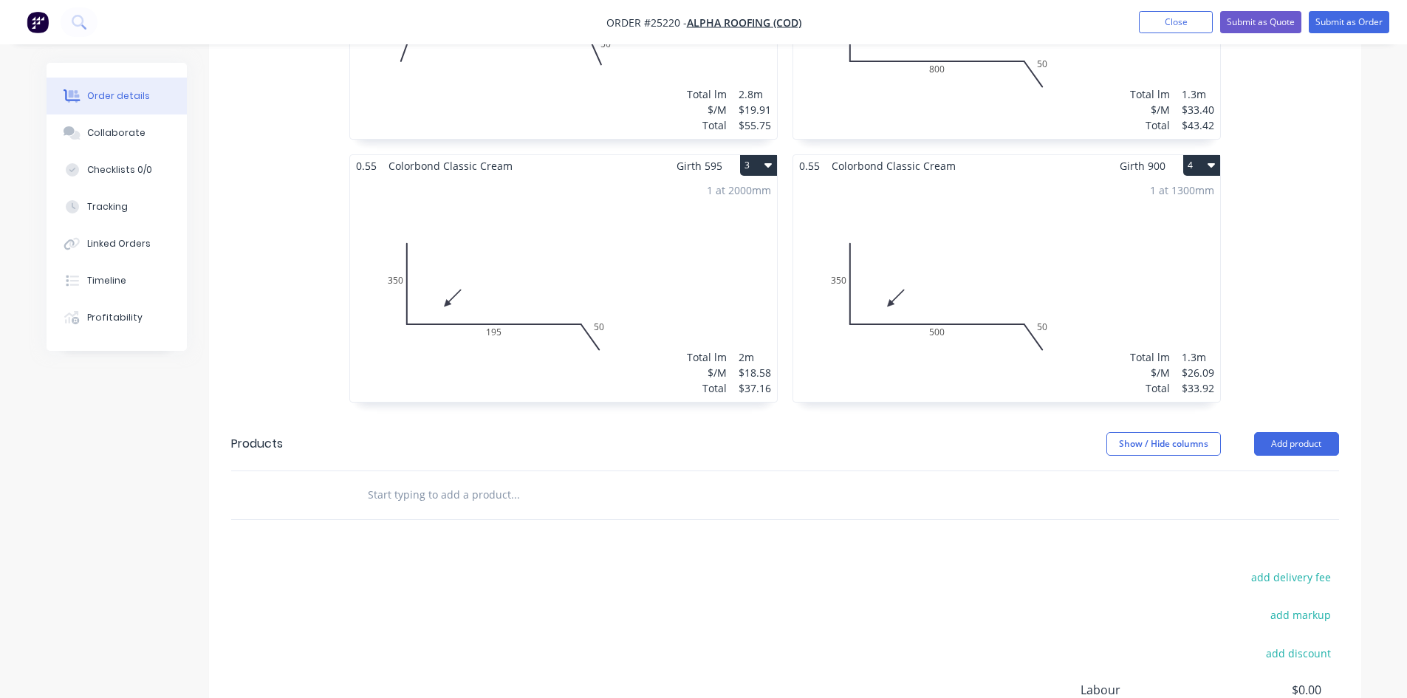
scroll to position [794, 0]
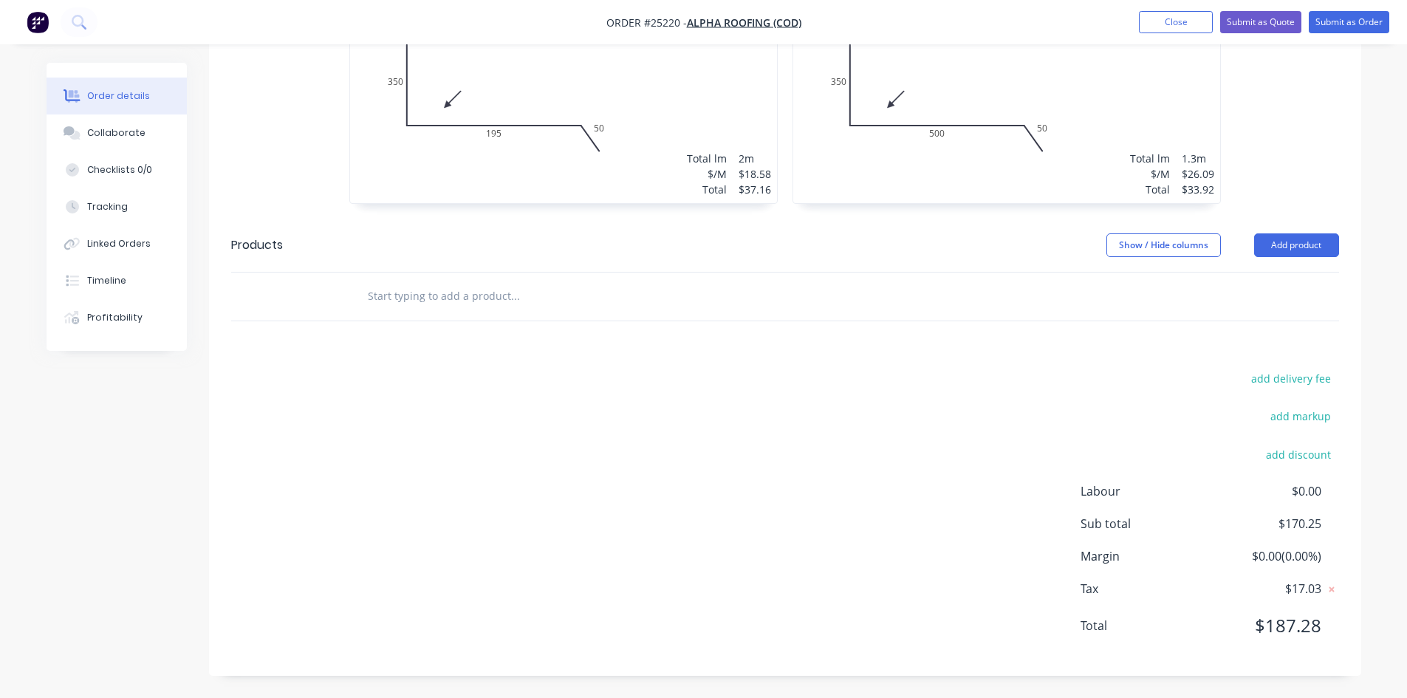
click at [1288, 258] on header "Products Show / Hide columns Add product" at bounding box center [785, 245] width 1152 height 53
click at [1288, 250] on button "Add product" at bounding box center [1296, 245] width 85 height 24
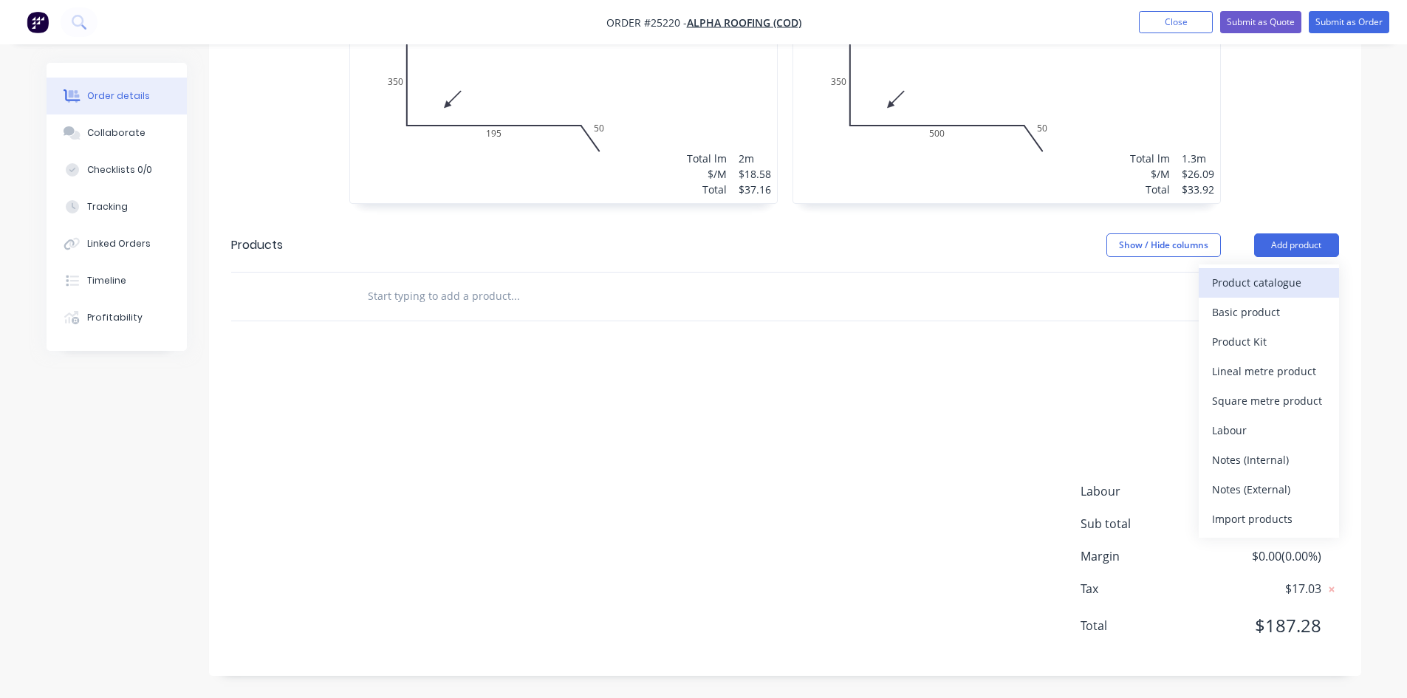
click at [1259, 286] on div "Product catalogue" at bounding box center [1269, 282] width 114 height 21
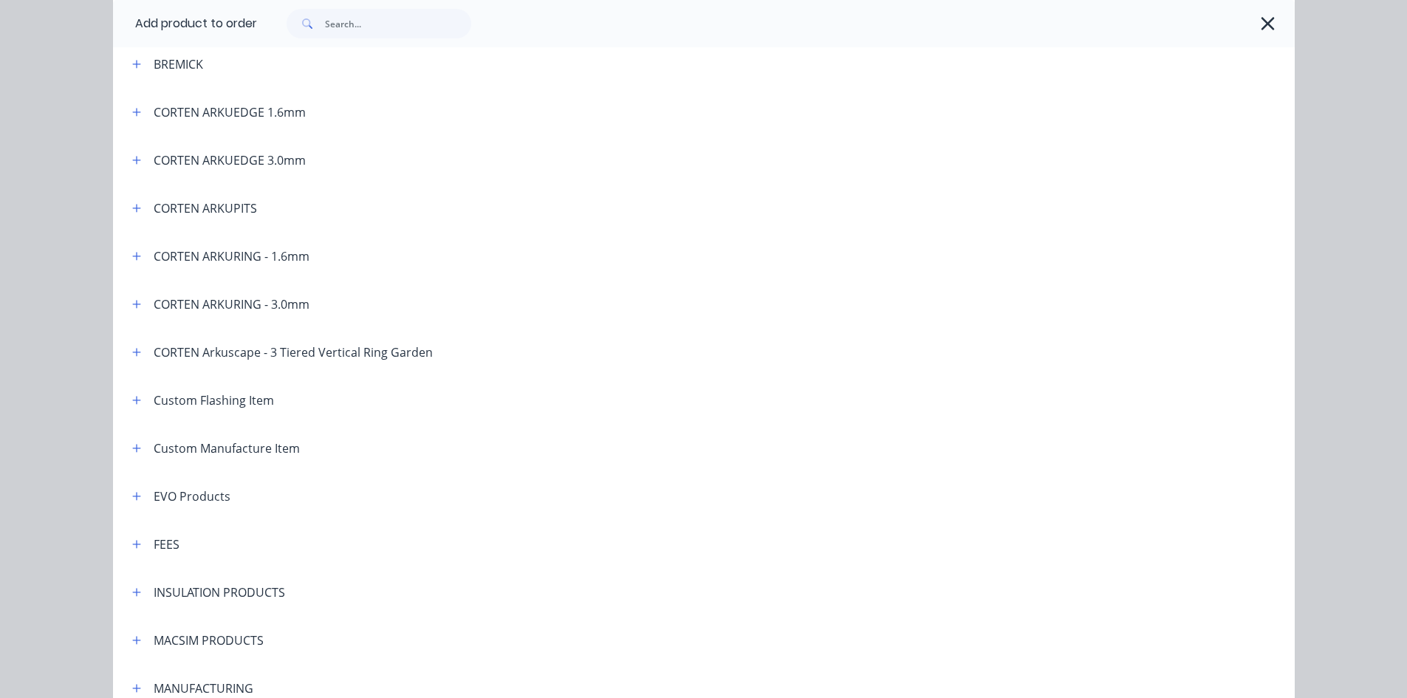
scroll to position [591, 0]
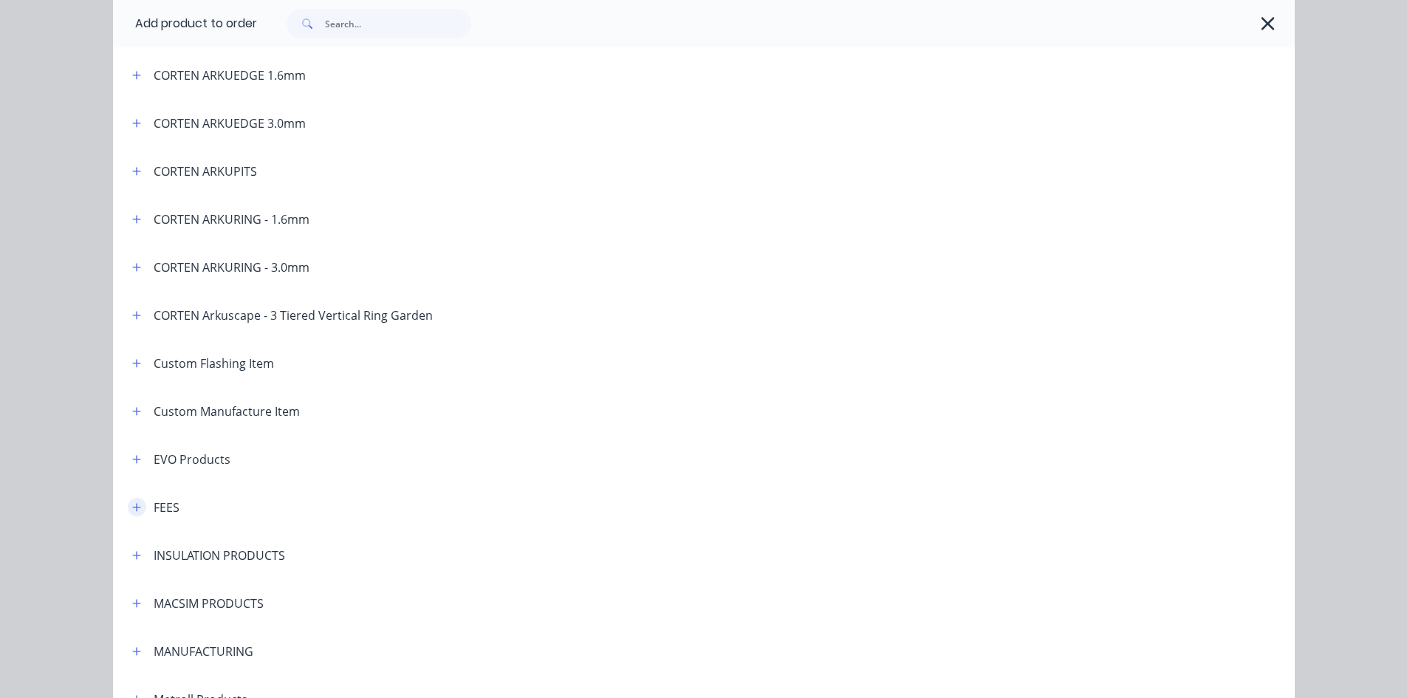
click at [133, 508] on icon "button" at bounding box center [136, 507] width 9 height 10
drag, startPoint x: 264, startPoint y: 540, endPoint x: 275, endPoint y: 545, distance: 11.9
click at [265, 542] on td "Delivery Fee" at bounding box center [775, 549] width 1040 height 37
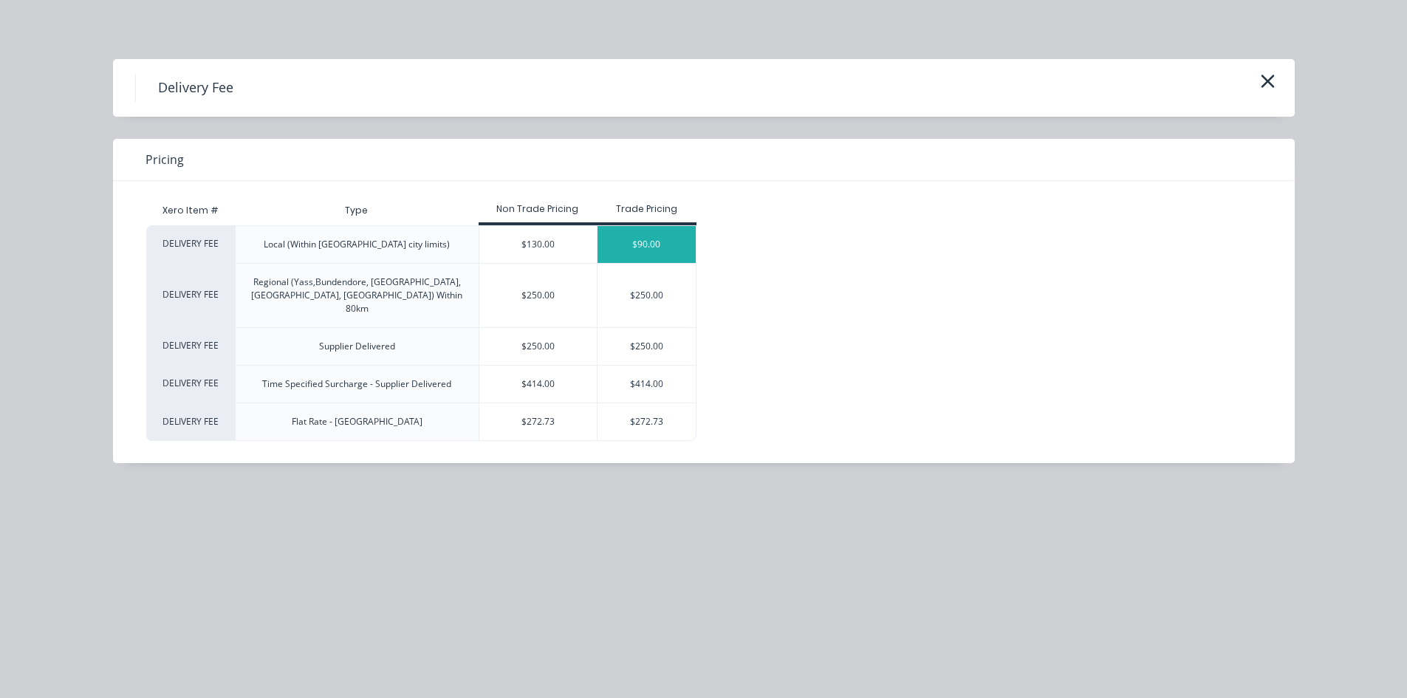
click at [675, 244] on div "$90.00" at bounding box center [646, 244] width 98 height 37
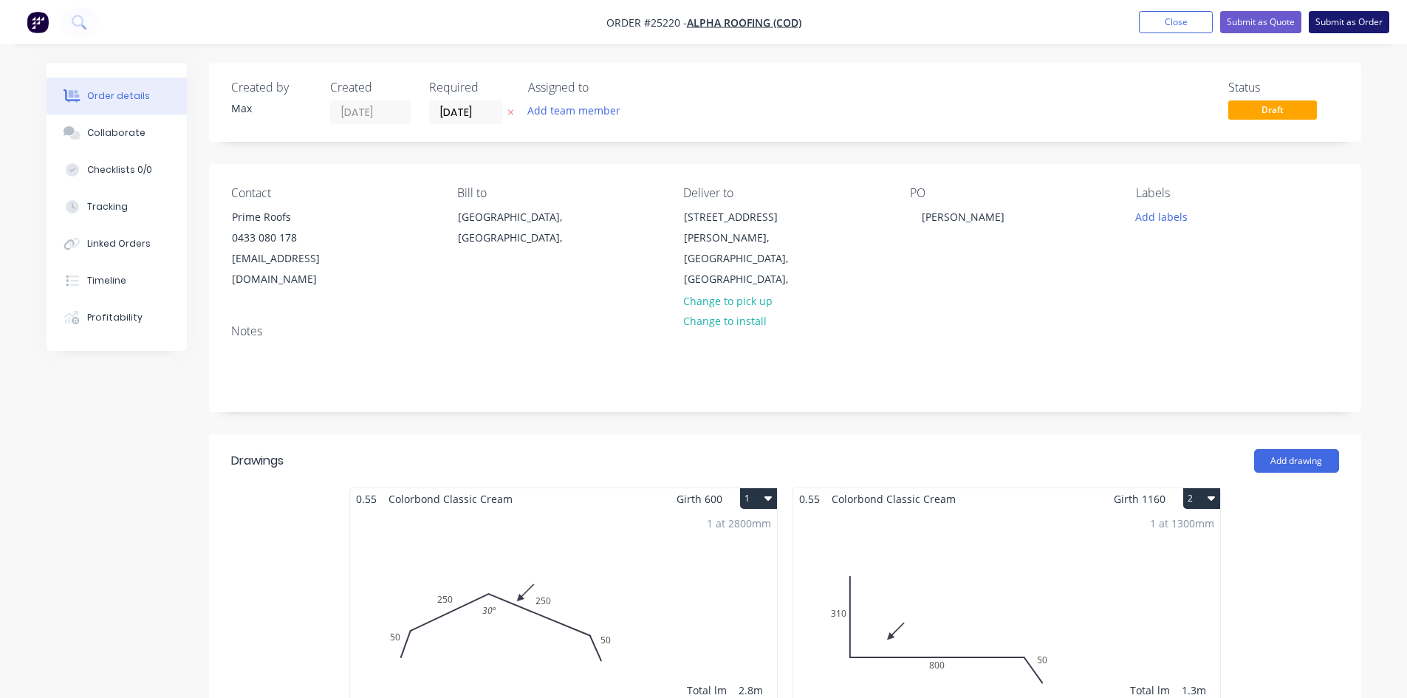
click at [1353, 26] on button "Submit as Order" at bounding box center [1348, 22] width 80 height 22
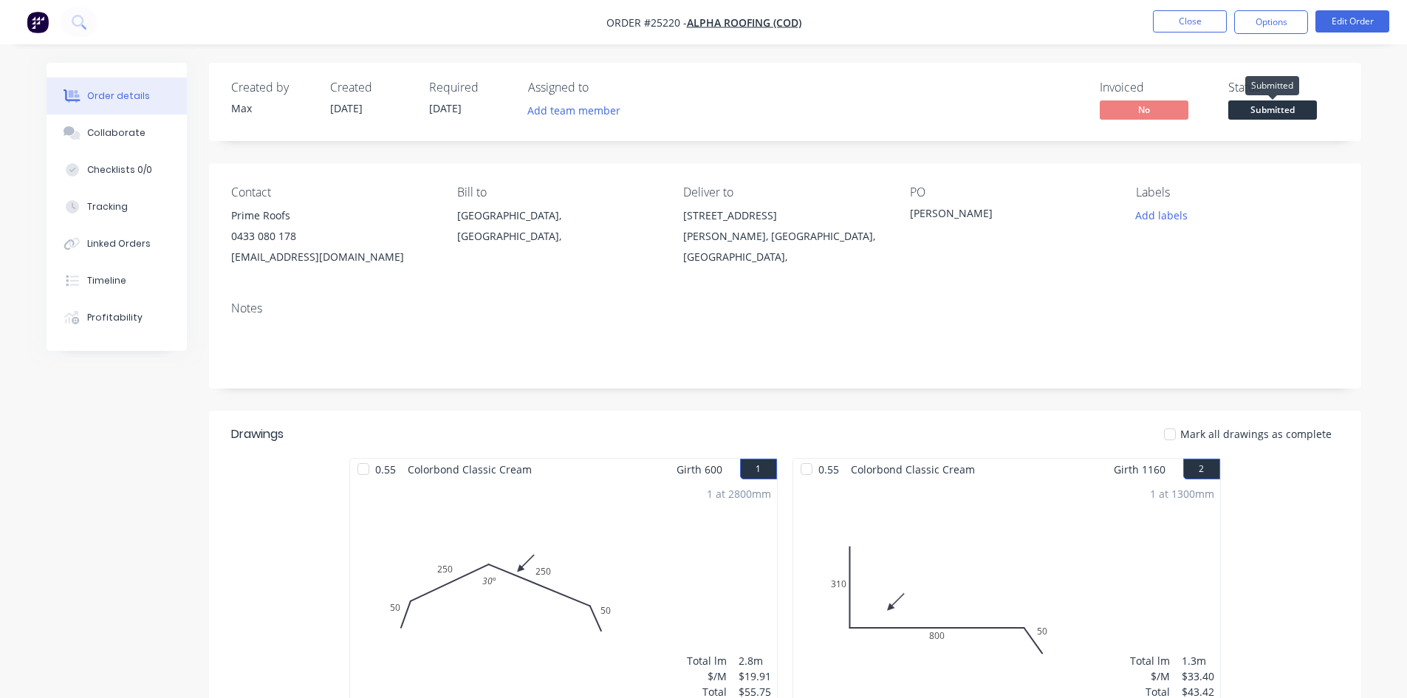
click at [1293, 110] on span "Submitted" at bounding box center [1272, 109] width 89 height 18
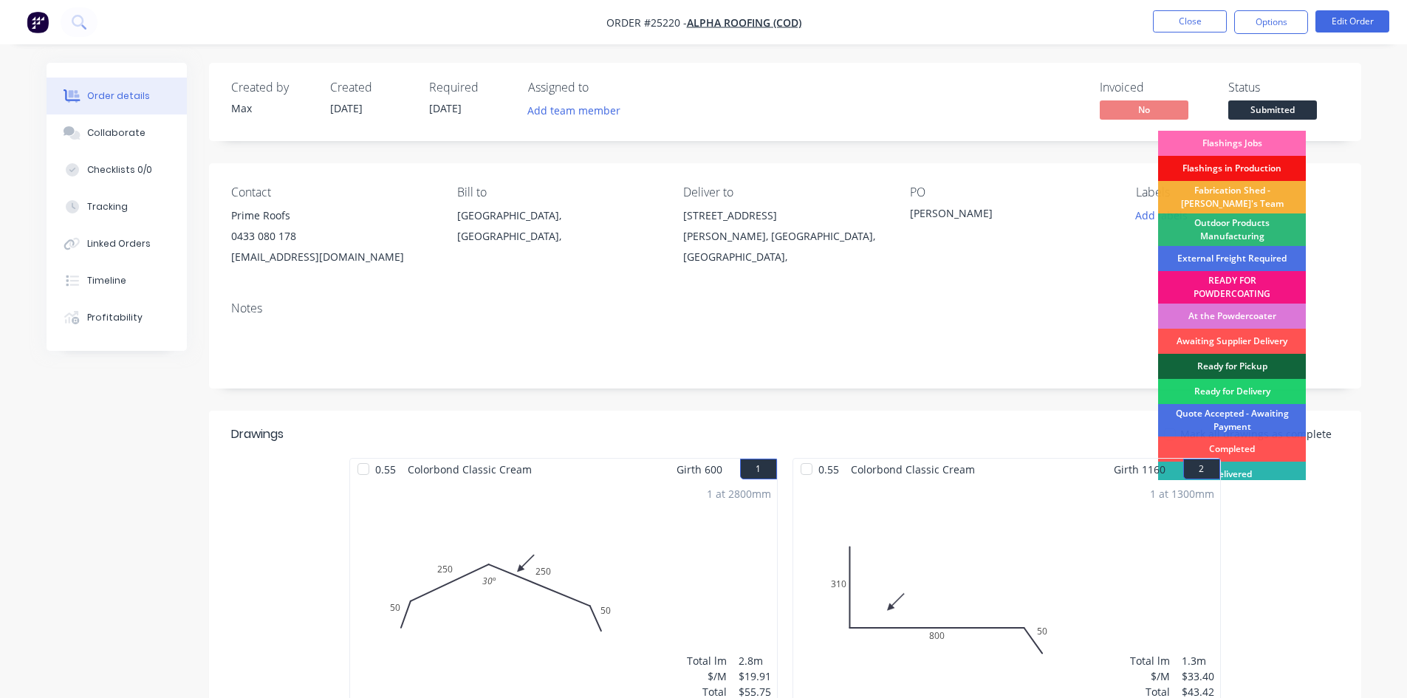
click at [1283, 137] on div "Flashings Jobs" at bounding box center [1232, 143] width 148 height 25
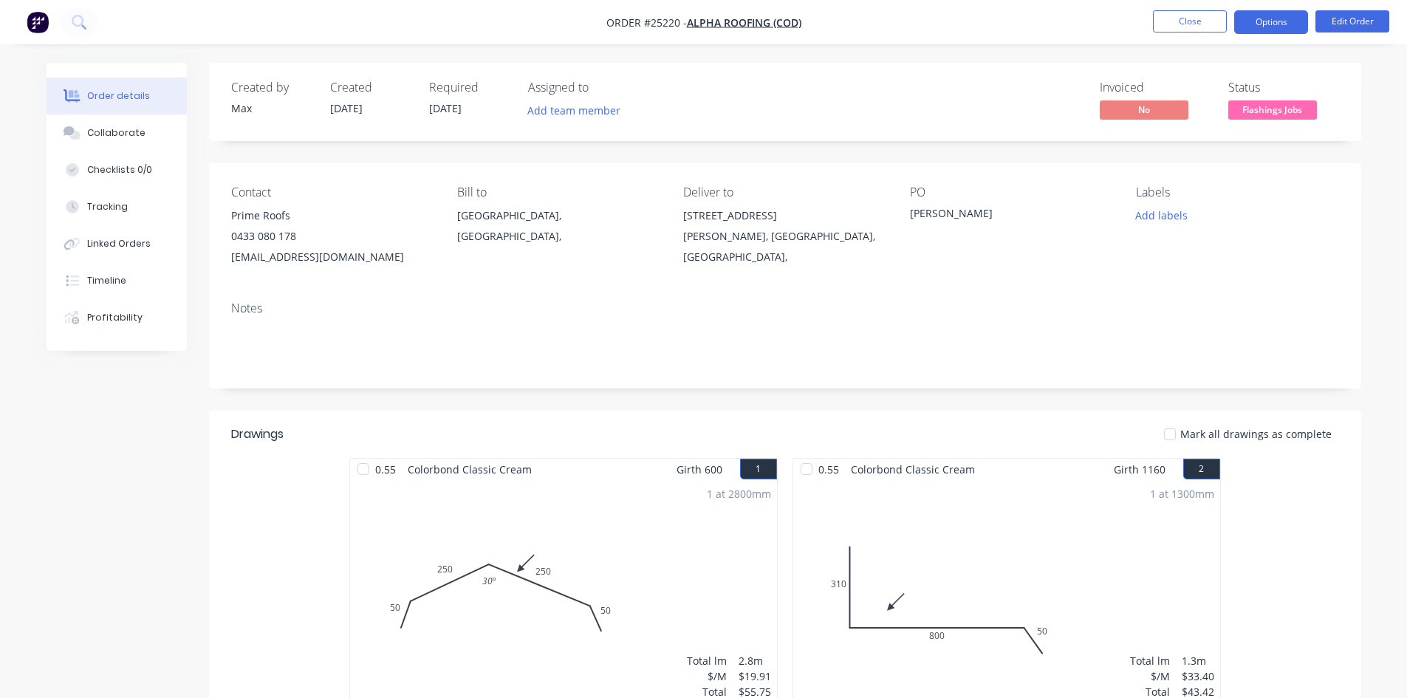
click at [1268, 23] on button "Options" at bounding box center [1271, 22] width 74 height 24
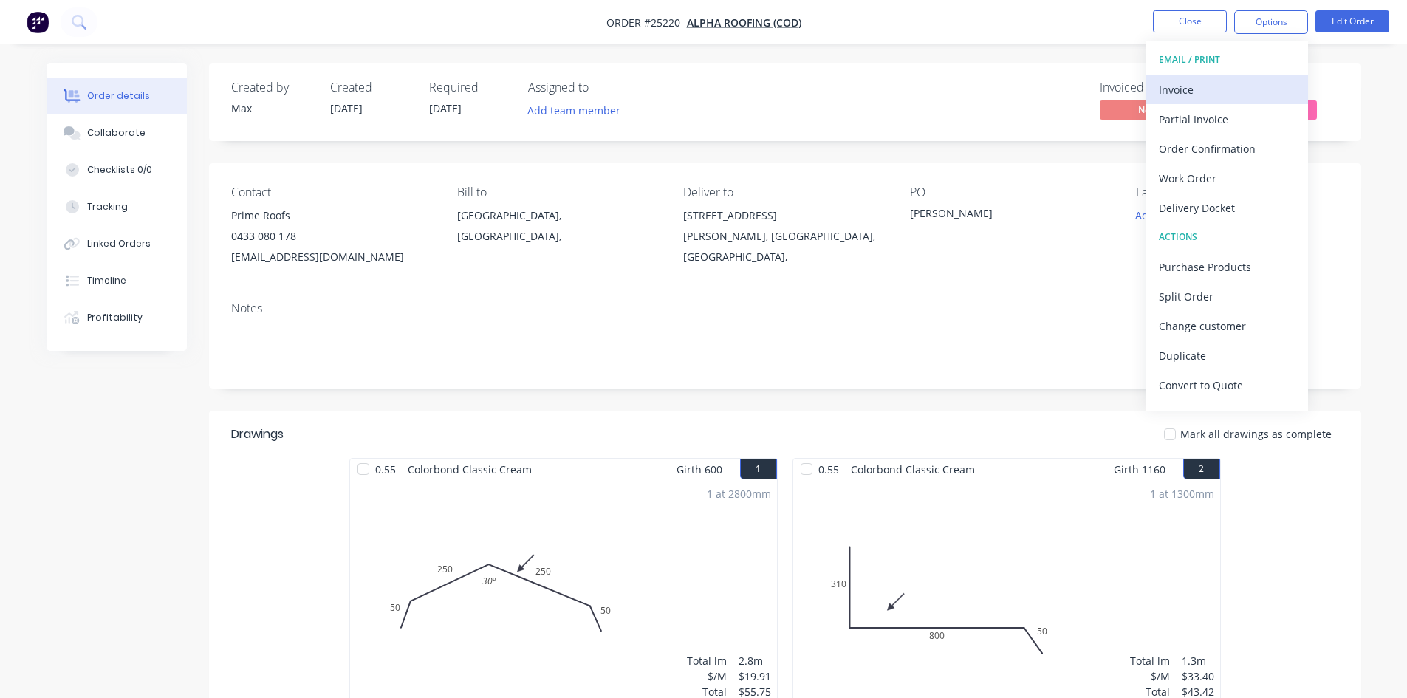
click at [1242, 89] on div "Invoice" at bounding box center [1226, 89] width 136 height 21
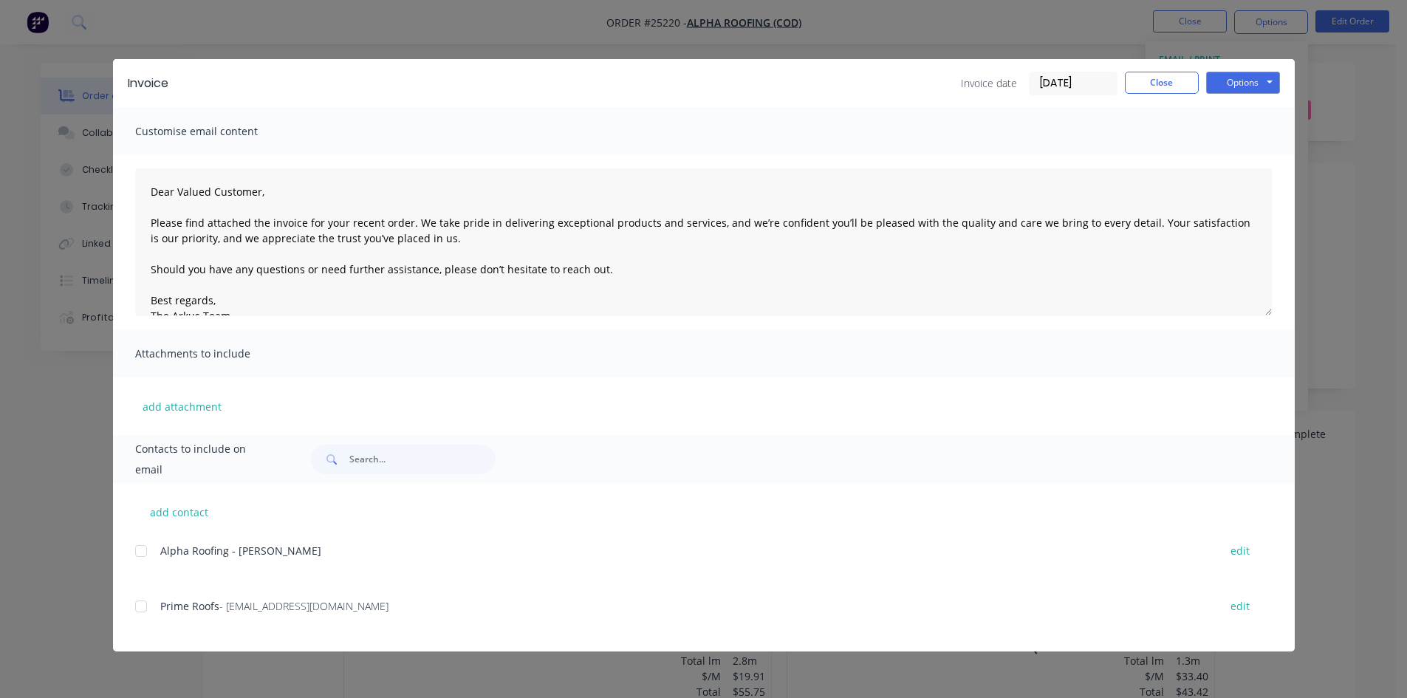
click at [144, 608] on div at bounding box center [141, 606] width 30 height 30
click at [1235, 76] on button "Options" at bounding box center [1243, 83] width 74 height 22
click at [1243, 156] on button "Email" at bounding box center [1253, 157] width 95 height 24
click at [1156, 82] on button "Close" at bounding box center [1162, 83] width 74 height 22
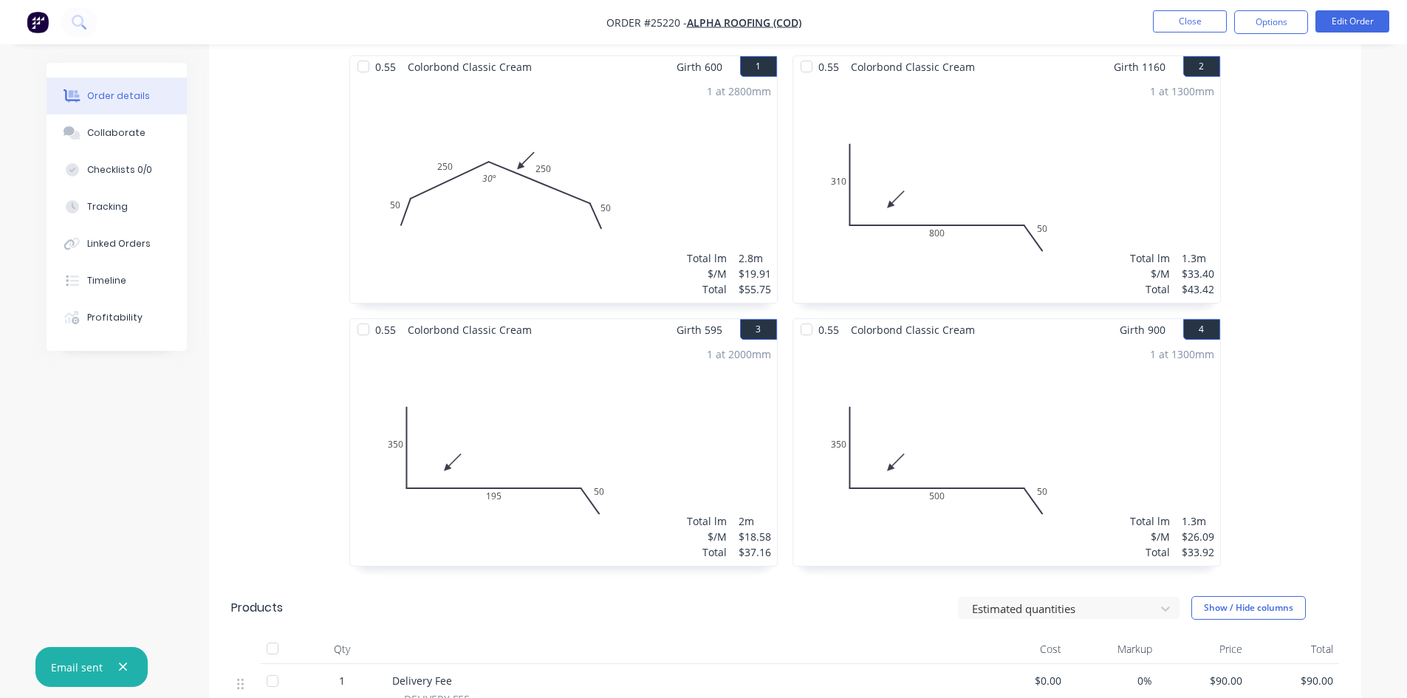
scroll to position [369, 0]
